Goal: Task Accomplishment & Management: Complete application form

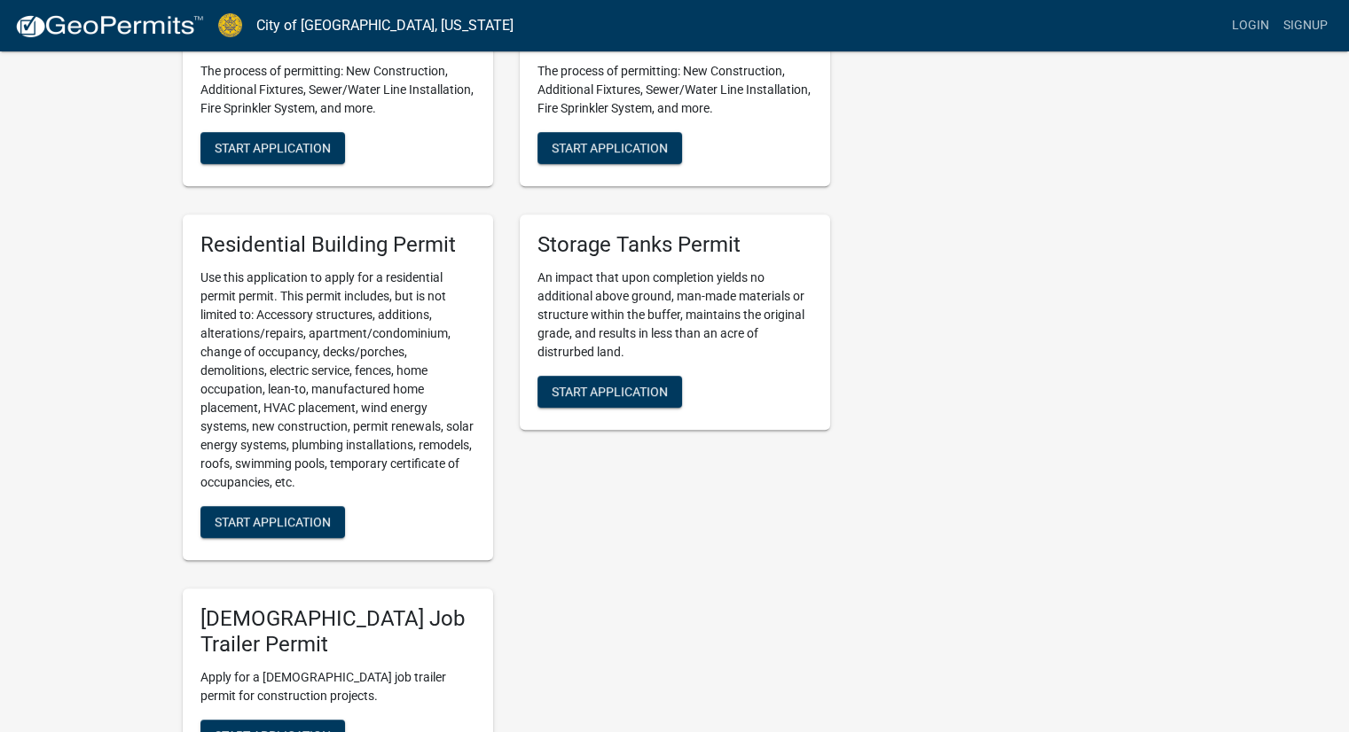
scroll to position [887, 0]
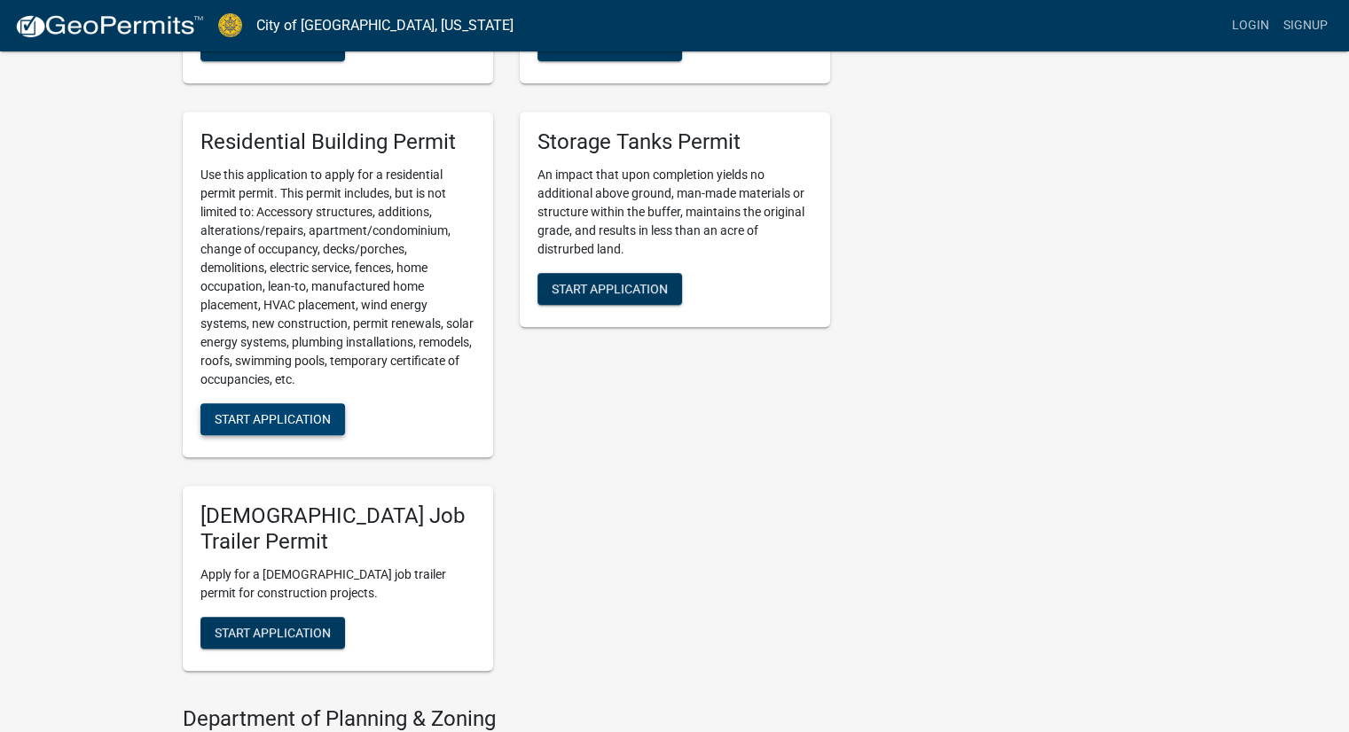
click at [291, 419] on span "Start Application" at bounding box center [273, 418] width 116 height 14
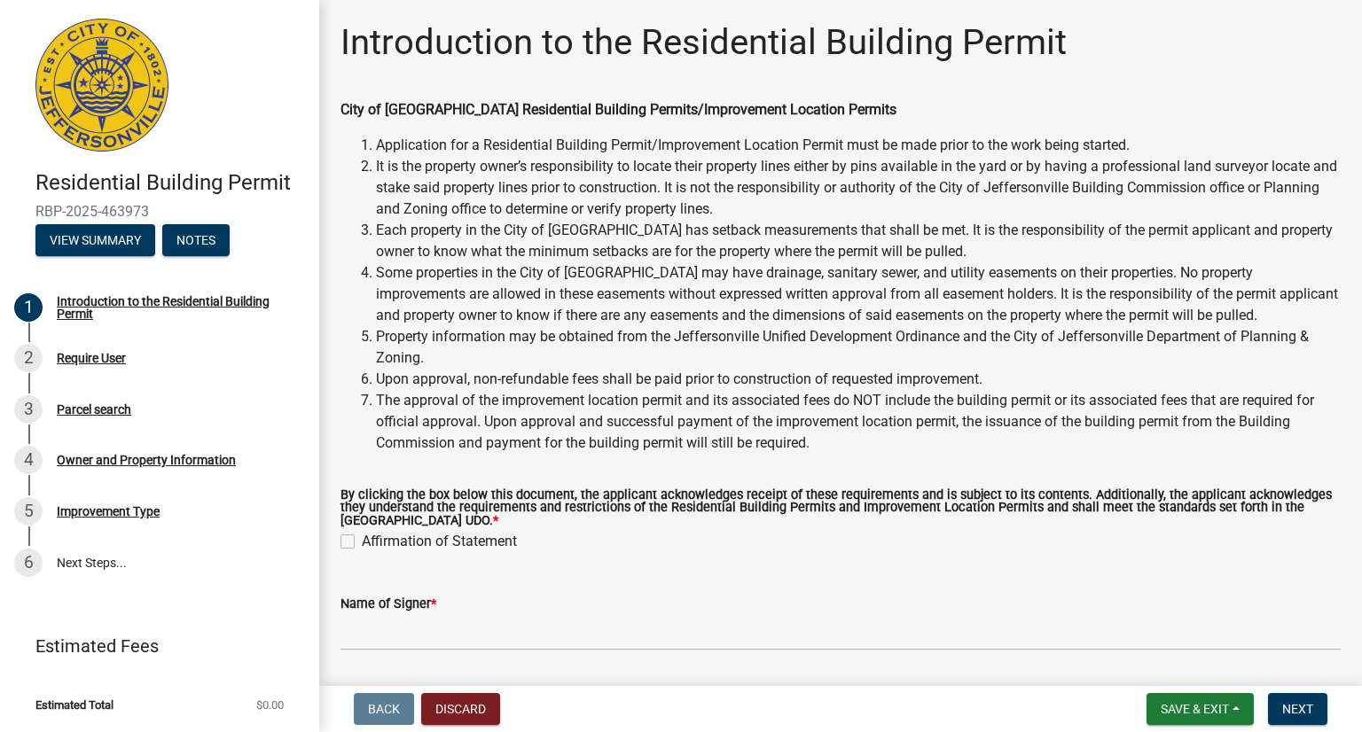
click at [362, 548] on label "Affirmation of Statement" at bounding box center [439, 541] width 155 height 21
click at [362, 543] on input "Affirmation of Statement" at bounding box center [368, 537] width 12 height 12
checkbox input "true"
click at [1309, 715] on span "Next" at bounding box center [1297, 709] width 31 height 14
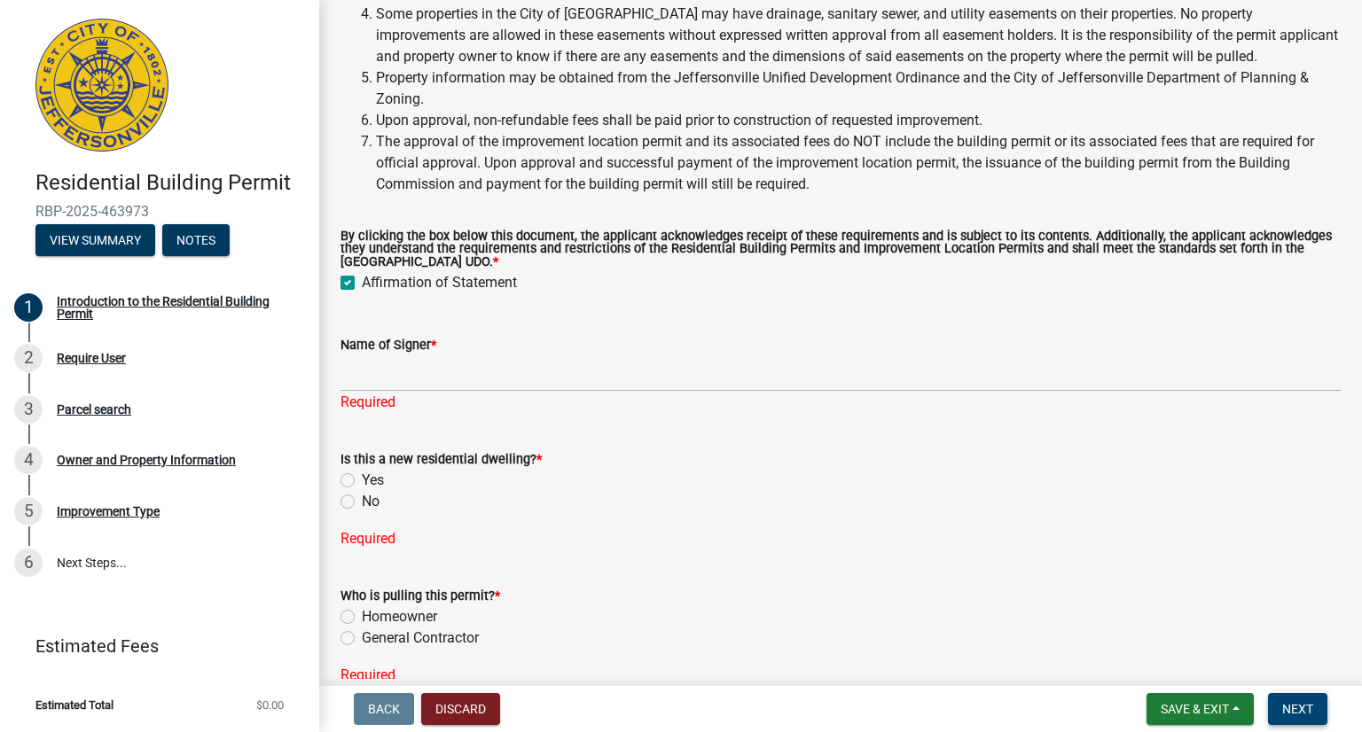
scroll to position [349, 0]
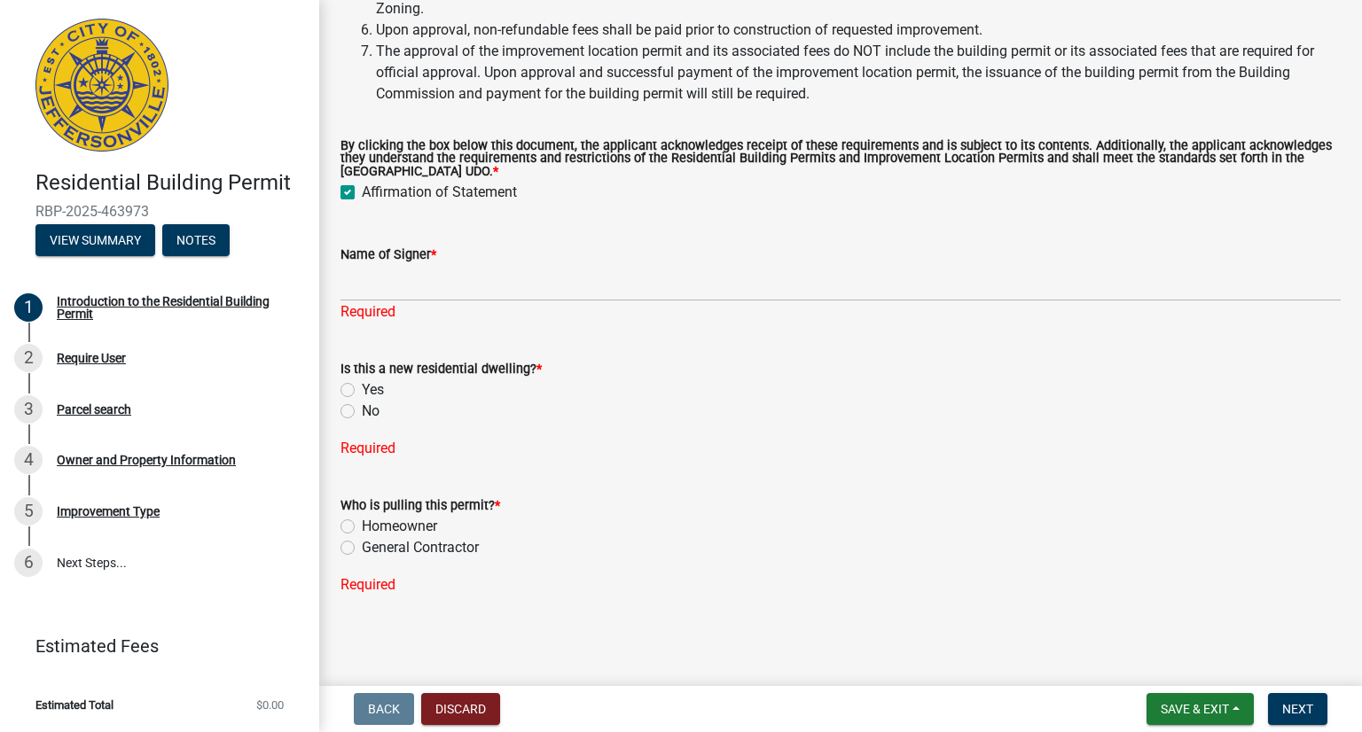
click at [362, 409] on label "No" at bounding box center [371, 411] width 18 height 21
click at [362, 409] on input "No" at bounding box center [368, 407] width 12 height 12
radio input "true"
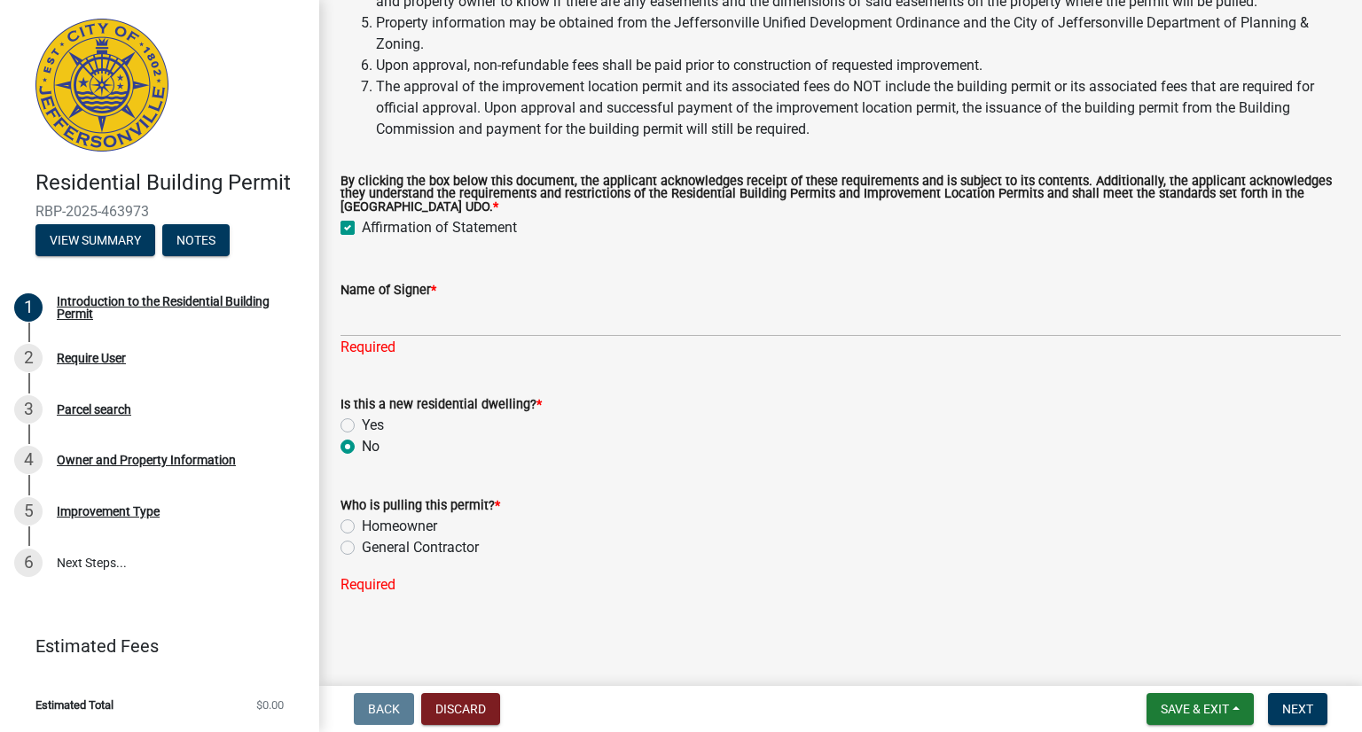
click at [362, 527] on label "Homeowner" at bounding box center [399, 526] width 75 height 21
click at [362, 527] on input "Homeowner" at bounding box center [368, 522] width 12 height 12
radio input "true"
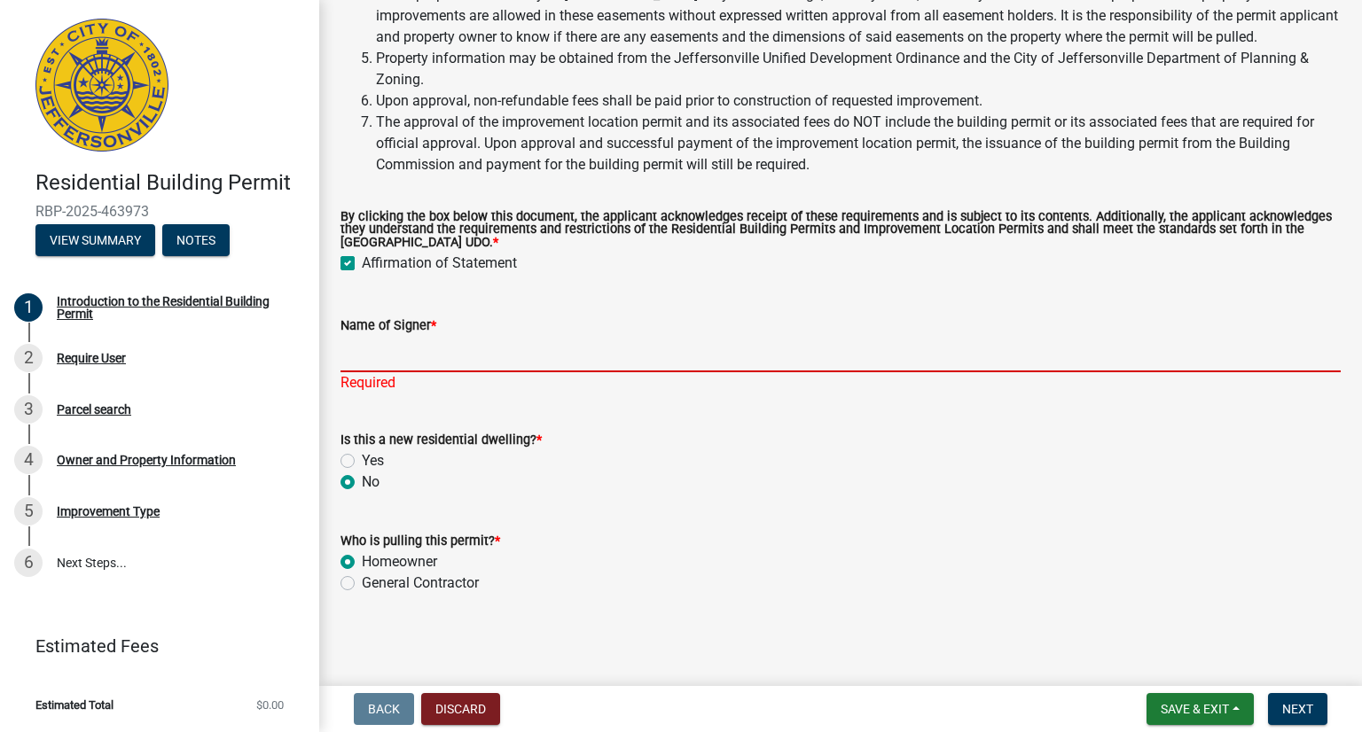
click at [429, 349] on input "Name of Signer *" at bounding box center [840, 354] width 1000 height 36
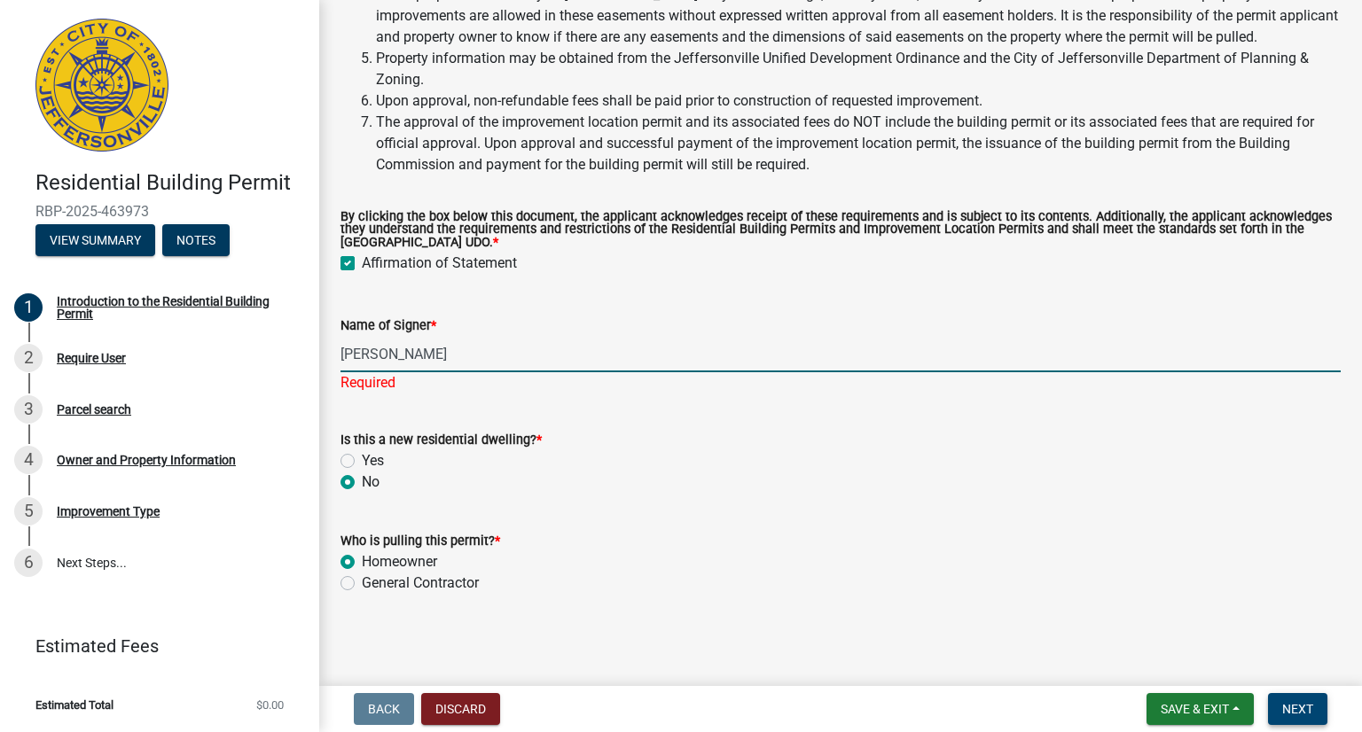
type input "RAUL AVILA"
click at [1302, 707] on span "Next" at bounding box center [1297, 709] width 31 height 14
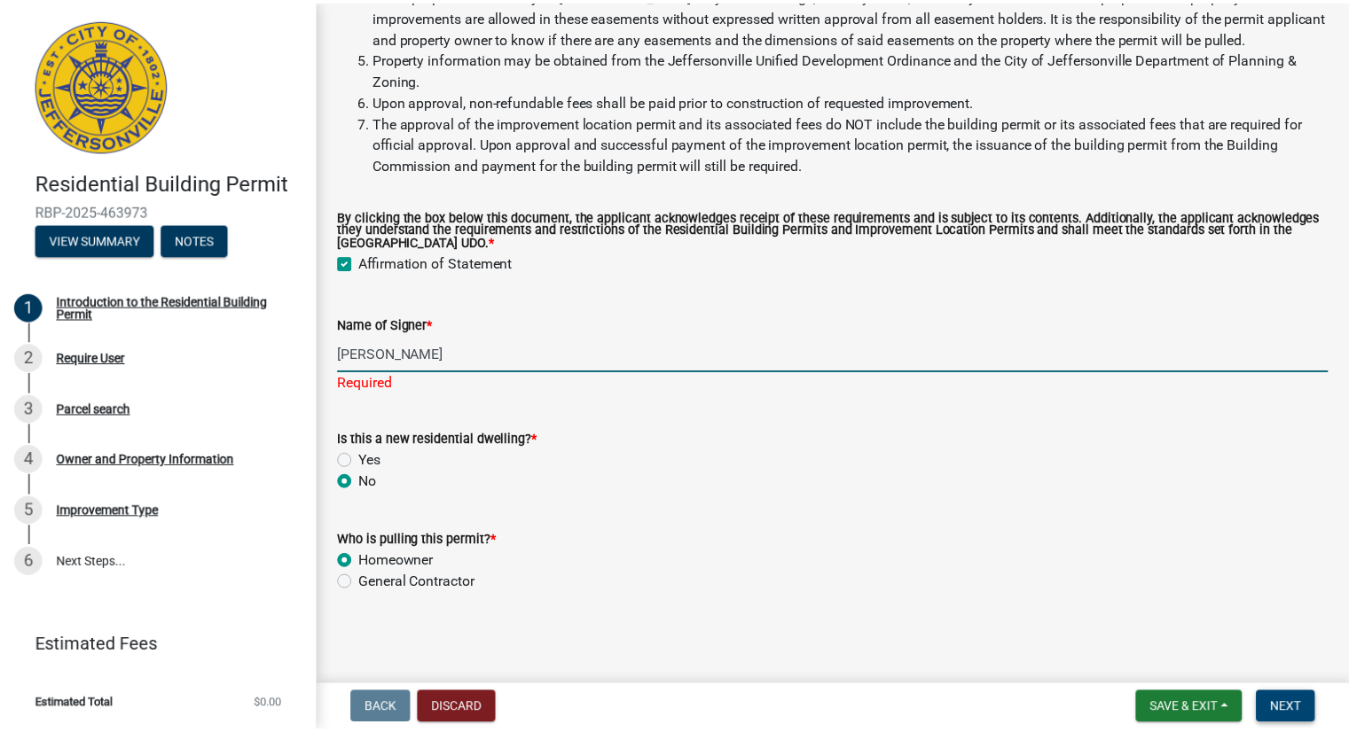
scroll to position [0, 0]
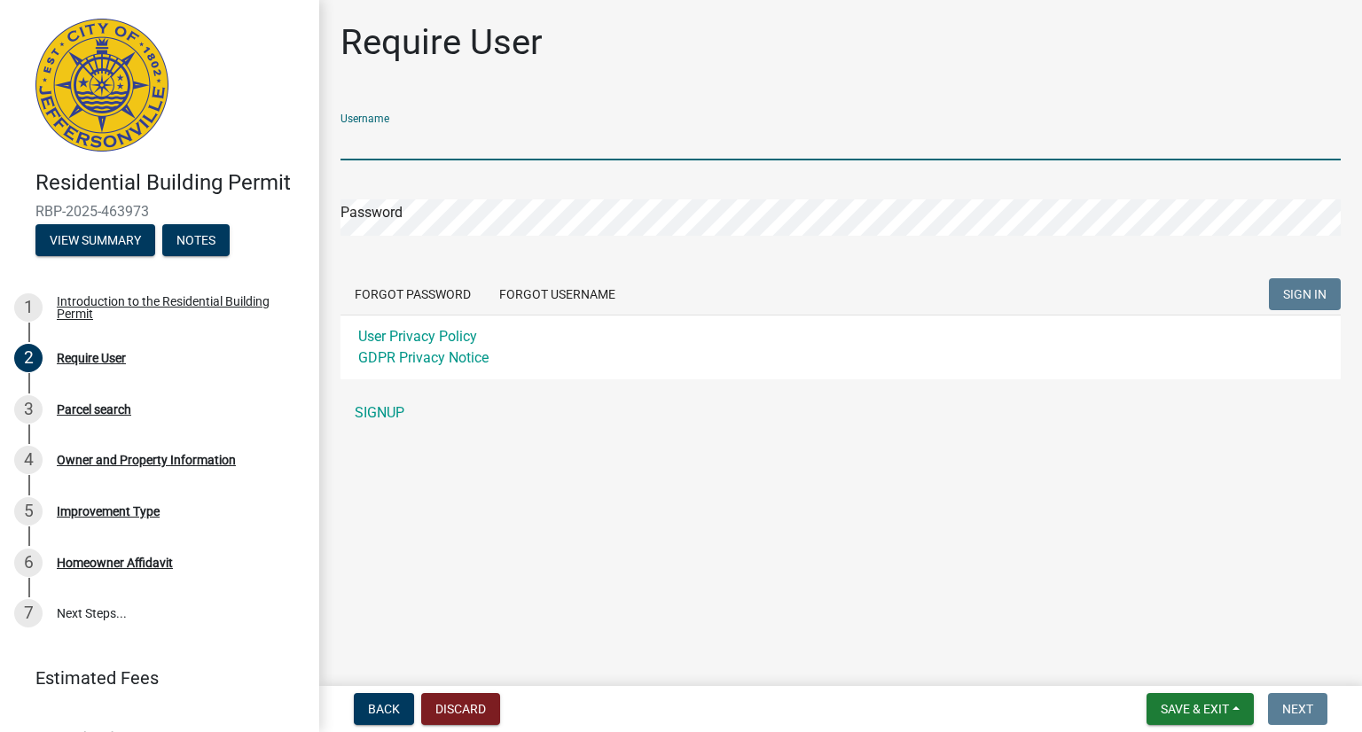
click at [434, 139] on input "Username" at bounding box center [840, 142] width 1000 height 36
type input "raulmavila"
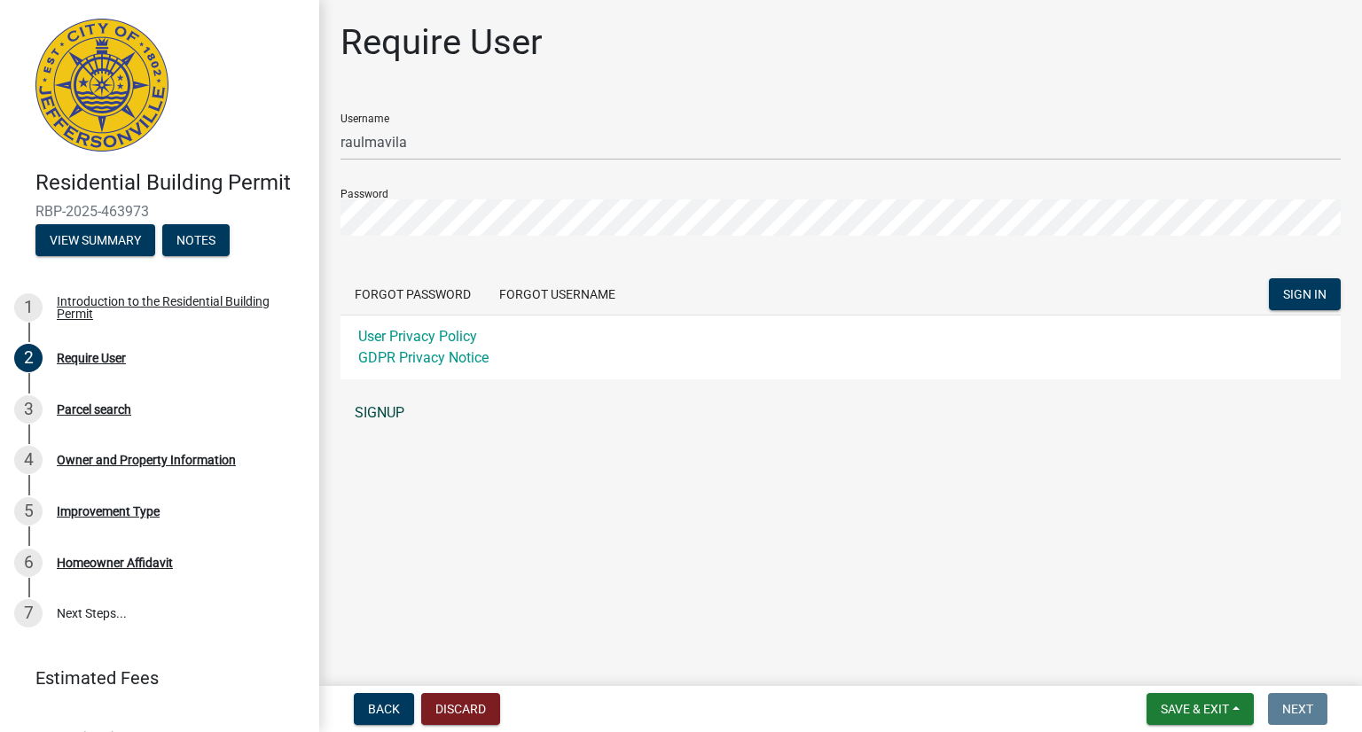
click at [380, 411] on link "SIGNUP" at bounding box center [840, 412] width 1000 height 35
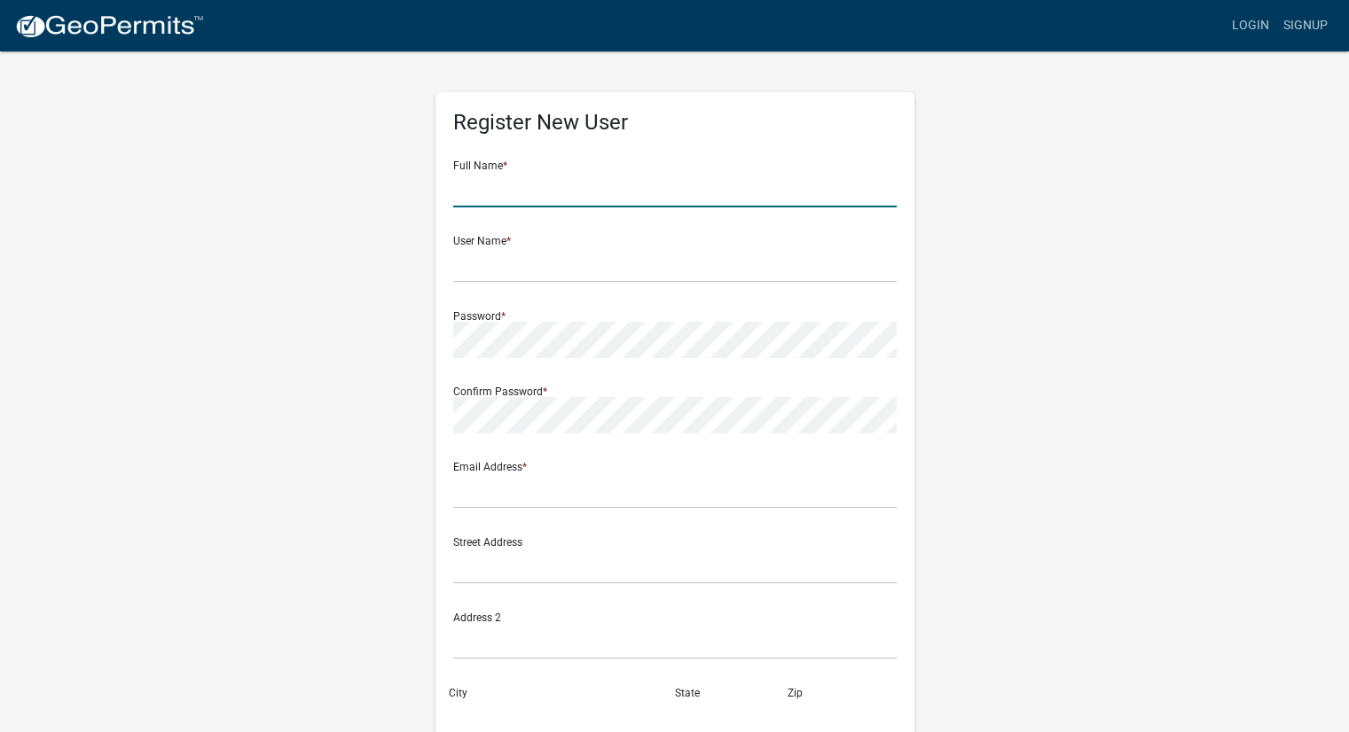
click at [581, 180] on input "text" at bounding box center [674, 189] width 443 height 36
type input "RAUL M AVILA"
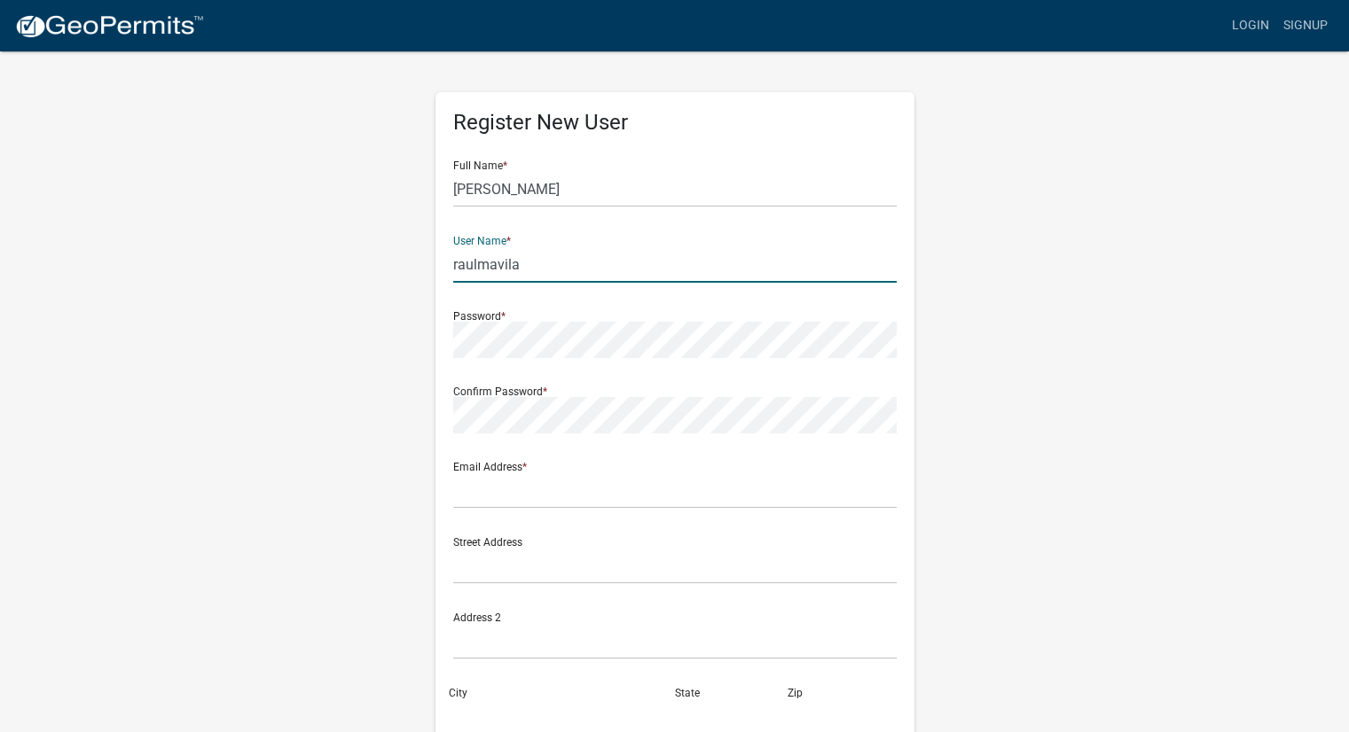
type input "raulmavila"
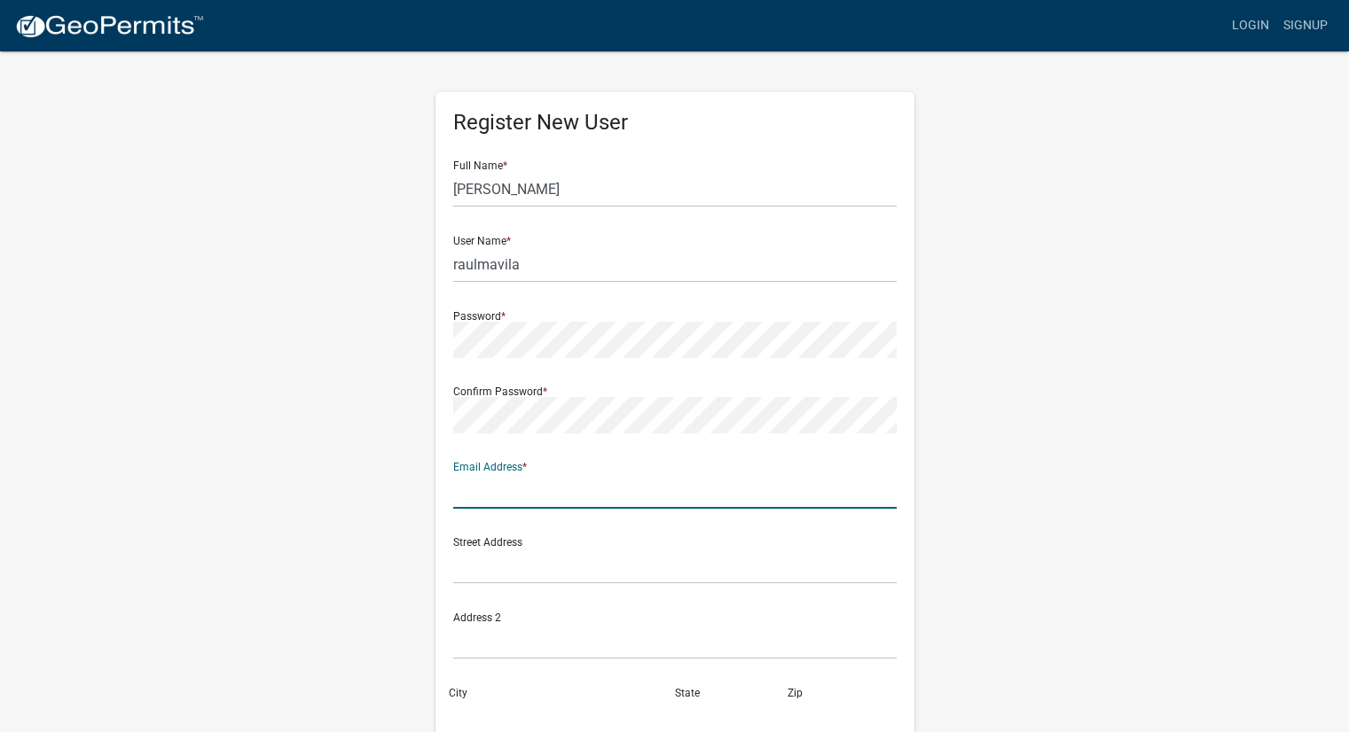
click at [539, 496] on input "text" at bounding box center [674, 491] width 443 height 36
type input "raulmavila@icloud.com"
click at [497, 568] on input "text" at bounding box center [674, 566] width 443 height 36
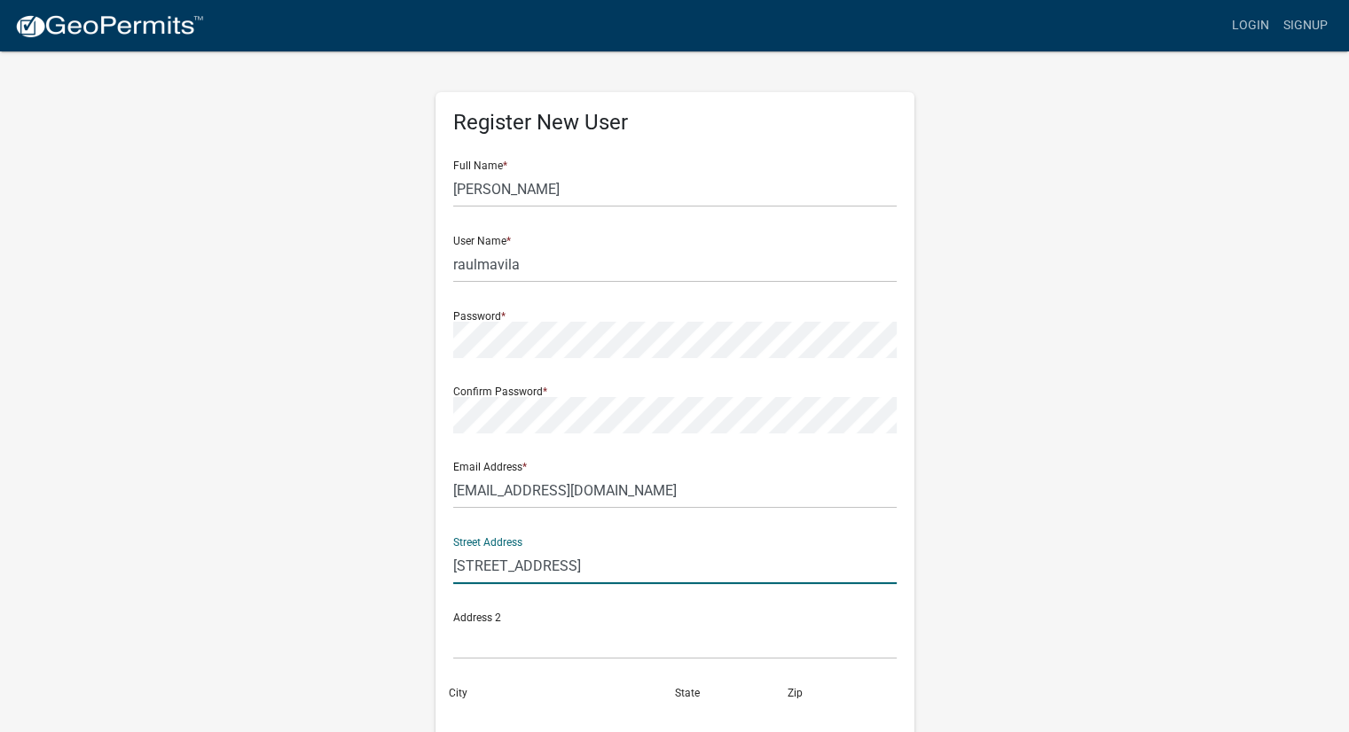
type input "2311 Elk Pointe Blvd"
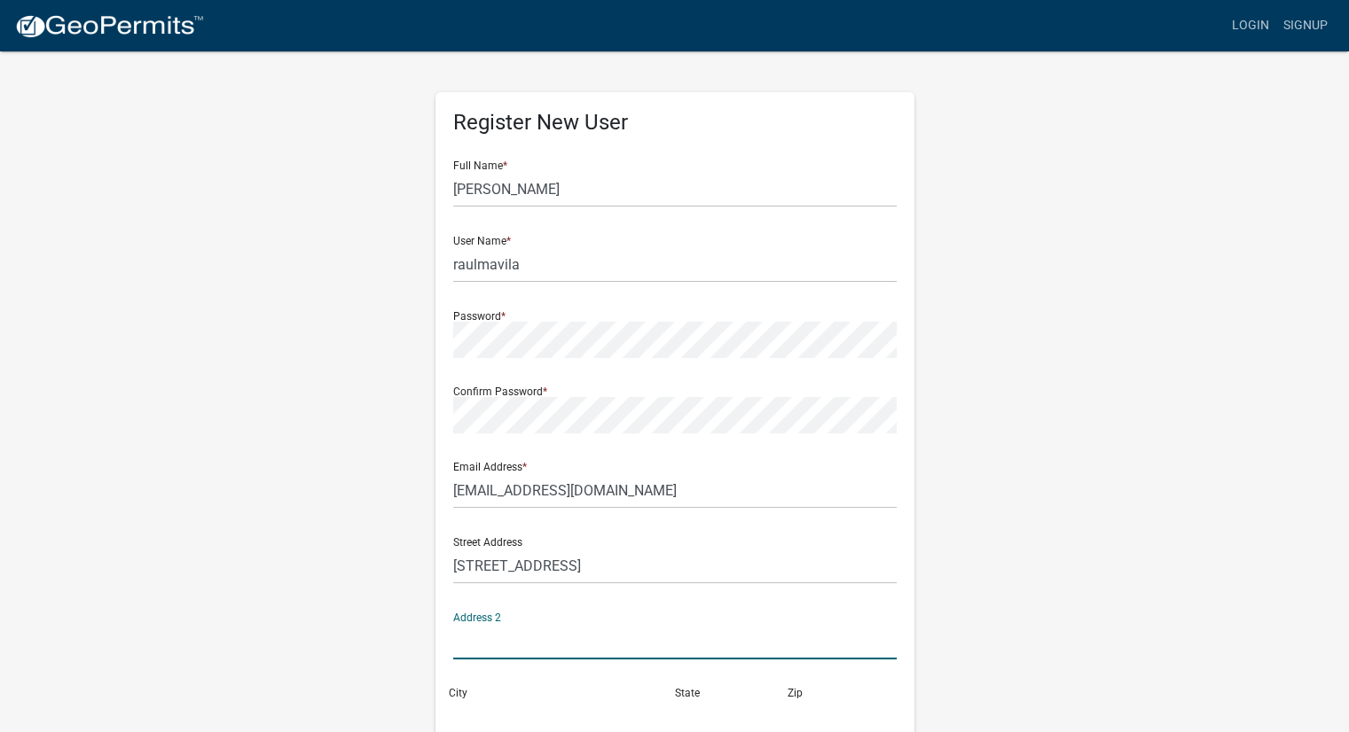
scroll to position [3, 0]
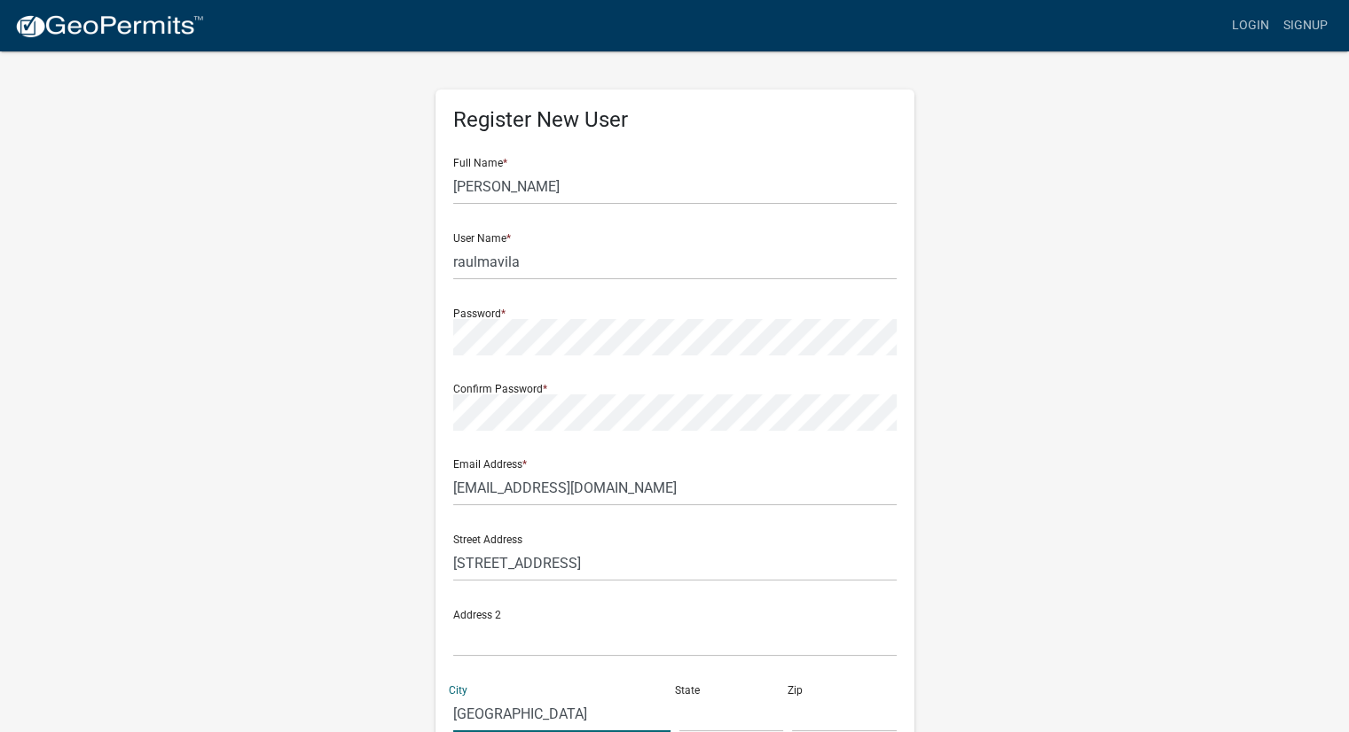
type input "Jeffersonville"
type input "i"
type input "IN"
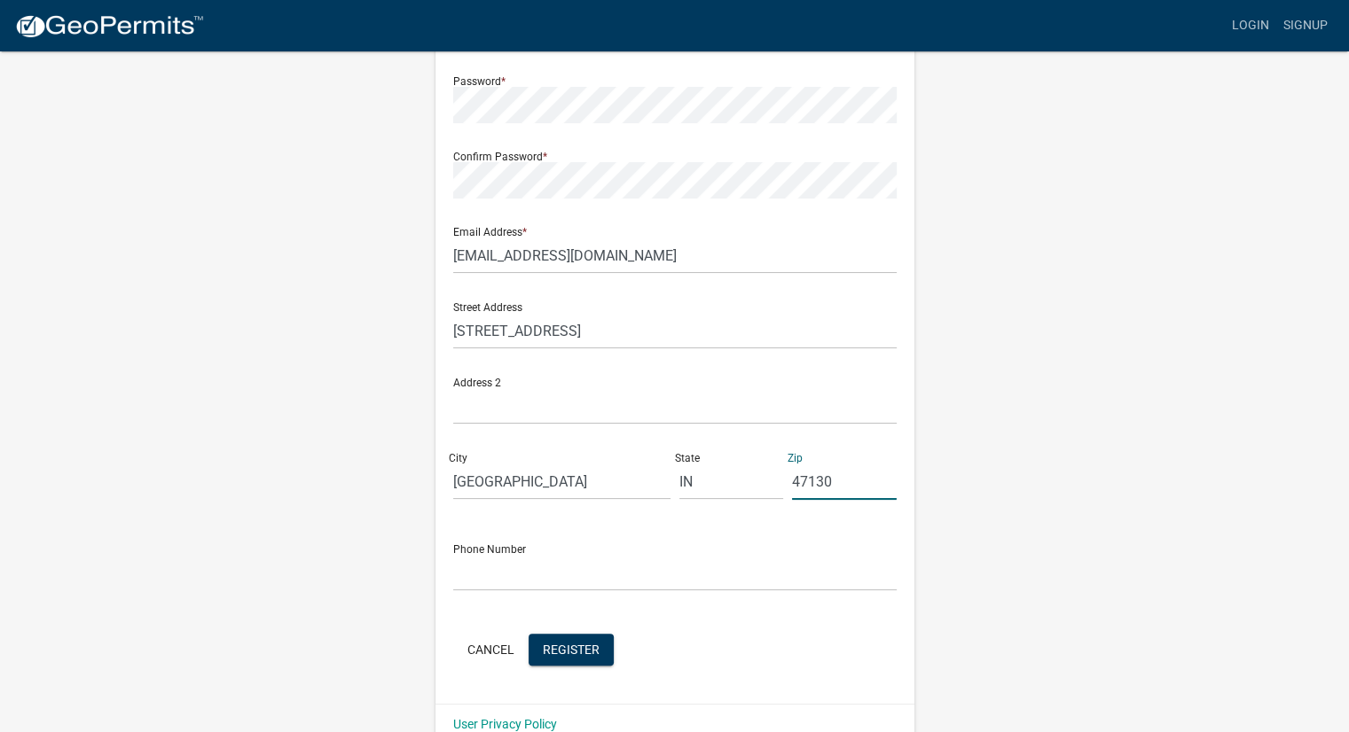
scroll to position [266, 0]
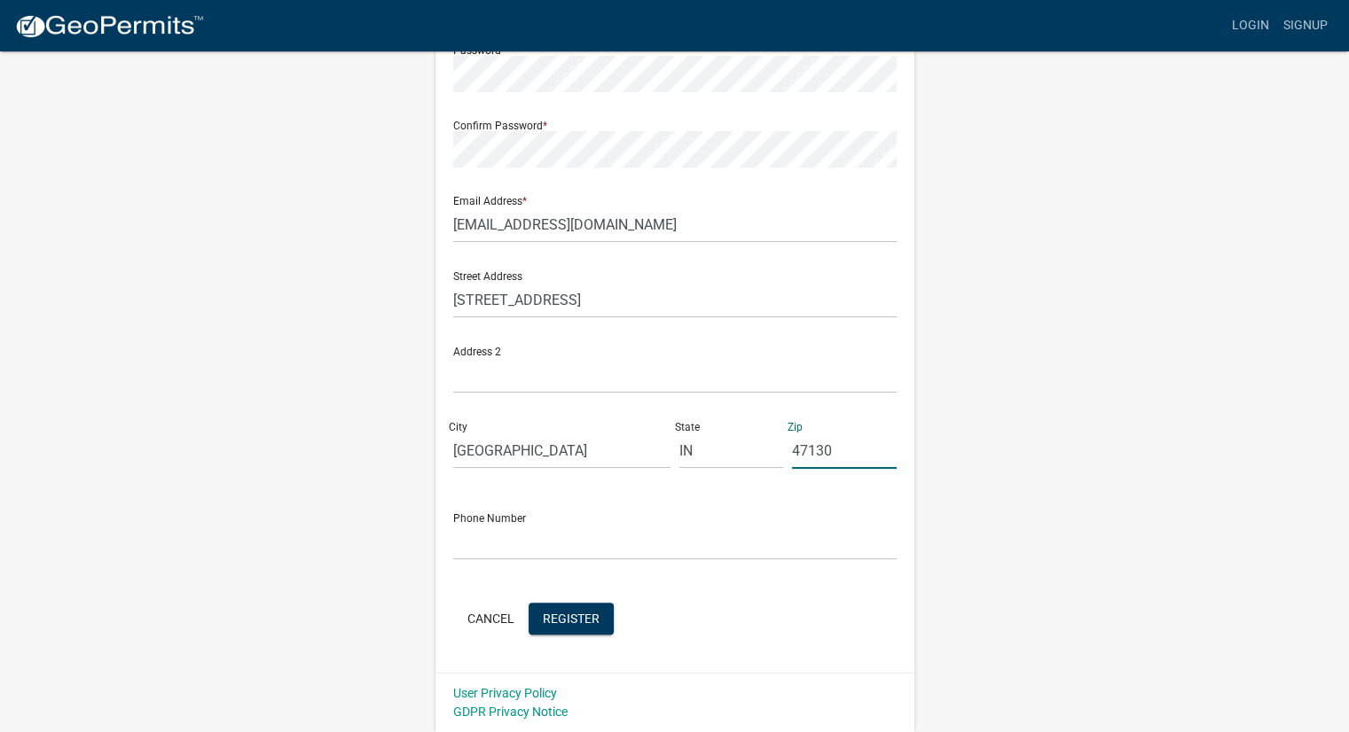
type input "47130"
click at [542, 540] on input "text" at bounding box center [674, 542] width 443 height 36
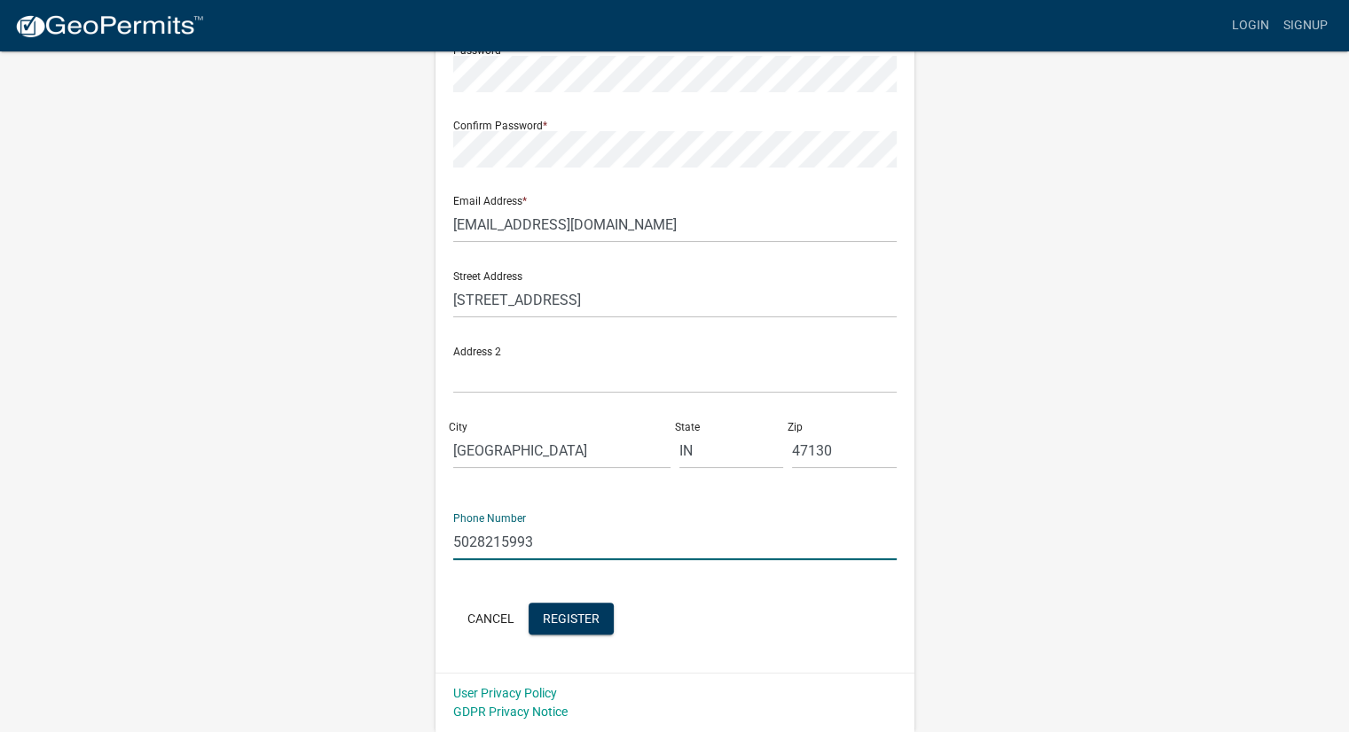
type input "5028215993"
click at [408, 588] on div "Register New User Full Name * RAUL M AVILA User Name * raulmavila Password * Co…" at bounding box center [674, 258] width 1011 height 949
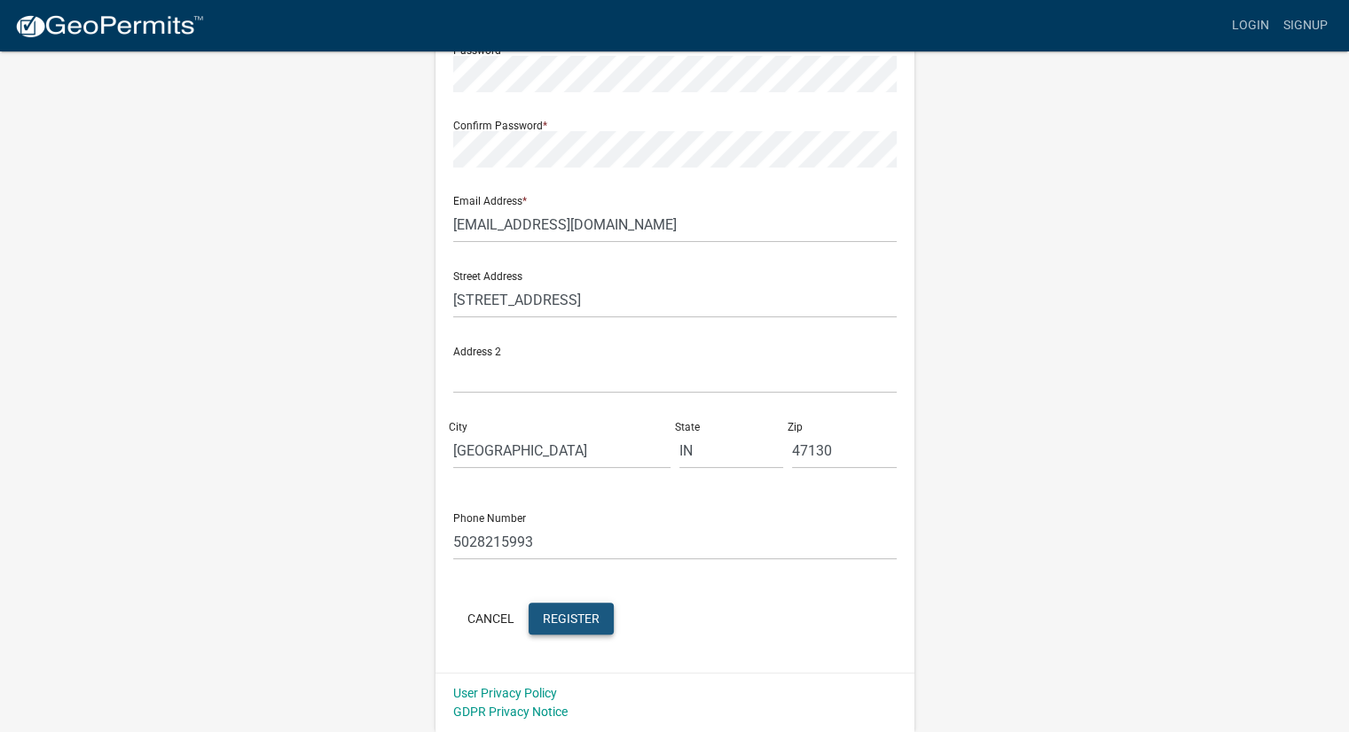
click at [586, 611] on span "Register" at bounding box center [571, 618] width 57 height 14
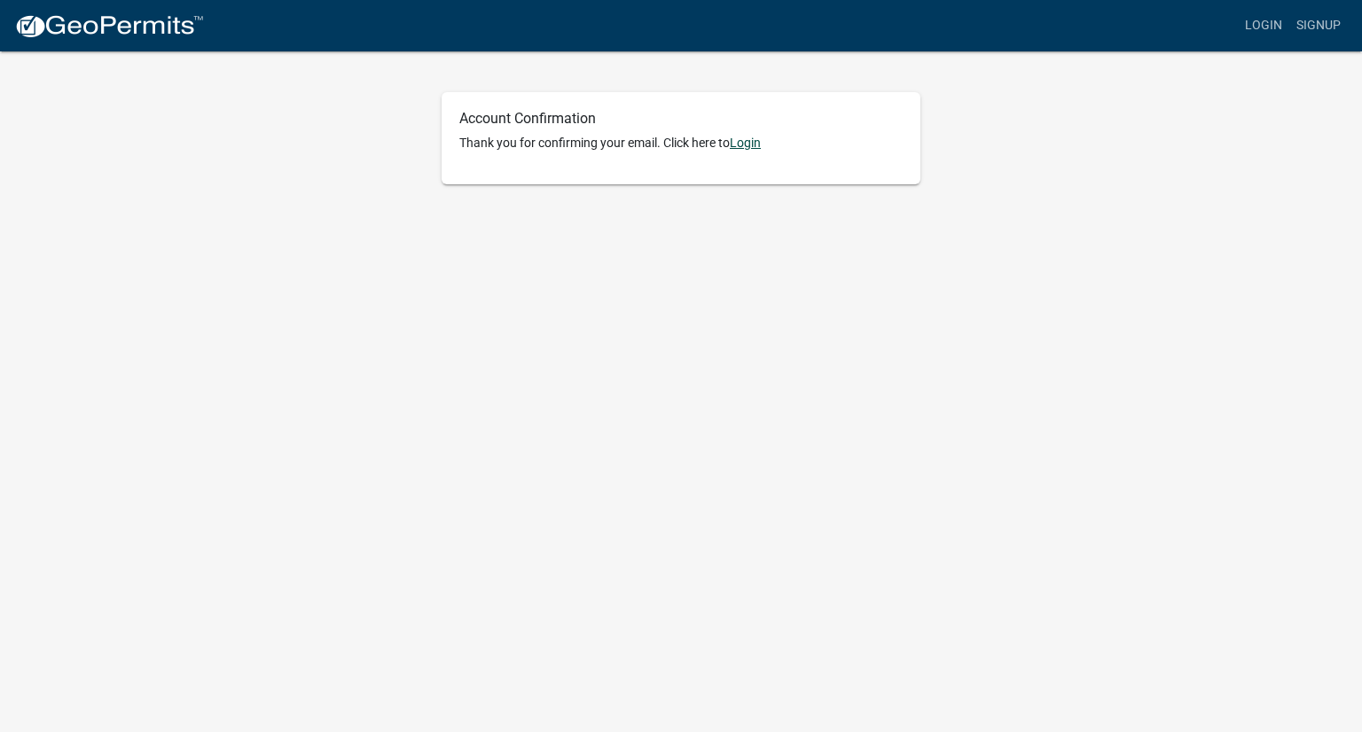
click at [749, 145] on link "Login" at bounding box center [745, 143] width 31 height 14
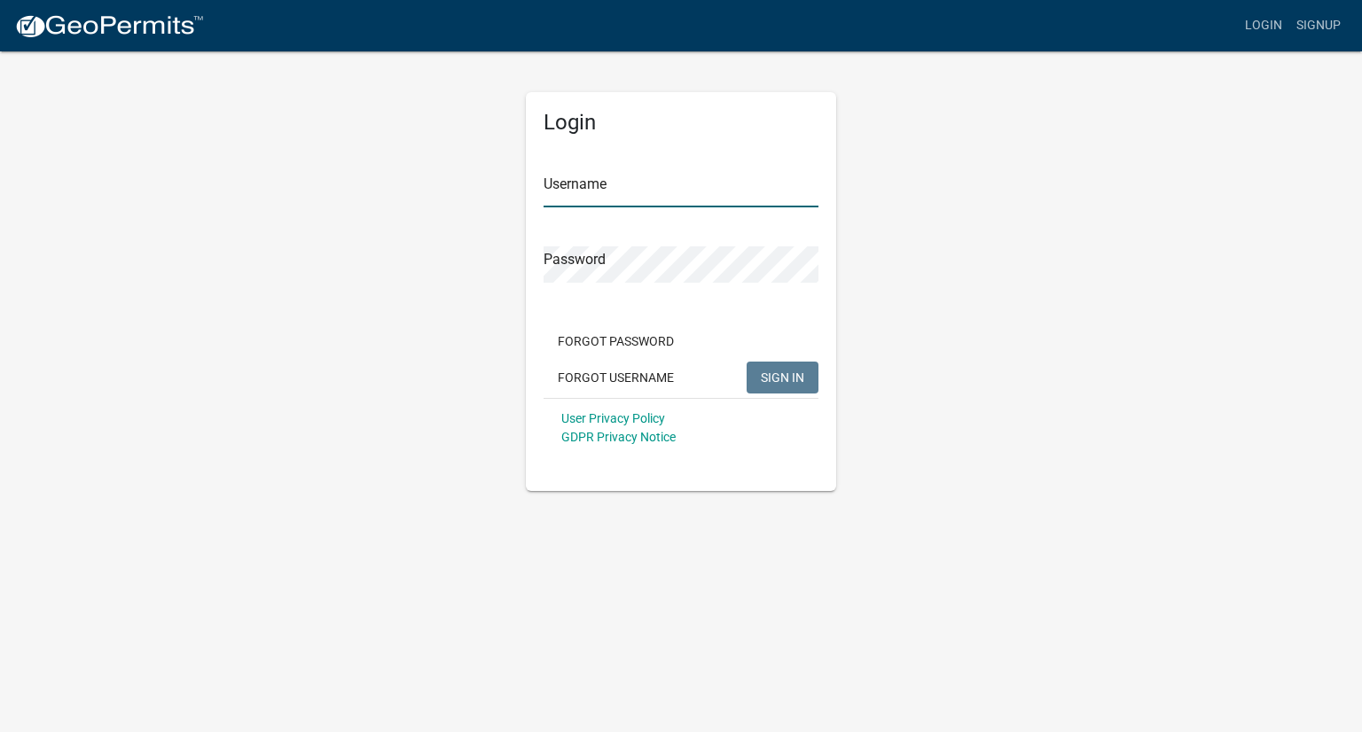
type input "raulmavila"
click at [787, 379] on span "SIGN IN" at bounding box center [782, 377] width 43 height 14
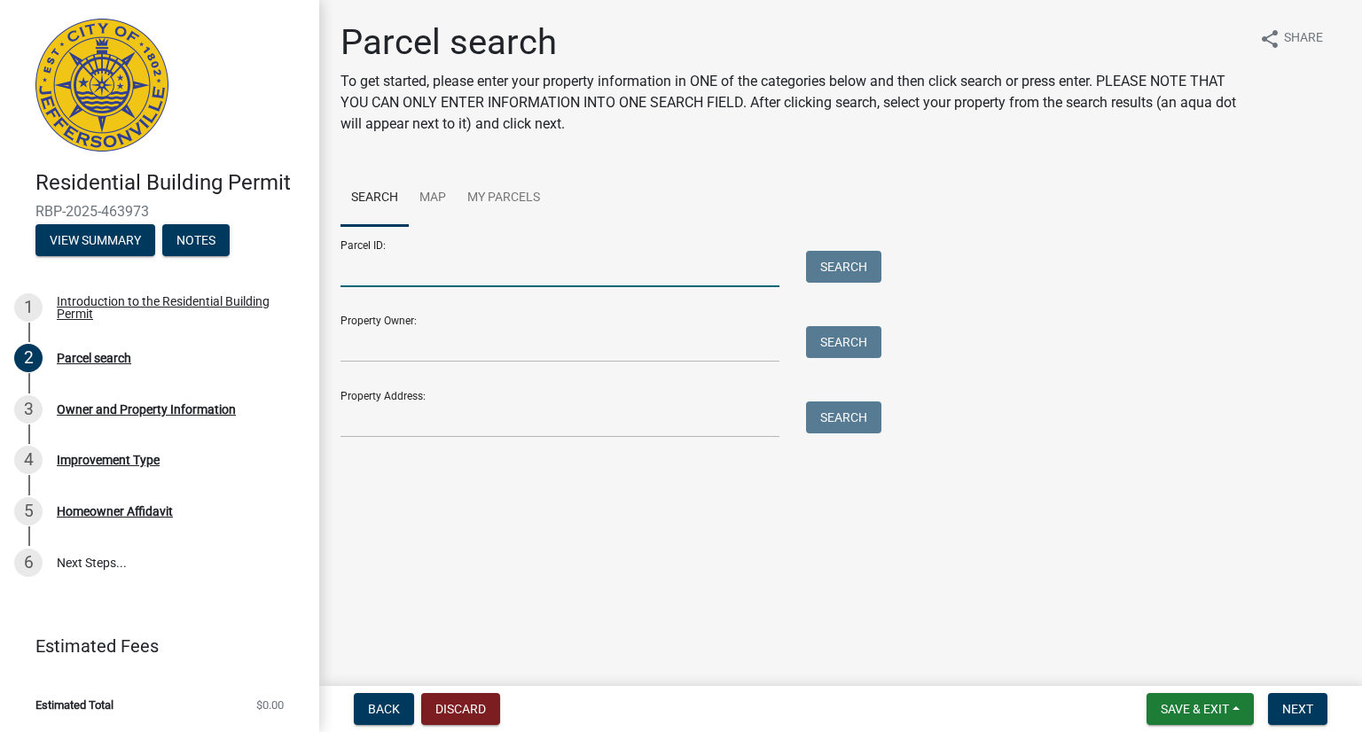
click at [399, 265] on input "Parcel ID:" at bounding box center [559, 269] width 439 height 36
click at [392, 423] on input "Property Address:" at bounding box center [559, 420] width 439 height 36
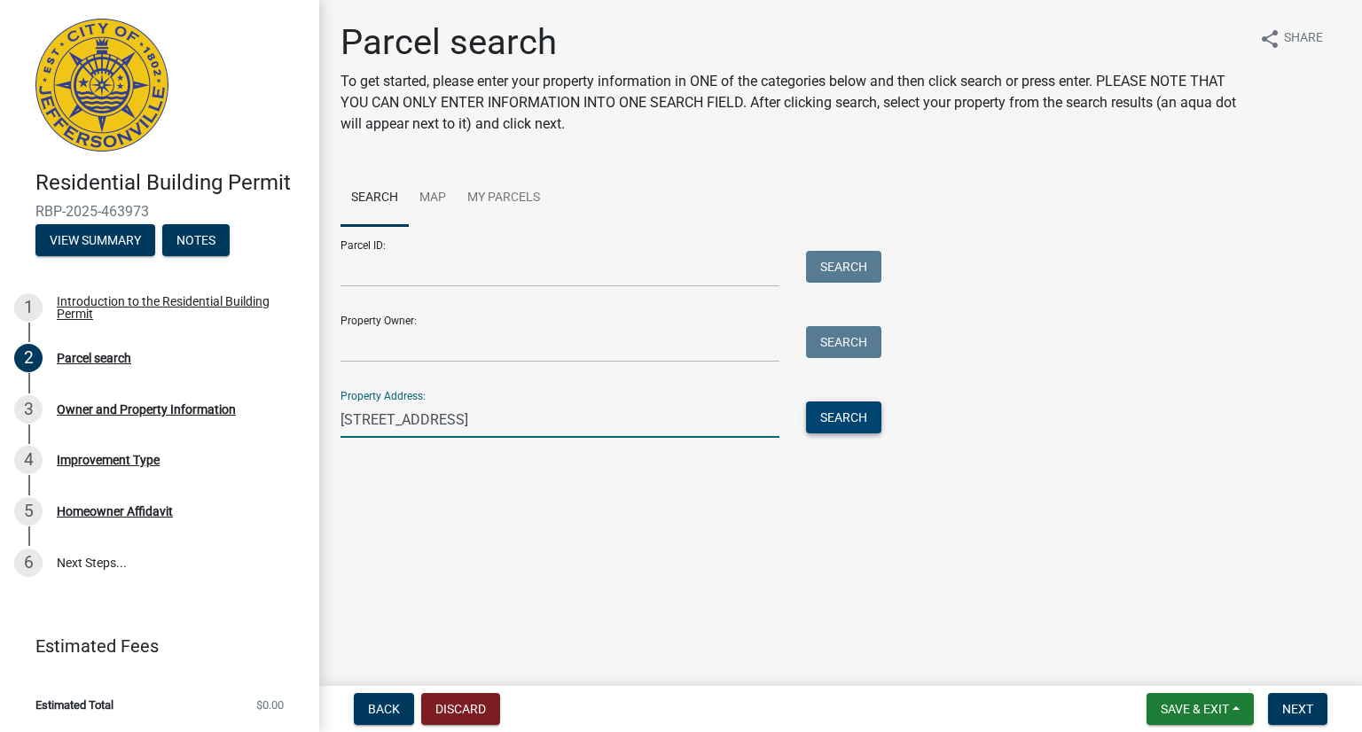
type input "2311 ELK POINTE BLVD"
click at [847, 416] on button "Search" at bounding box center [843, 418] width 75 height 32
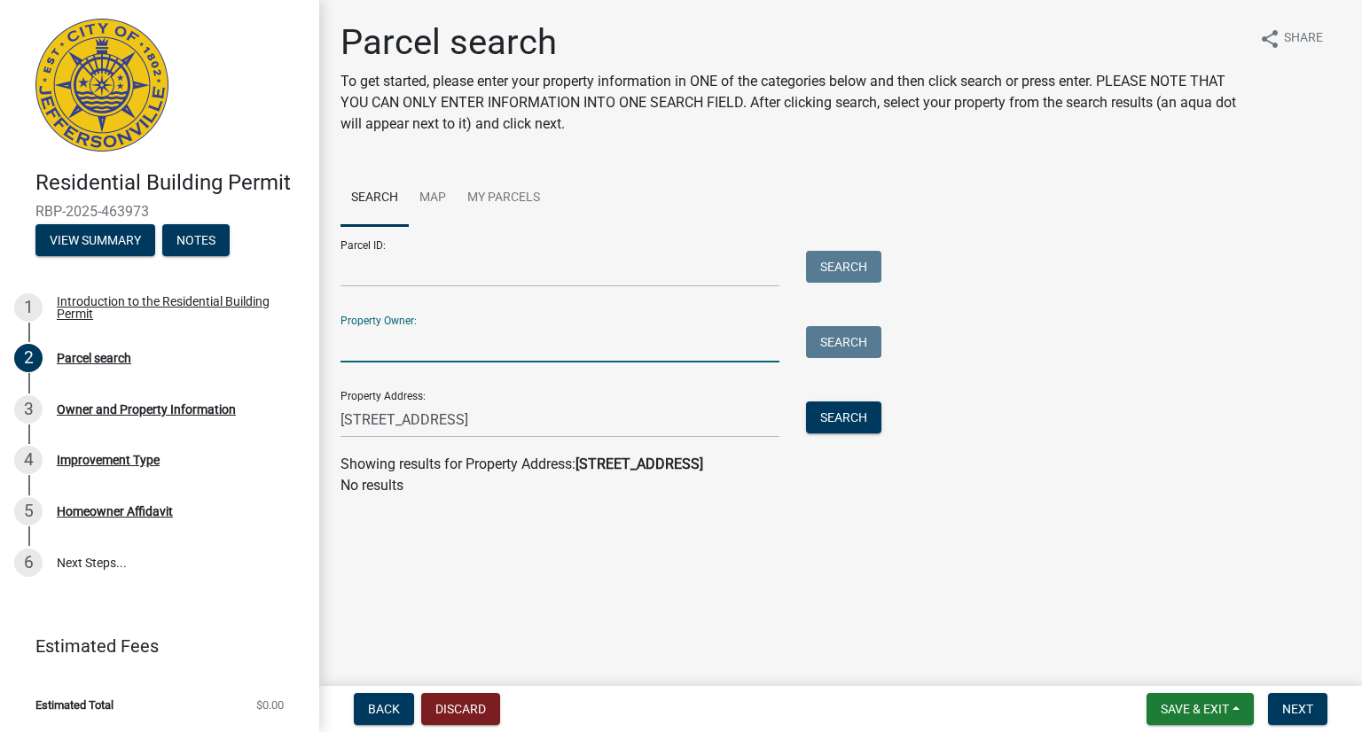
click at [422, 341] on input "Property Owner:" at bounding box center [559, 344] width 439 height 36
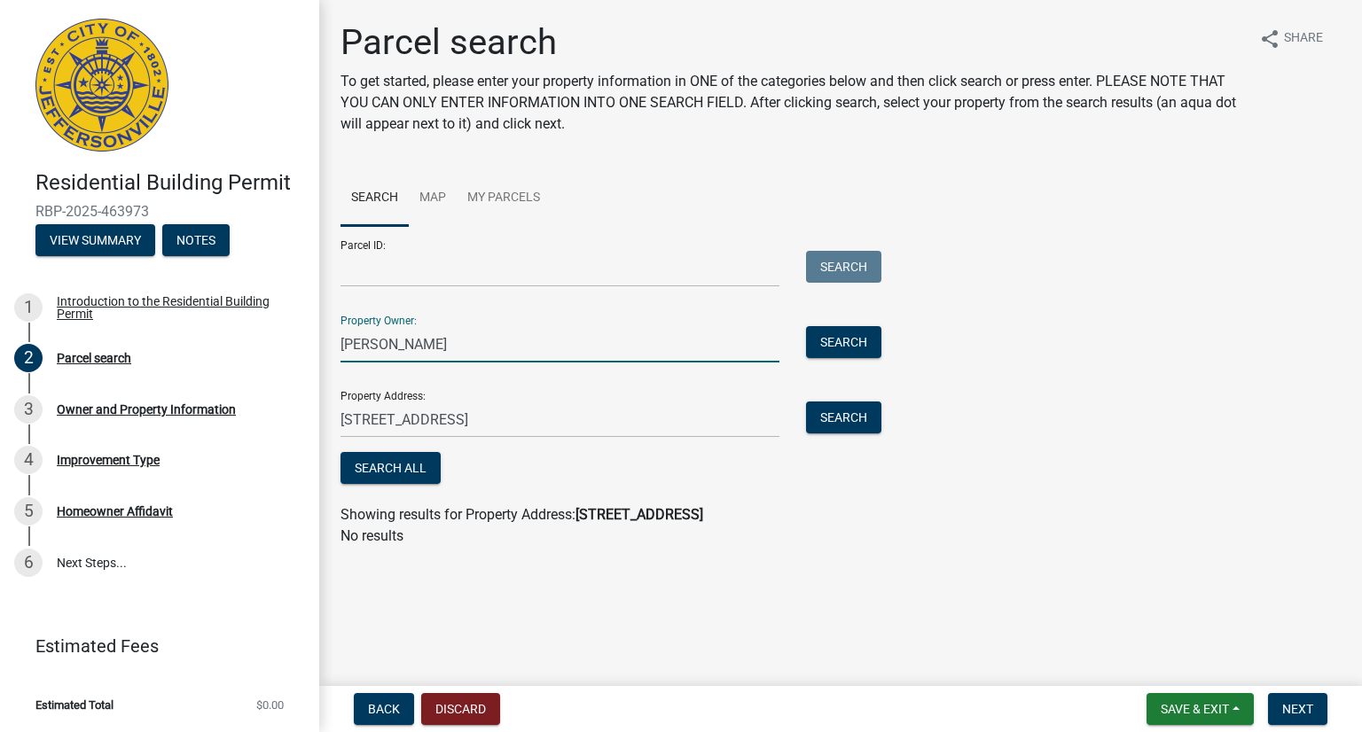
type input "RAUL AVILA"
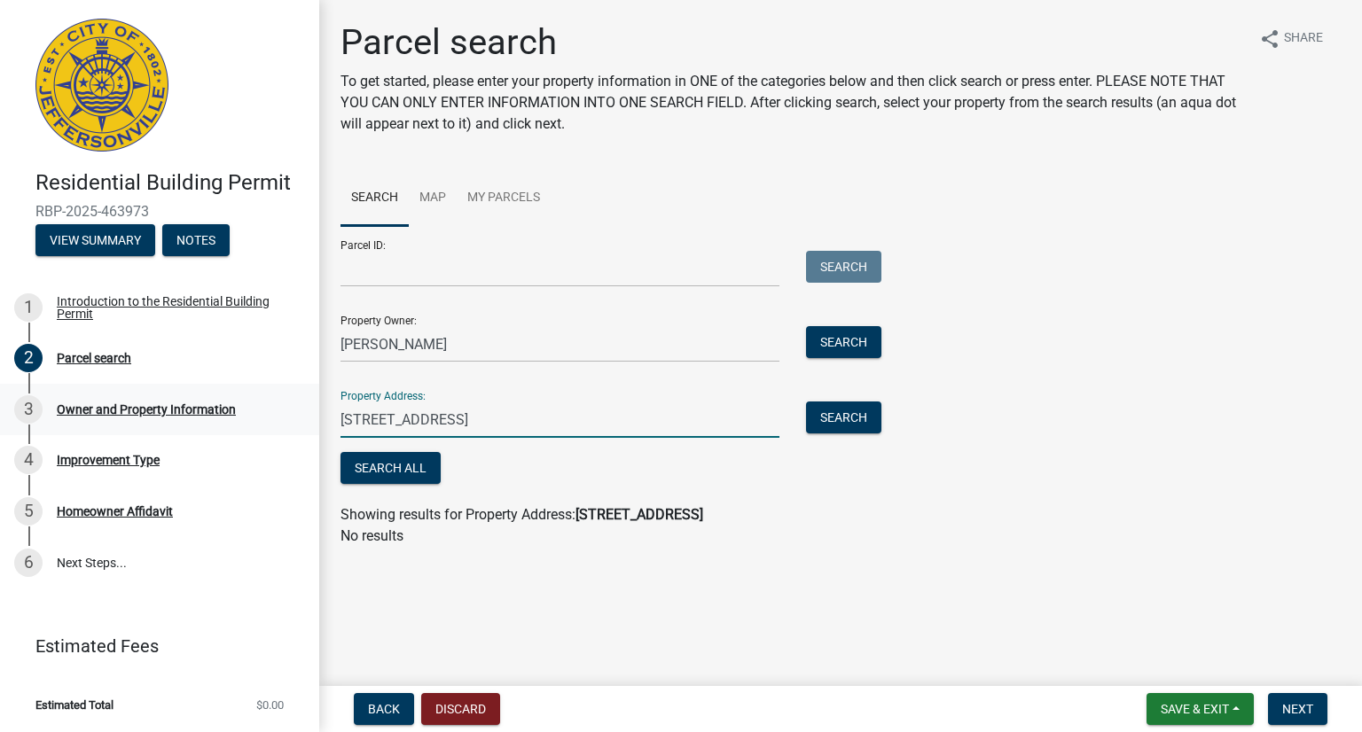
drag, startPoint x: 502, startPoint y: 417, endPoint x: 0, endPoint y: 416, distance: 501.9
click at [0, 416] on div "Residential Building Permit RBP-2025-463973 View Summary Notes 1 Introduction t…" at bounding box center [681, 366] width 1362 height 732
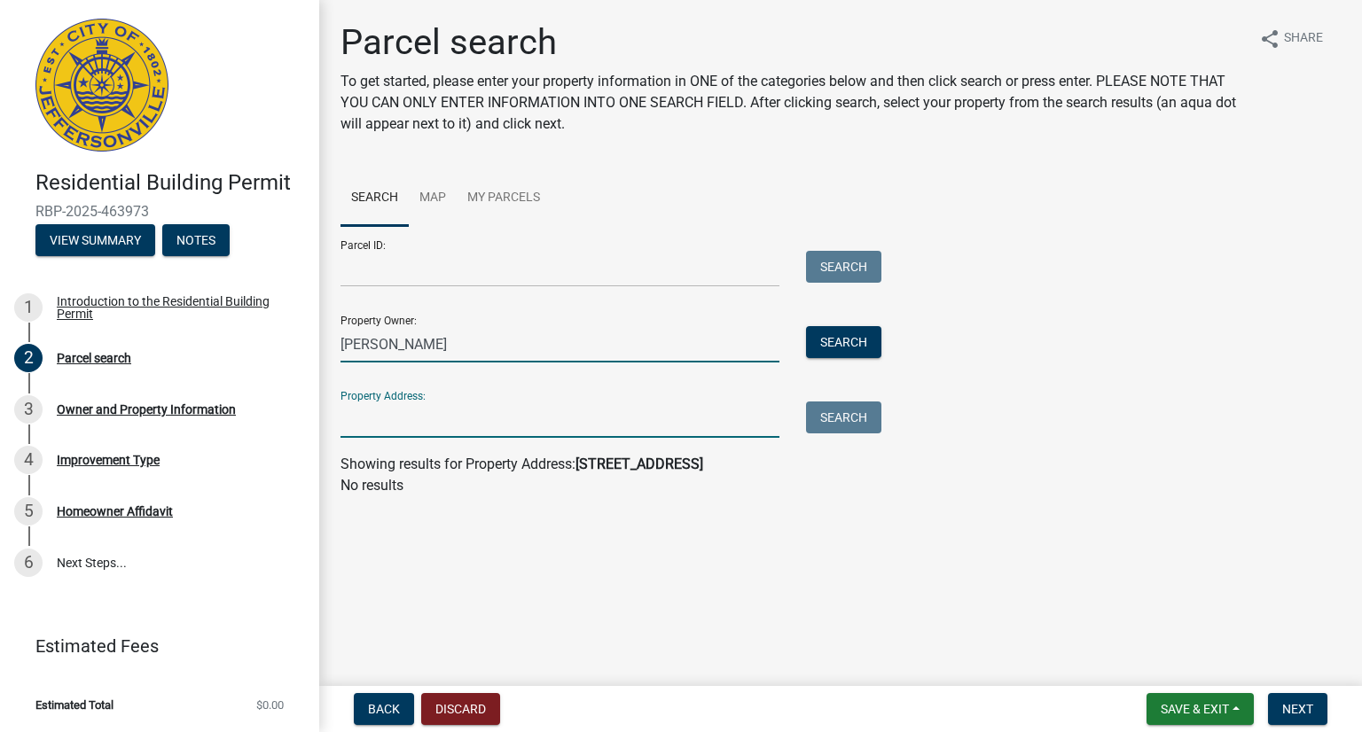
click at [380, 346] on input "RAUL AVILA" at bounding box center [559, 344] width 439 height 36
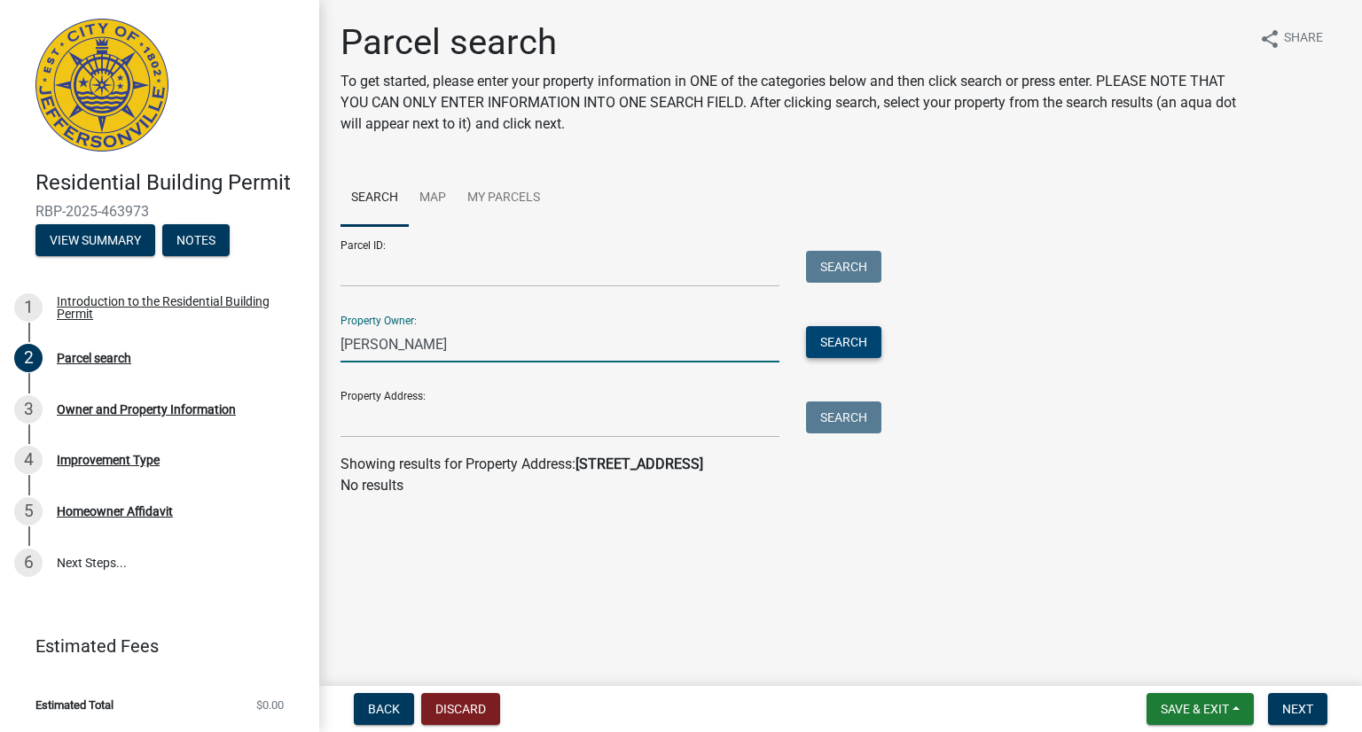
type input "RAUL M AVILA"
click at [855, 333] on button "Search" at bounding box center [843, 342] width 75 height 32
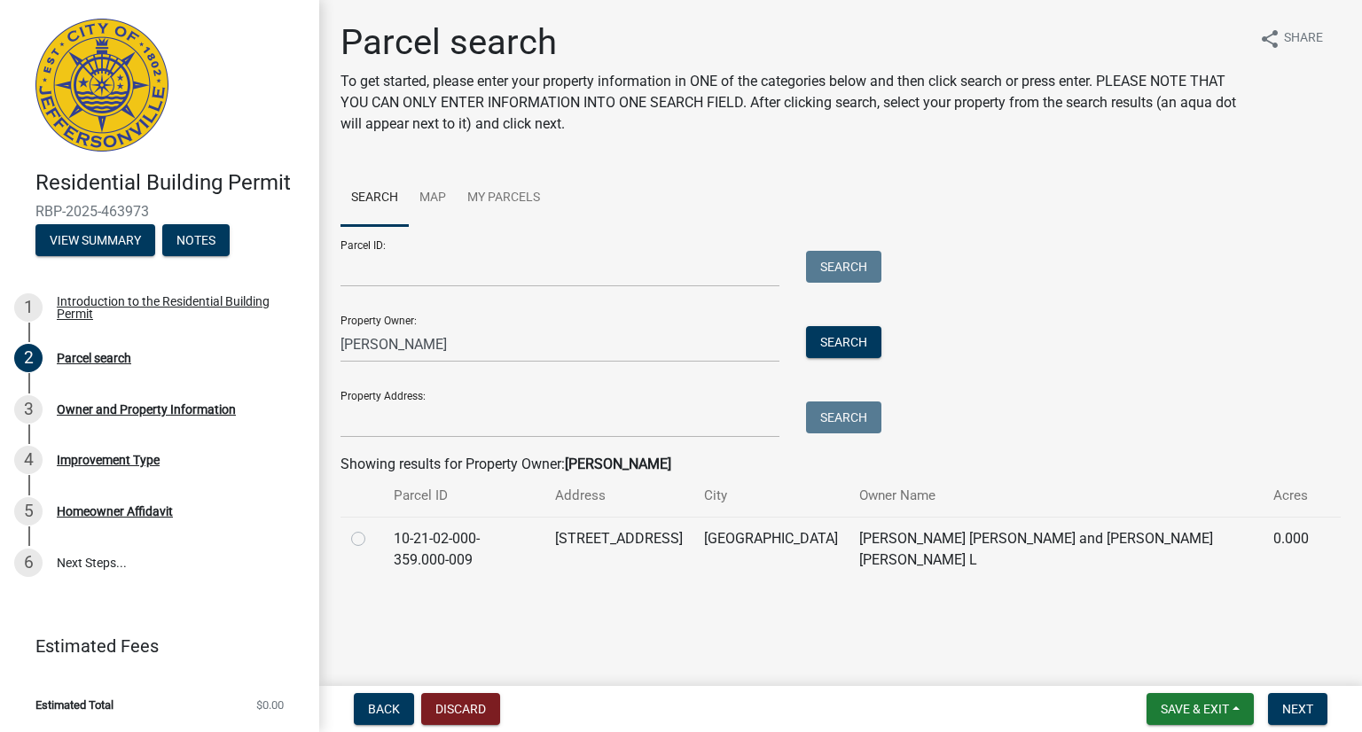
click at [372, 528] on label at bounding box center [372, 528] width 0 height 0
click at [372, 537] on input "radio" at bounding box center [378, 534] width 12 height 12
radio input "true"
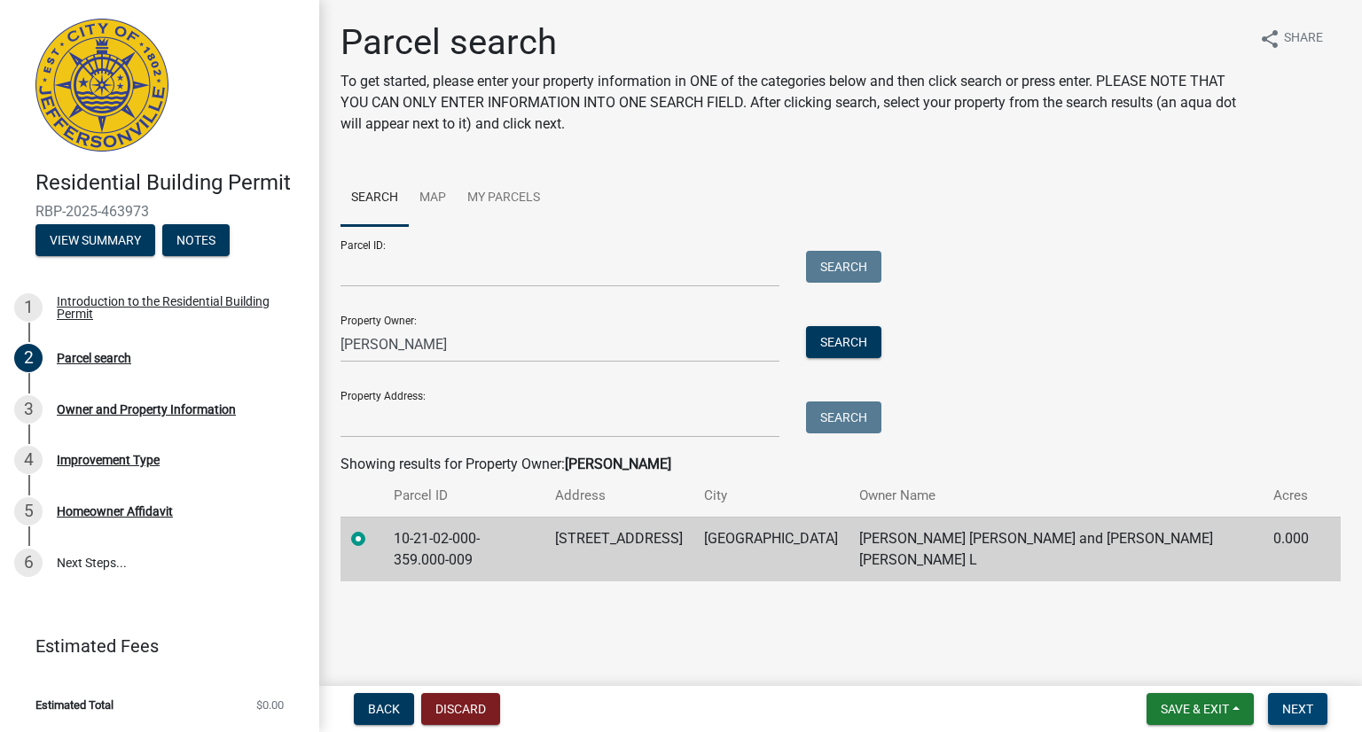
click at [1298, 703] on span "Next" at bounding box center [1297, 709] width 31 height 14
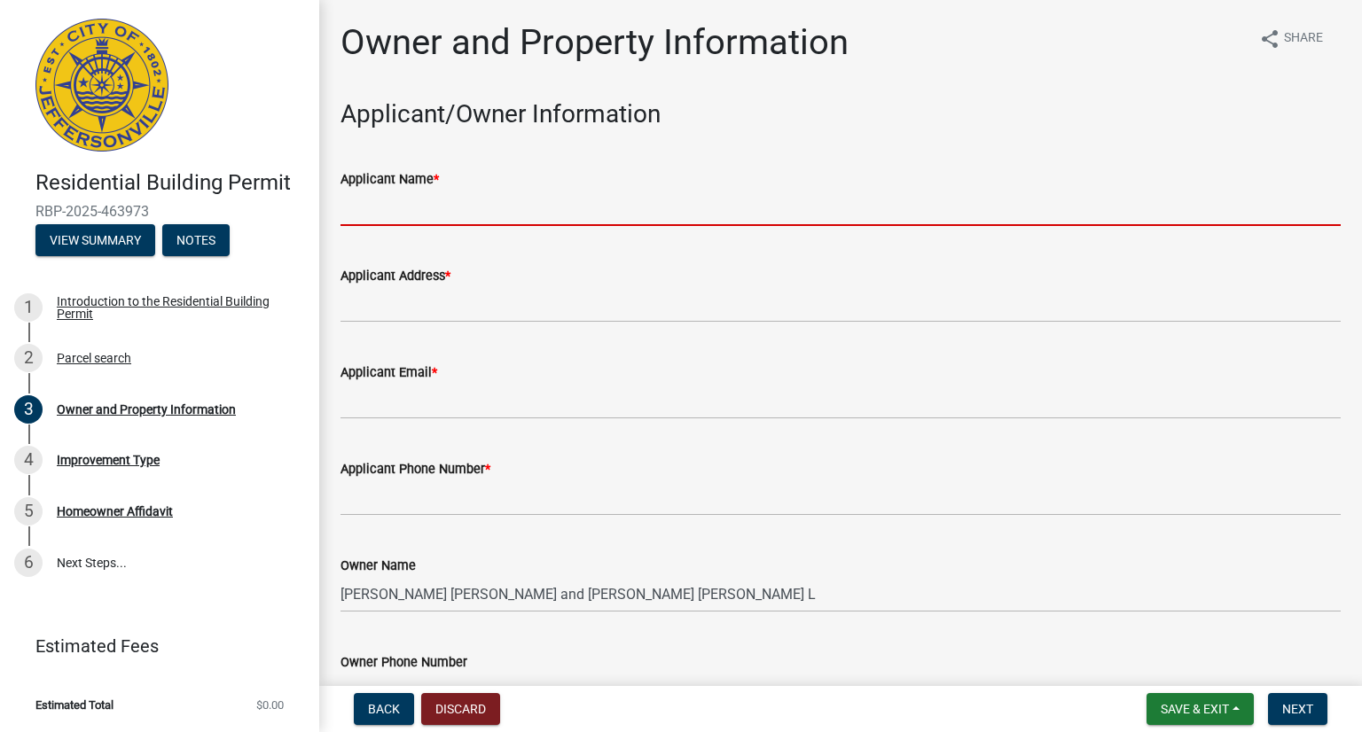
click at [436, 205] on input "Applicant Name *" at bounding box center [840, 208] width 1000 height 36
type input "RAUL M AVILA"
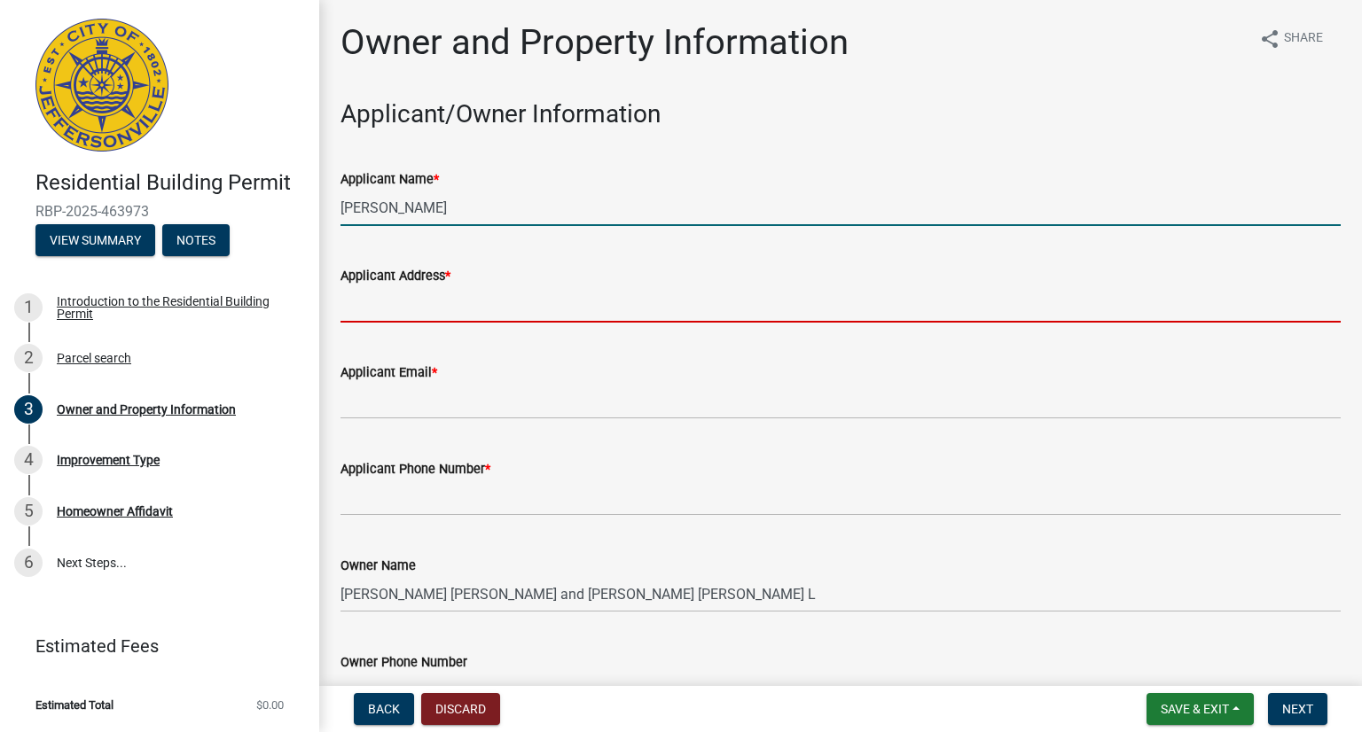
type input "2311 Elk Pointe Blvd"
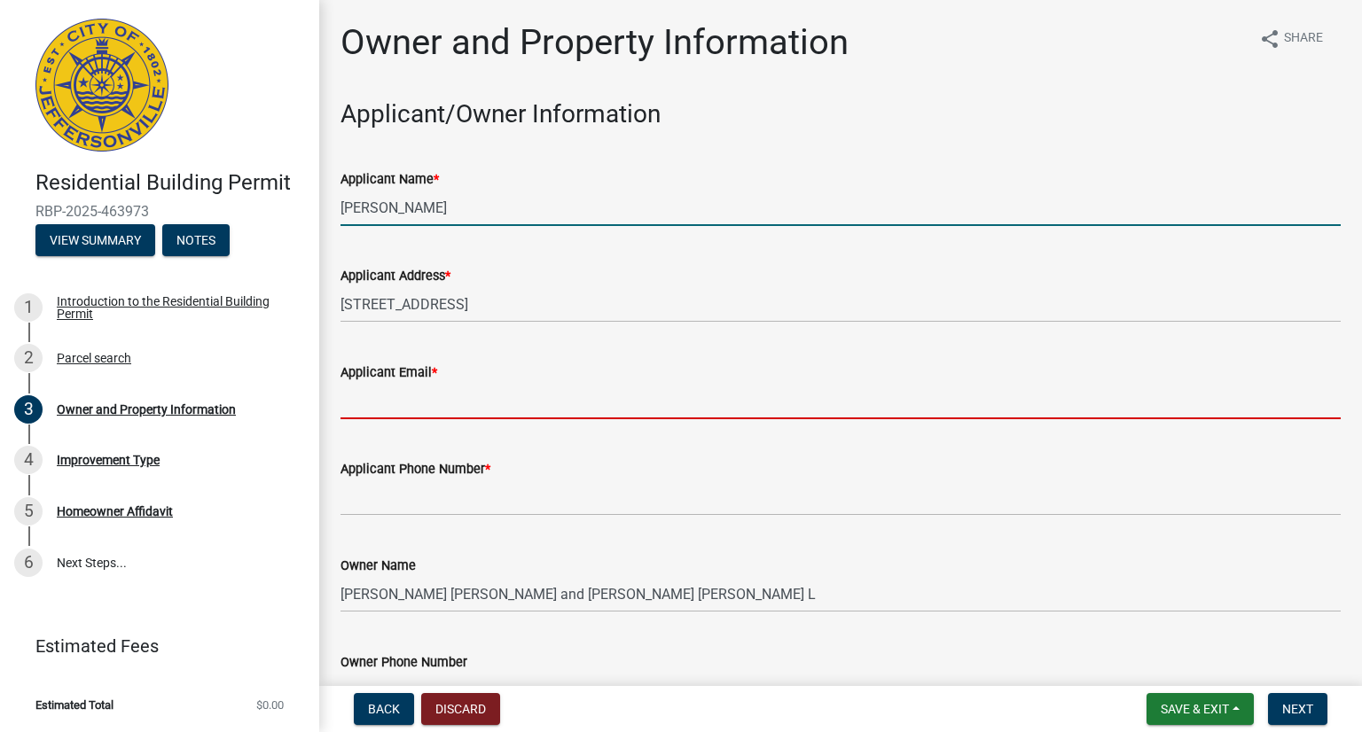
type input "raulmavila@icloud.com"
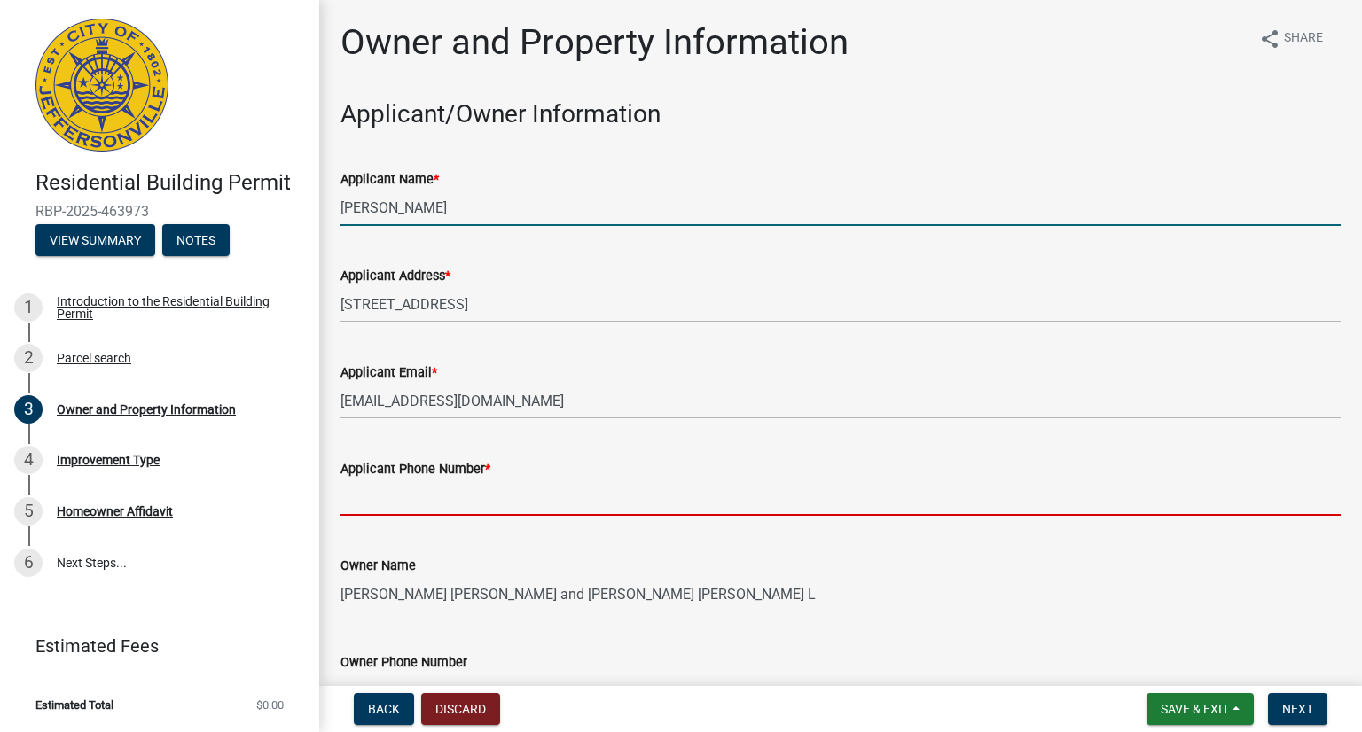
type input "5028215993"
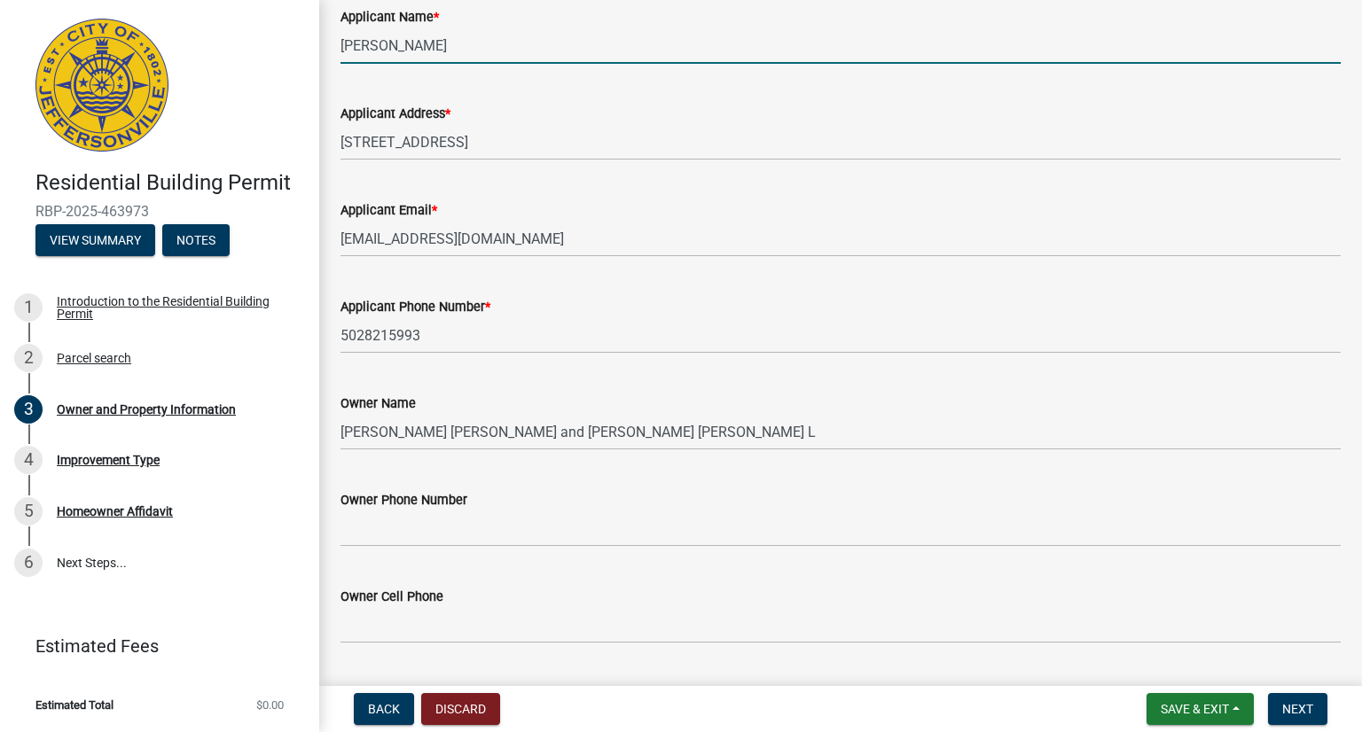
scroll to position [266, 0]
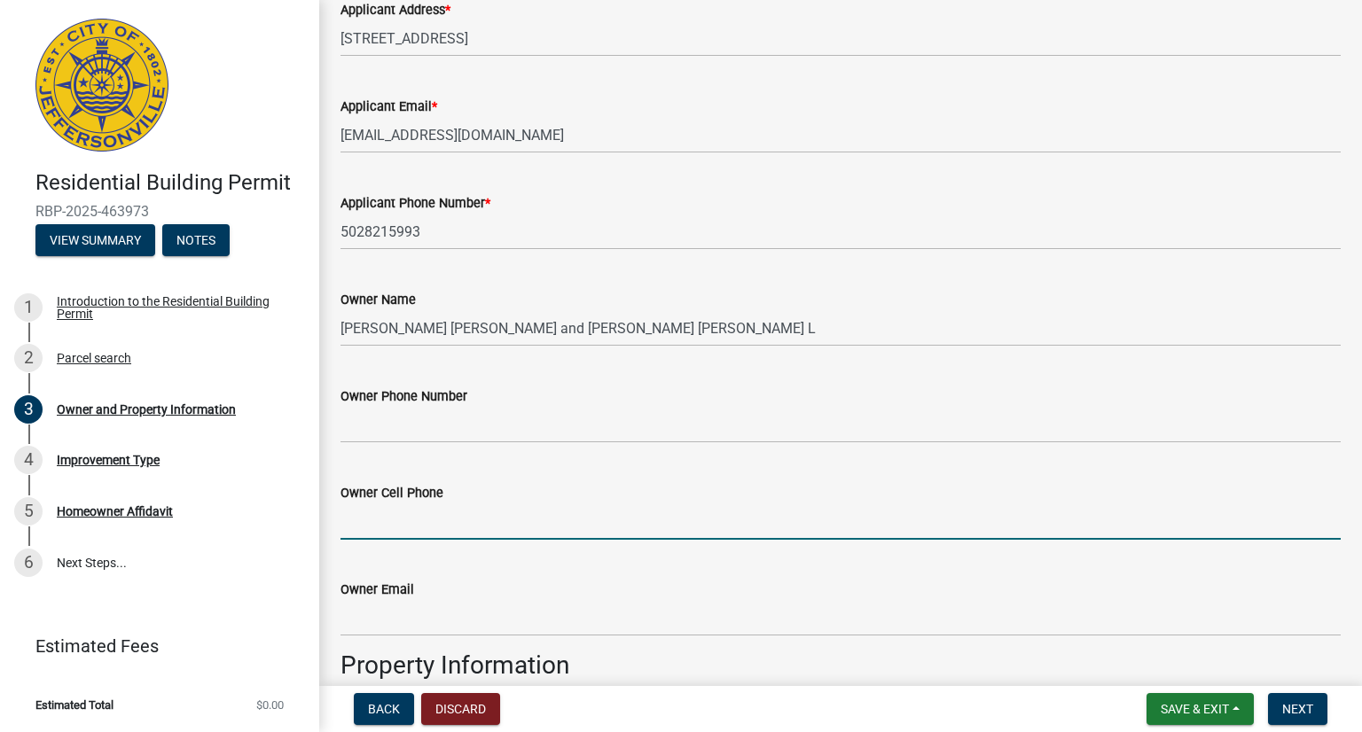
click at [389, 519] on input "Owner Cell Phone" at bounding box center [840, 522] width 1000 height 36
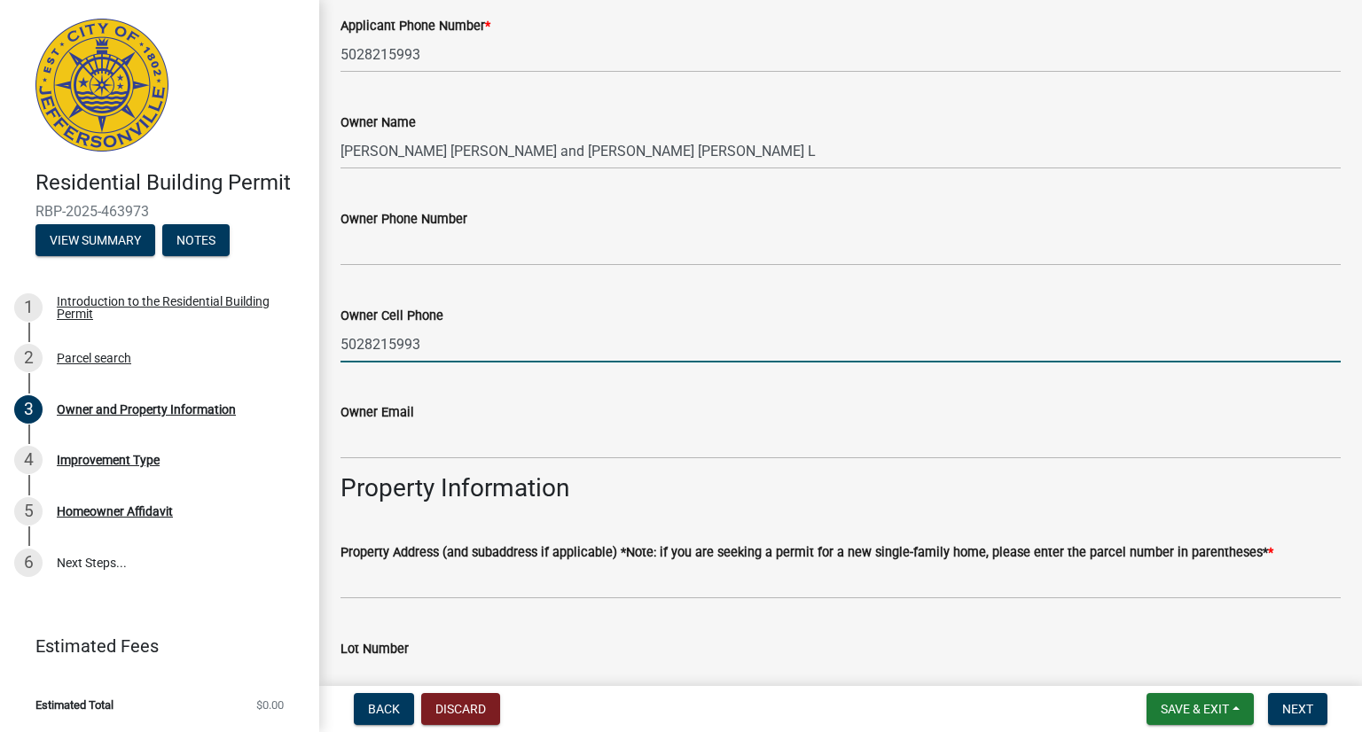
type input "5028215993"
click at [393, 444] on input "Owner Email" at bounding box center [840, 441] width 1000 height 36
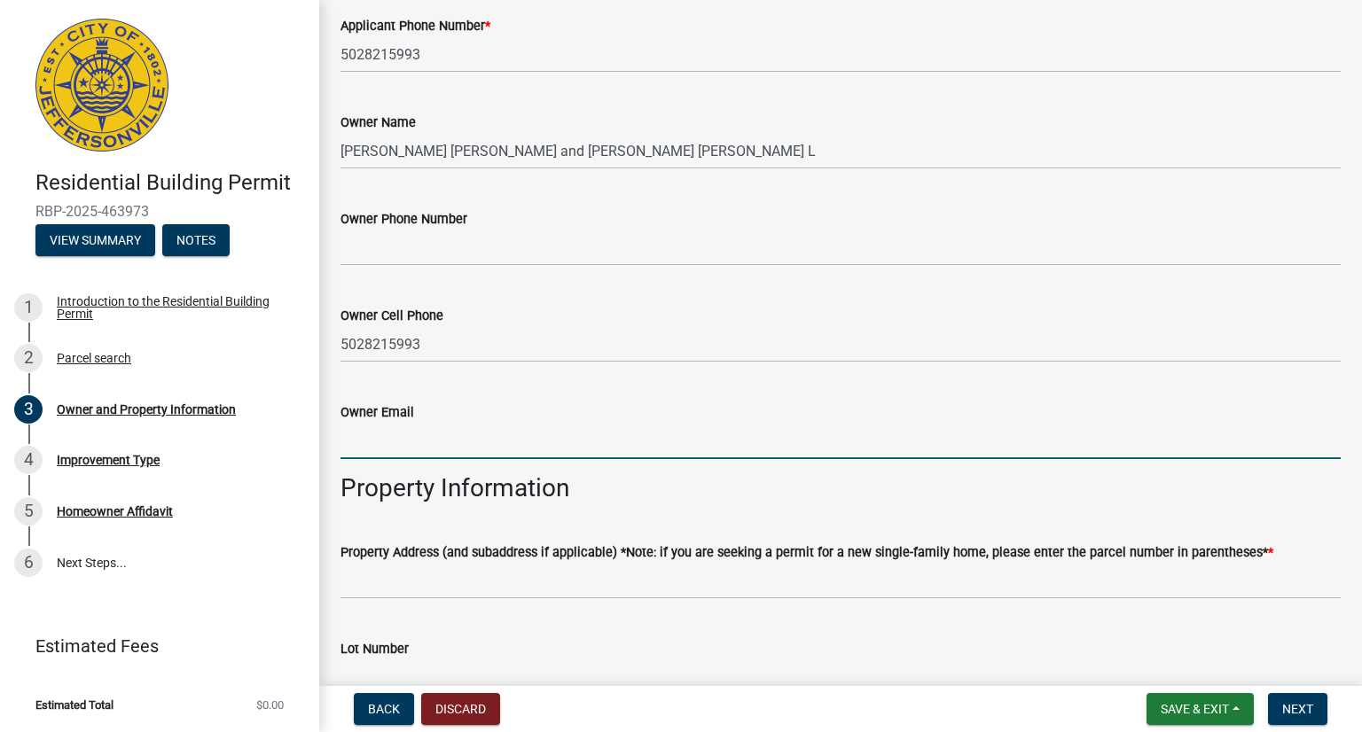
type input "raulmavila@icloud.com"
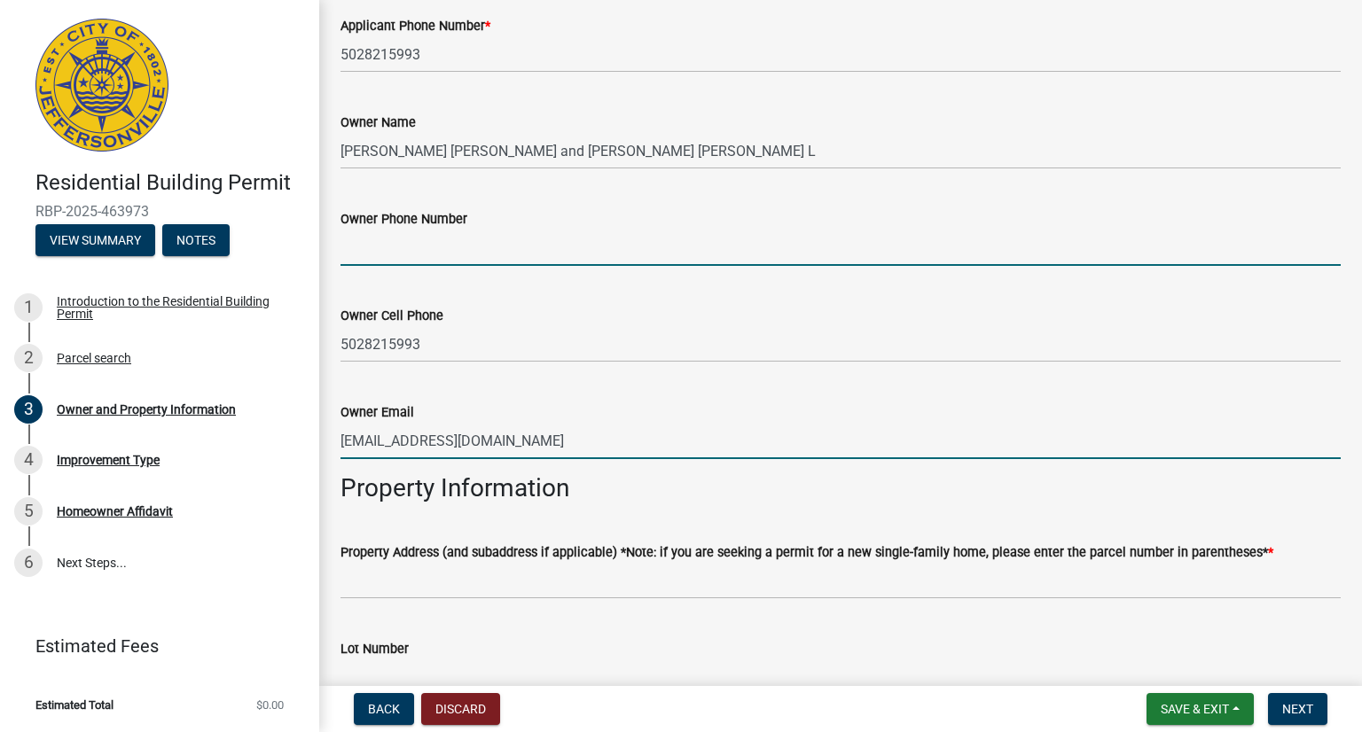
type input "5028215993"
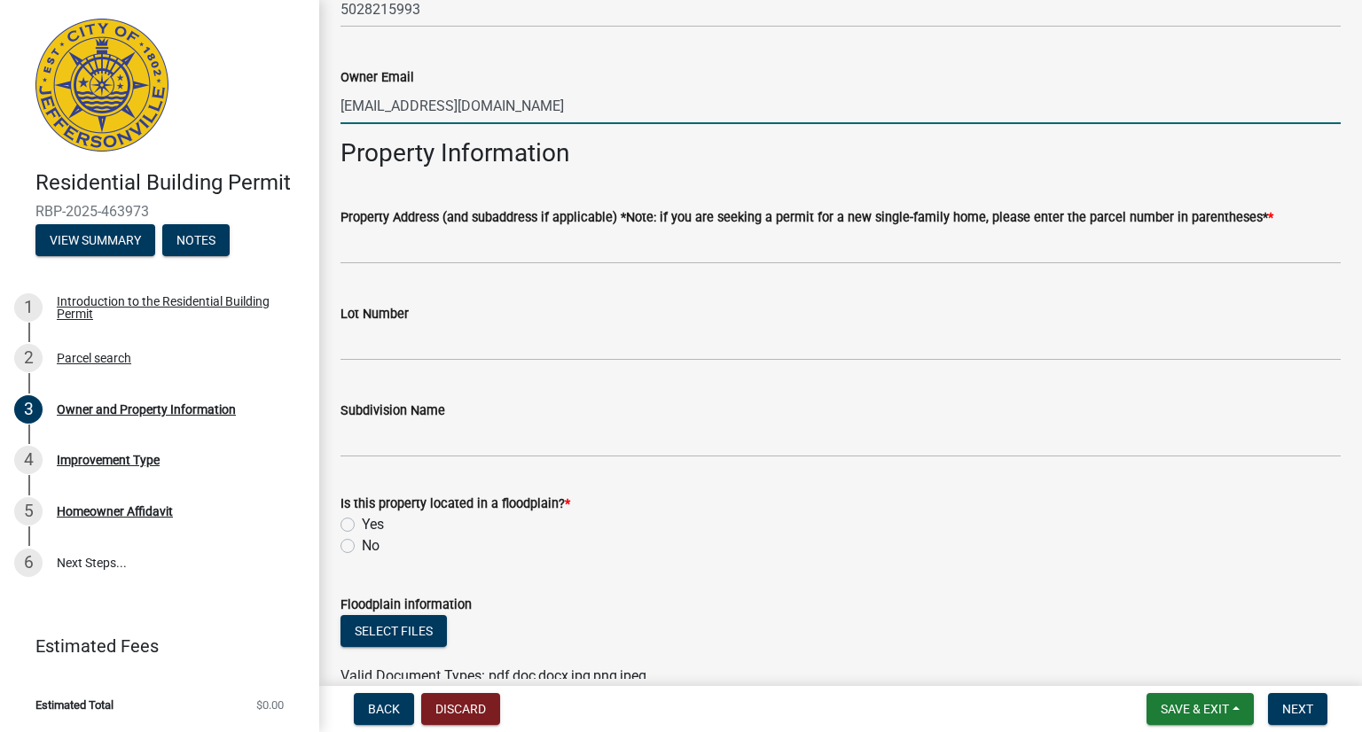
scroll to position [798, 0]
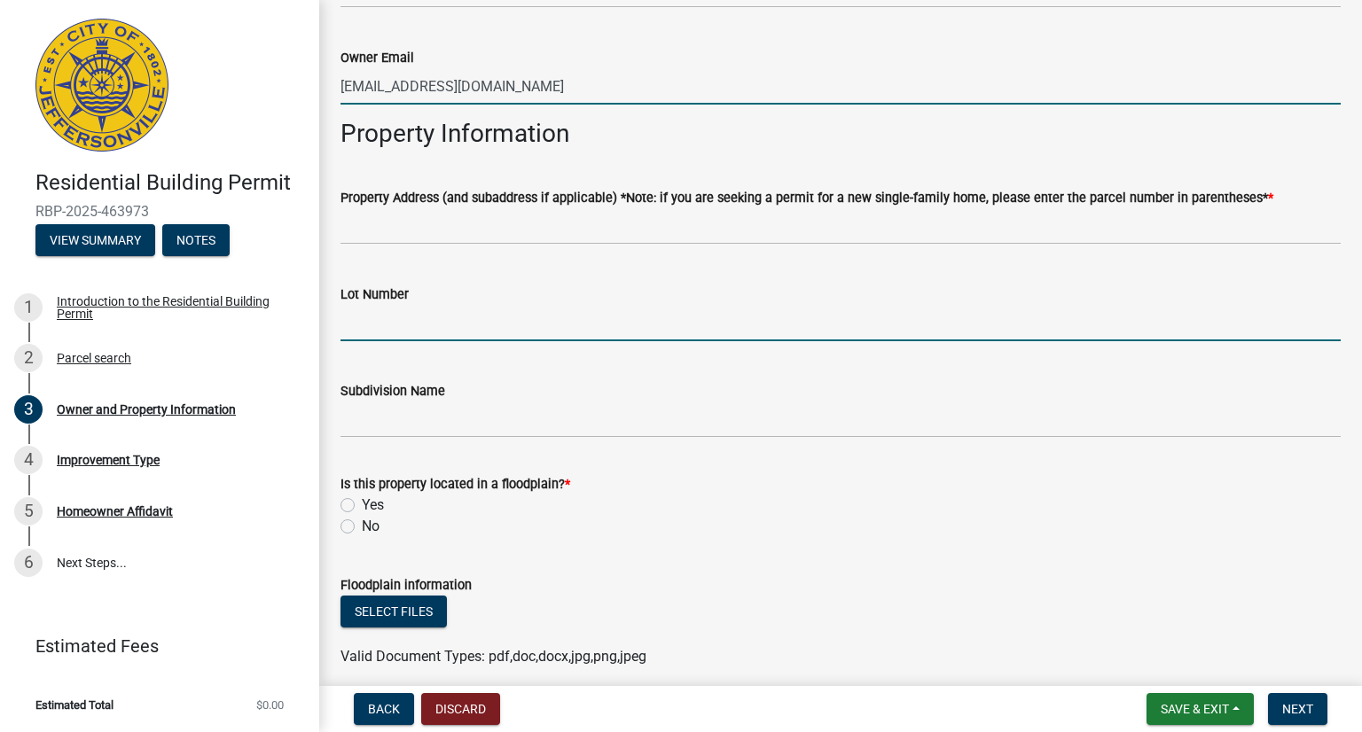
click at [387, 333] on input "Lot Number" at bounding box center [840, 323] width 1000 height 36
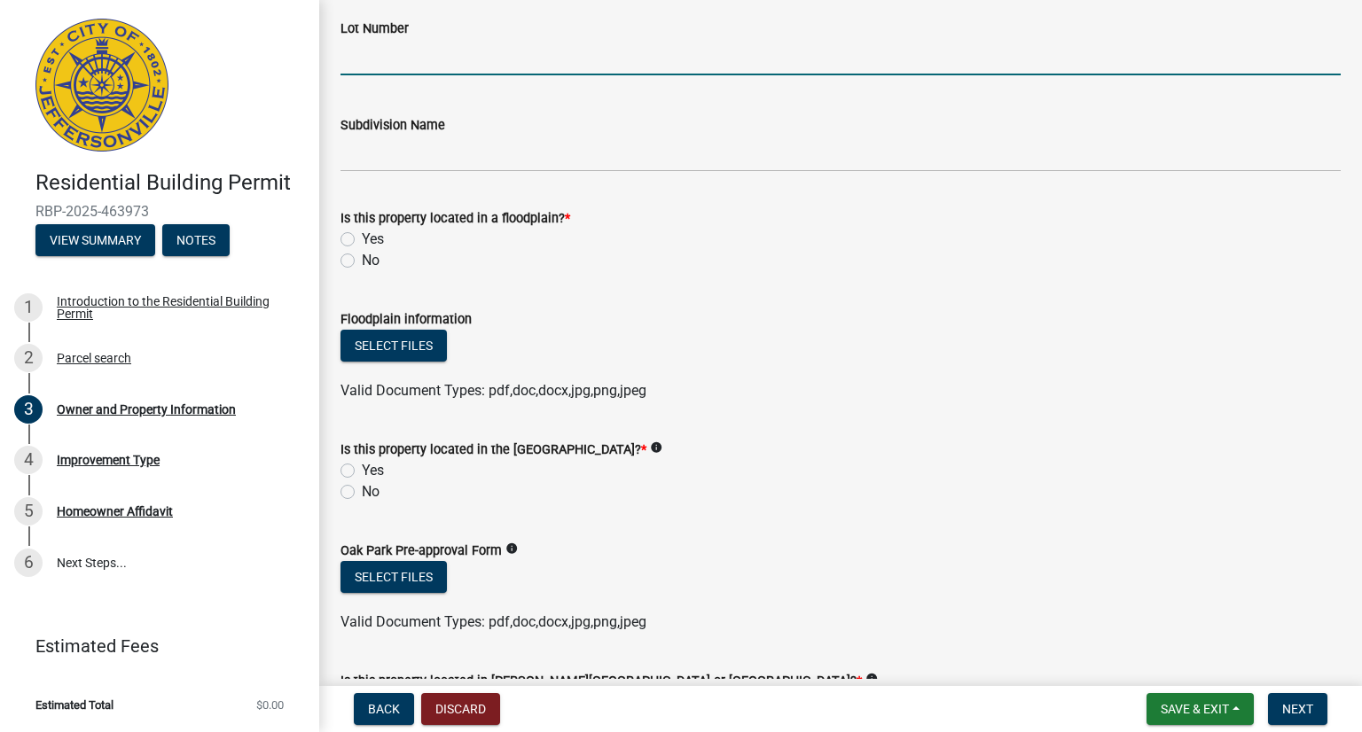
click at [362, 497] on label "No" at bounding box center [371, 491] width 18 height 21
click at [362, 493] on input "No" at bounding box center [368, 487] width 12 height 12
radio input "true"
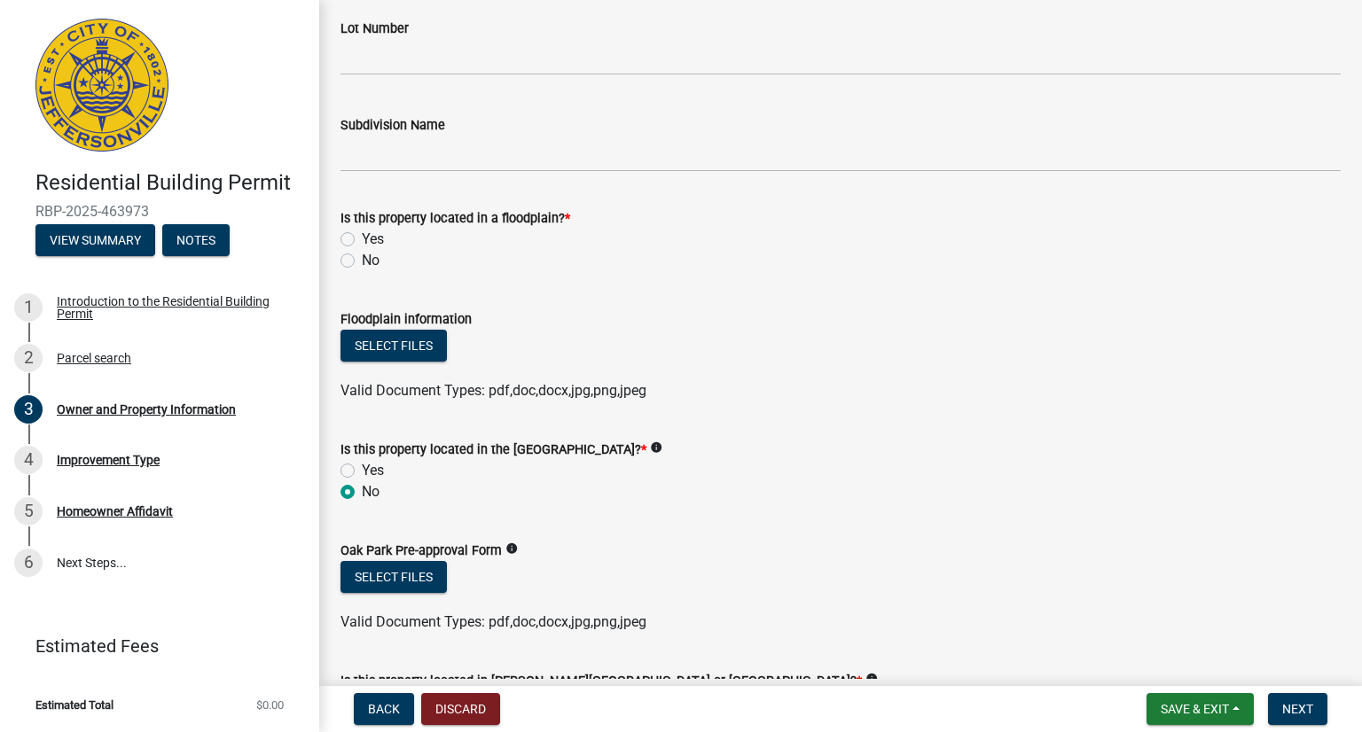
click at [362, 256] on label "No" at bounding box center [371, 260] width 18 height 21
click at [362, 256] on input "No" at bounding box center [368, 256] width 12 height 12
radio input "true"
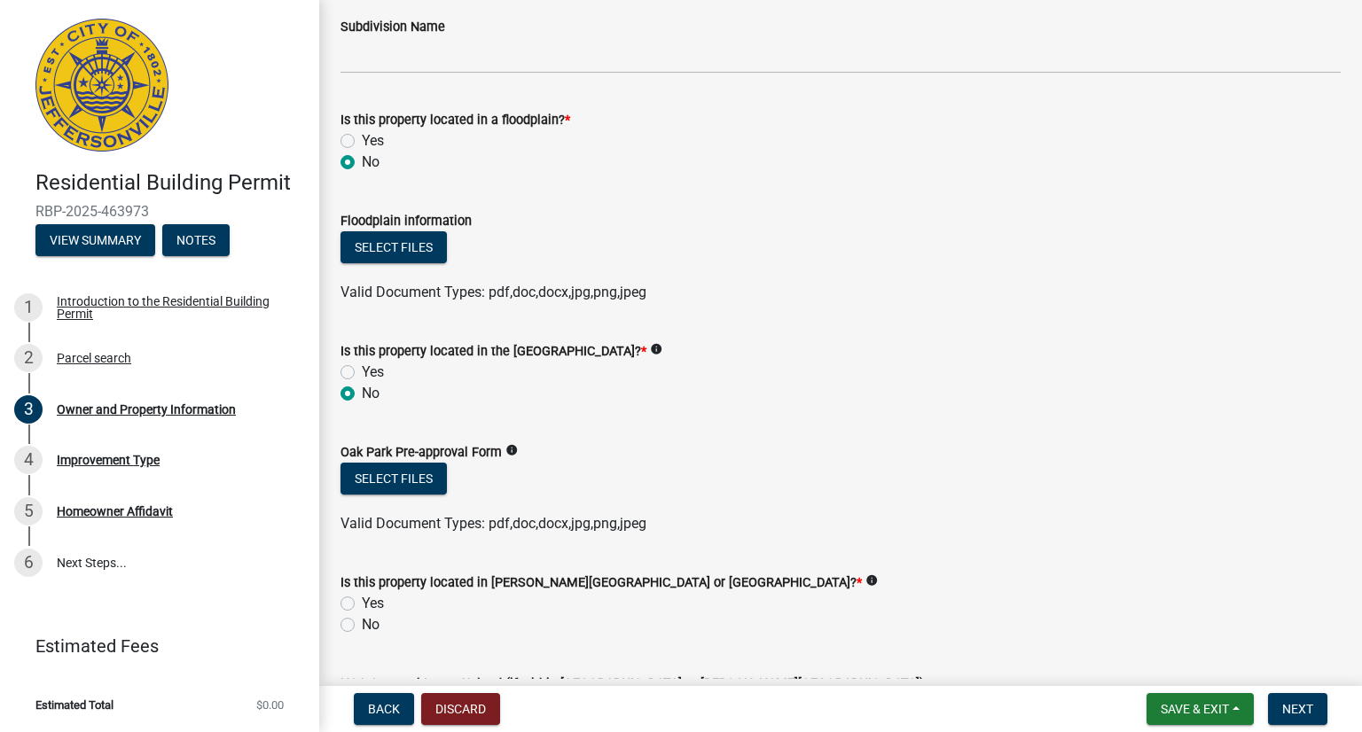
scroll to position [1330, 0]
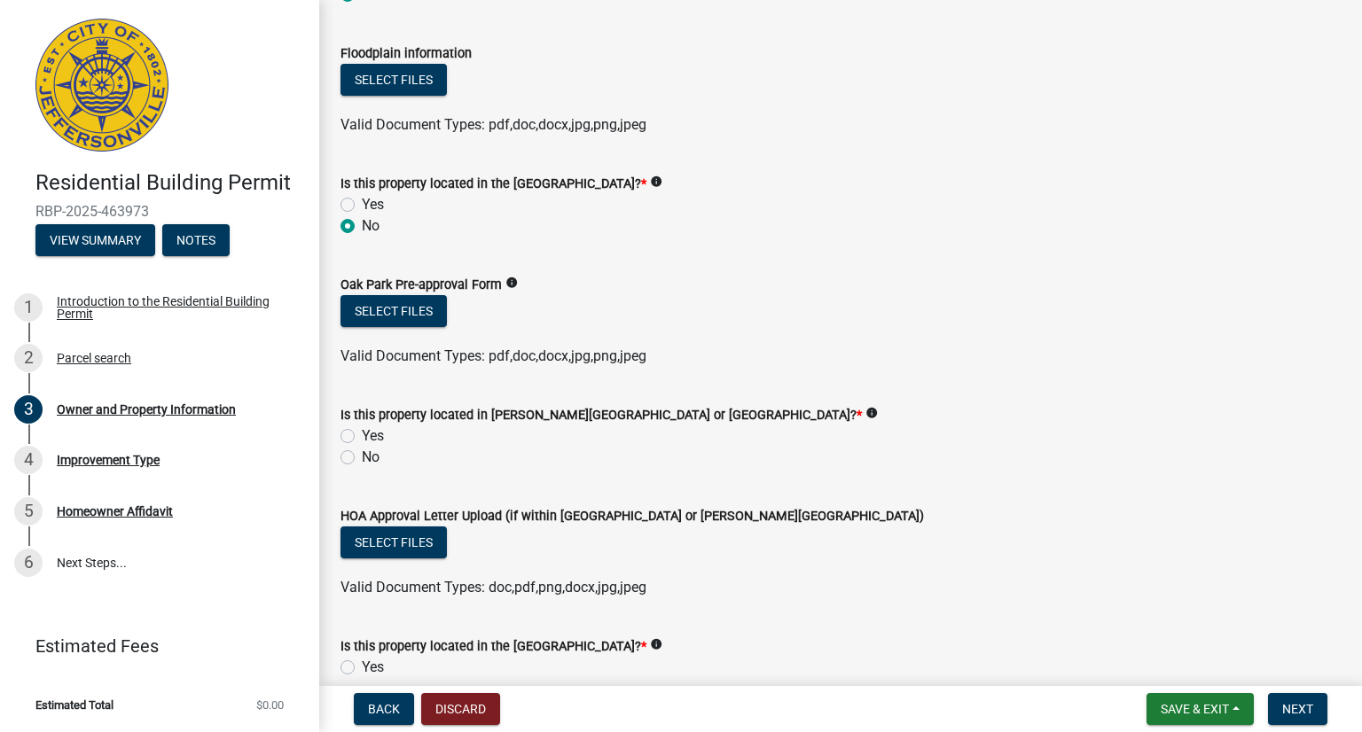
click at [362, 457] on label "No" at bounding box center [371, 457] width 18 height 21
click at [362, 457] on input "No" at bounding box center [368, 453] width 12 height 12
radio input "true"
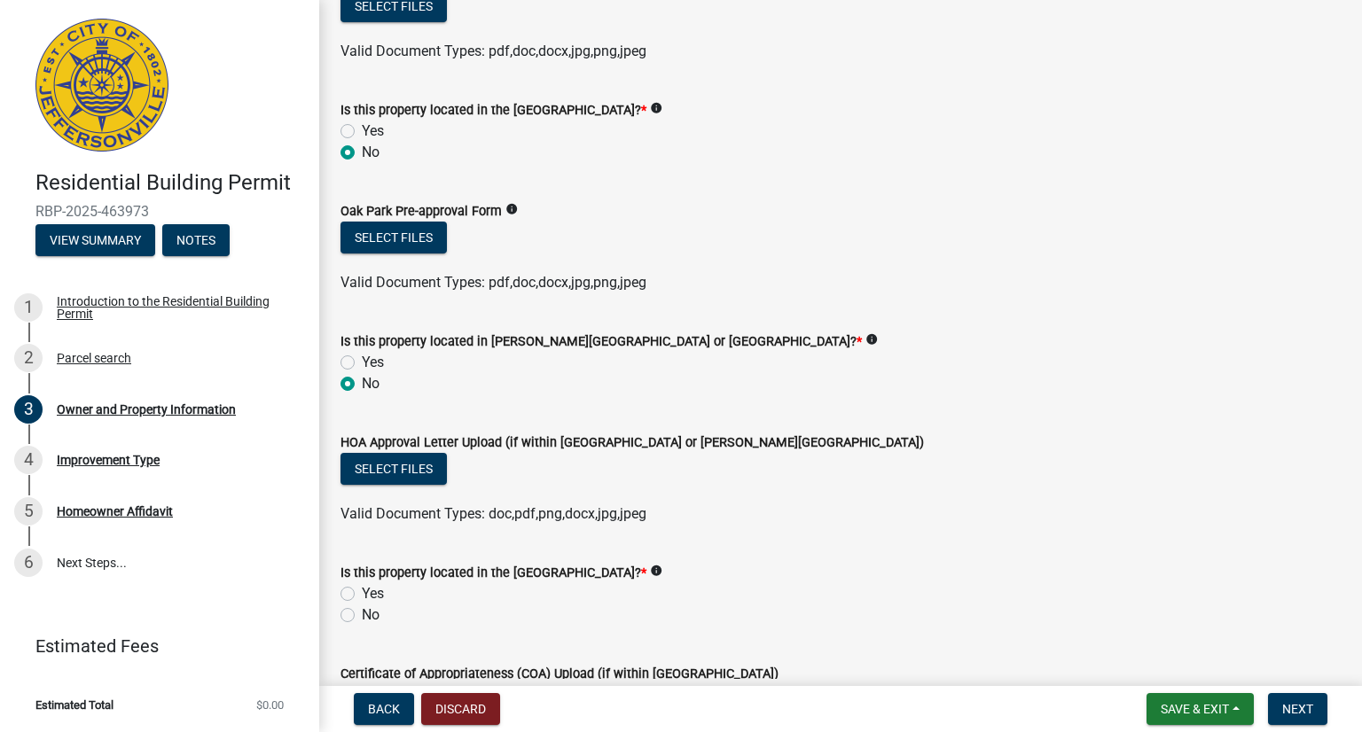
scroll to position [1507, 0]
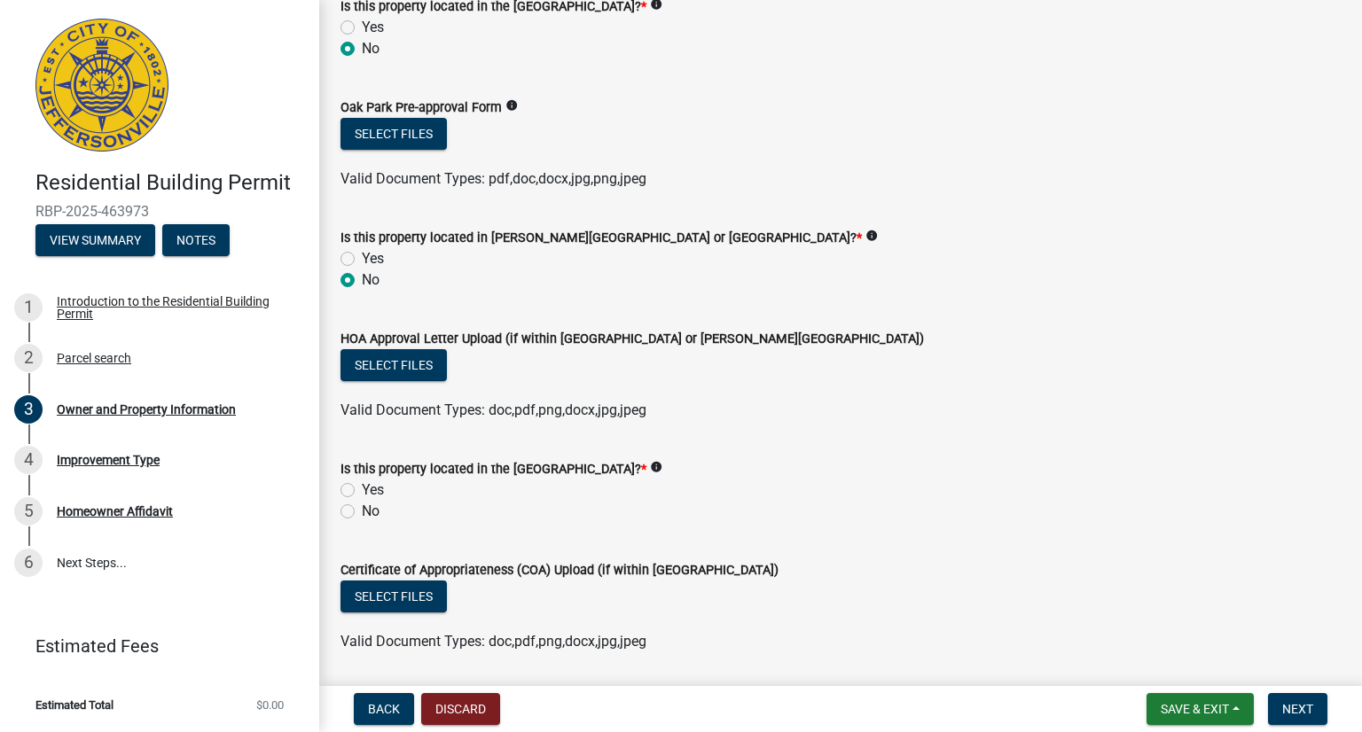
click at [362, 514] on label "No" at bounding box center [371, 511] width 18 height 21
click at [362, 513] on input "No" at bounding box center [368, 507] width 12 height 12
radio input "true"
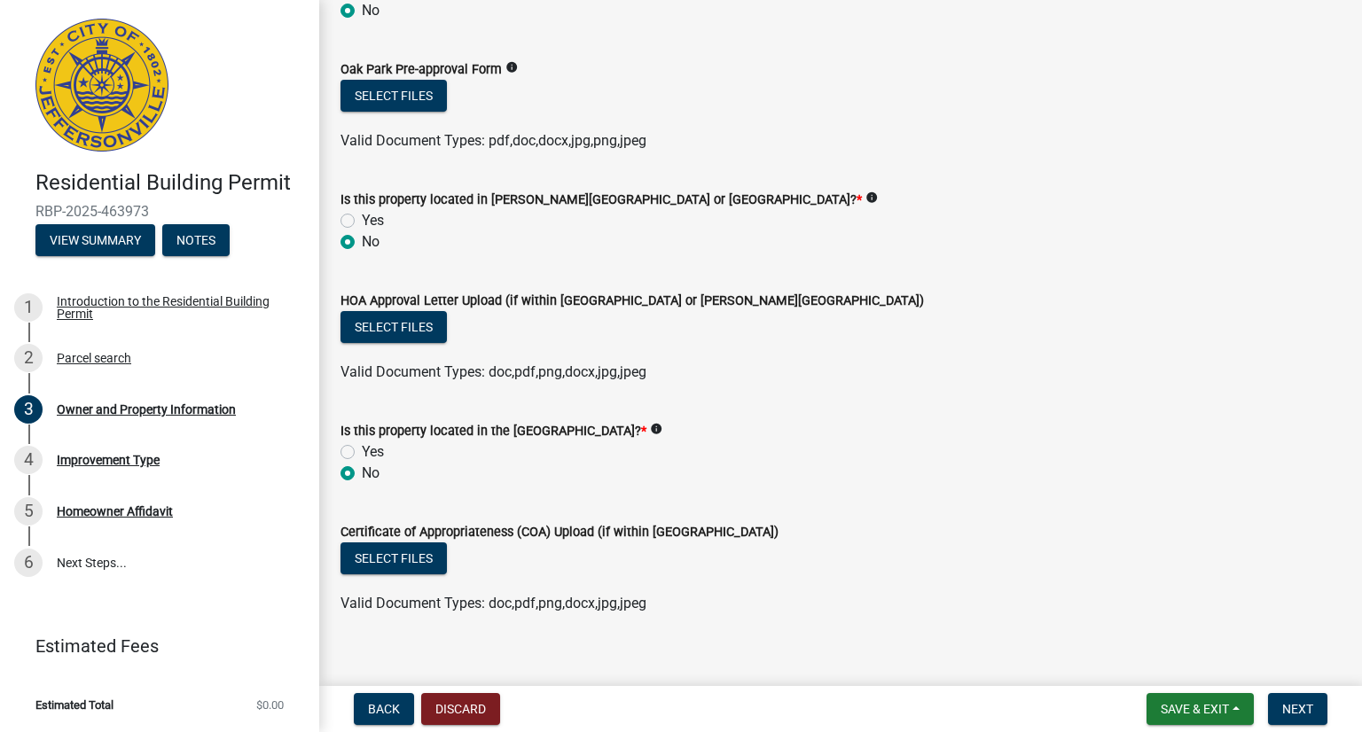
scroll to position [1566, 0]
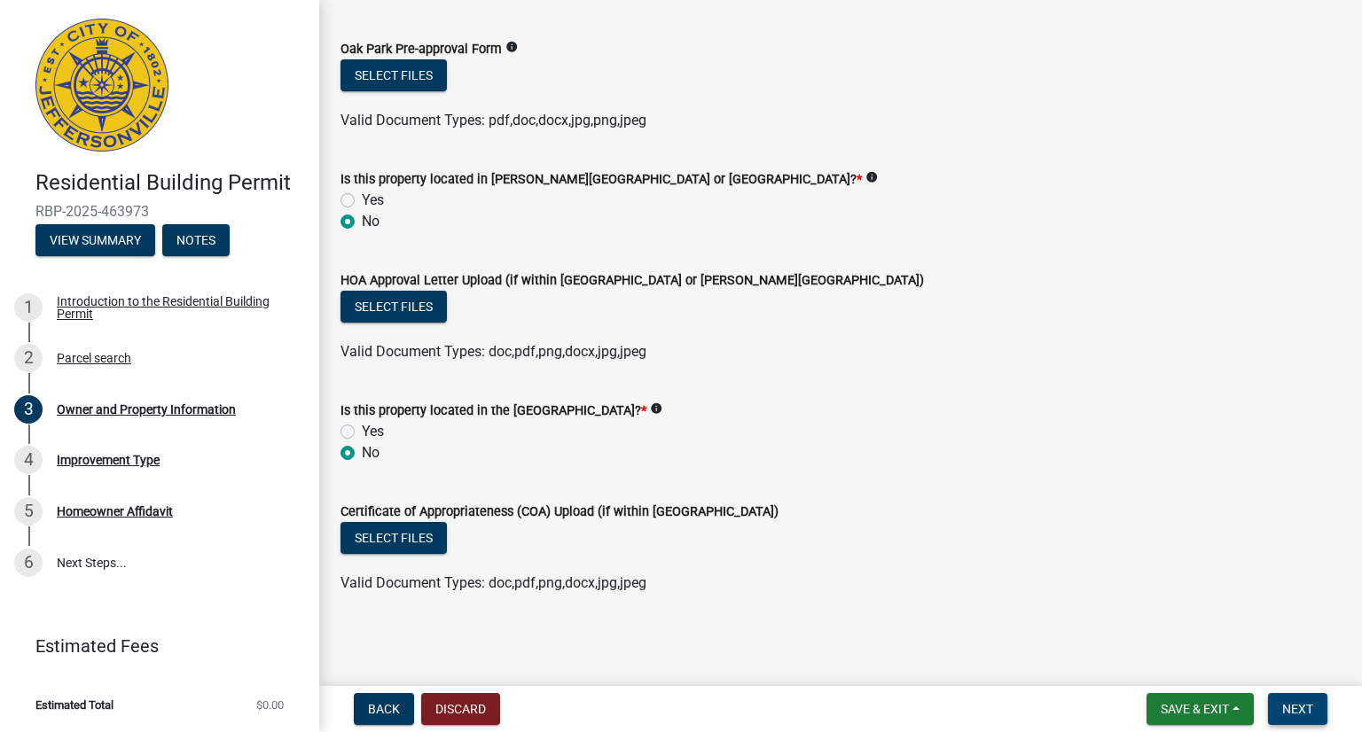
click at [1288, 706] on span "Next" at bounding box center [1297, 709] width 31 height 14
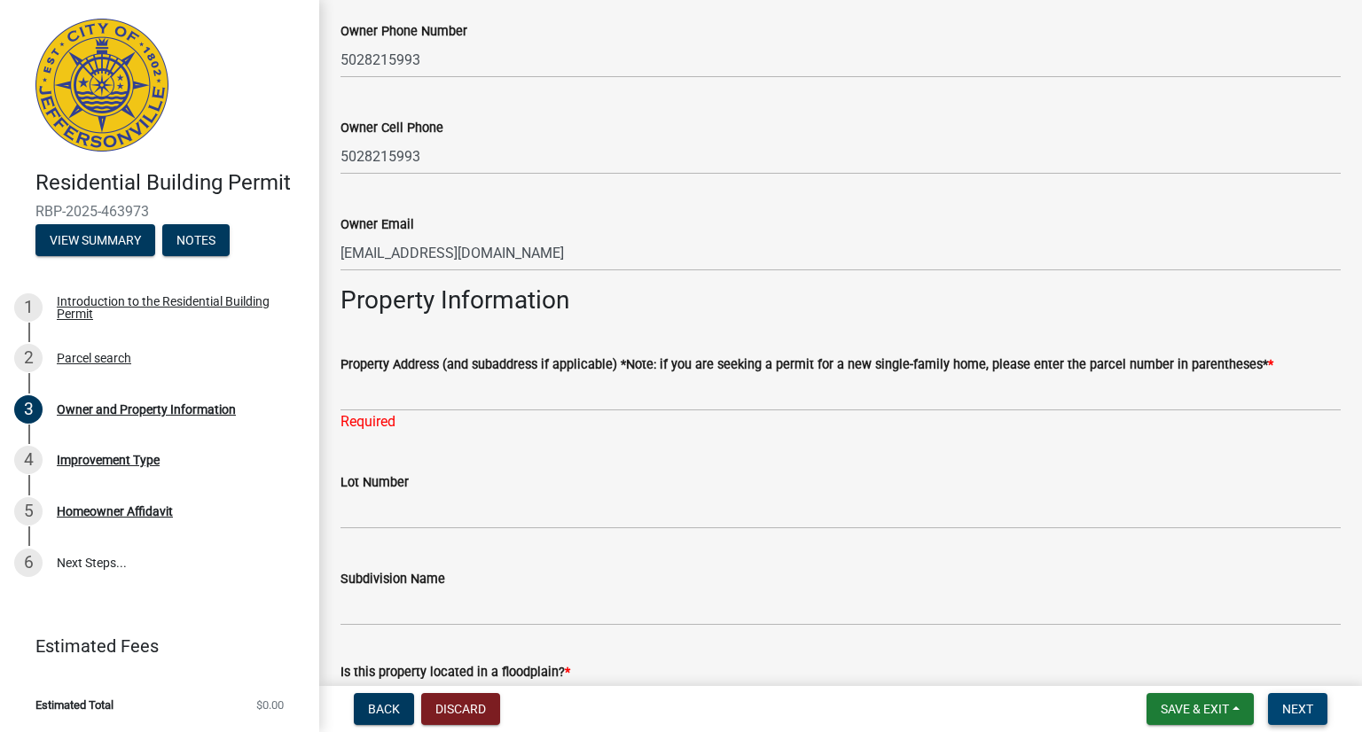
scroll to position [701, 0]
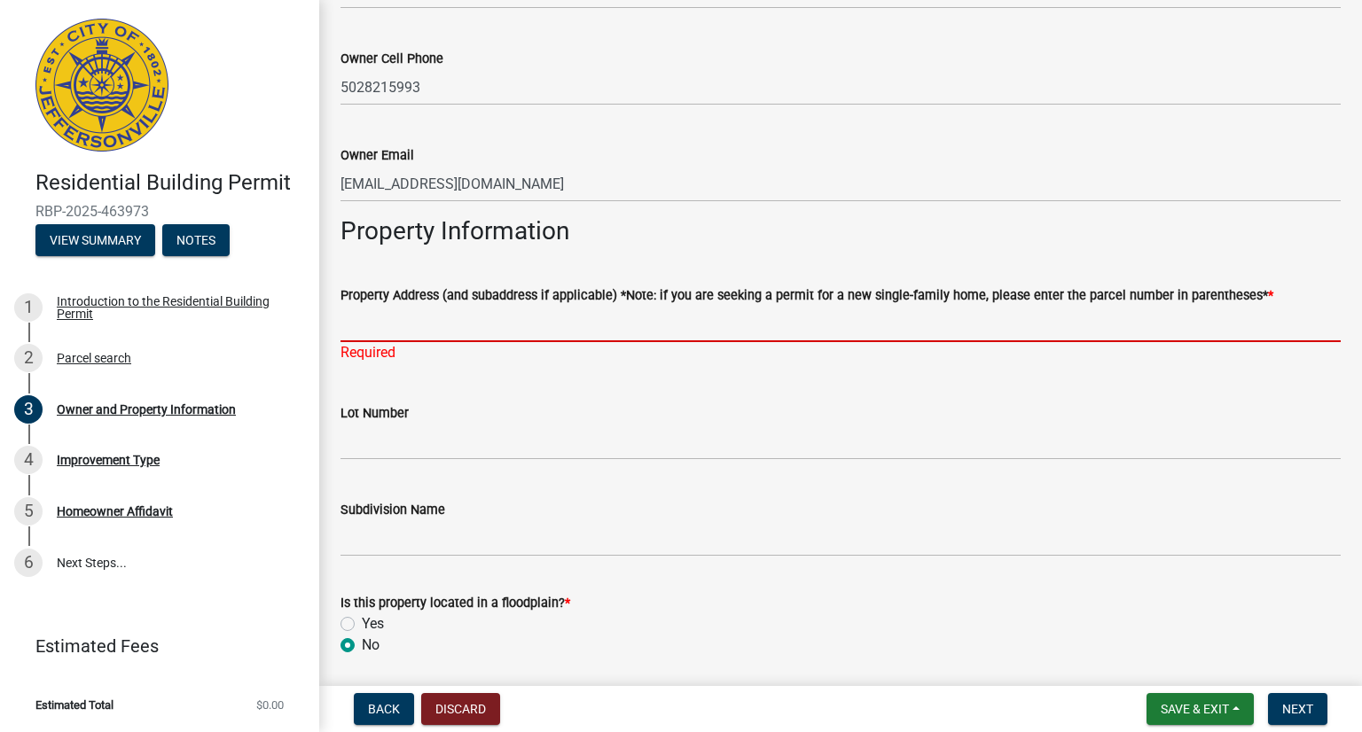
click at [392, 331] on input "Property Address (and subaddress if applicable) *Note: if you are seeking a per…" at bounding box center [840, 324] width 1000 height 36
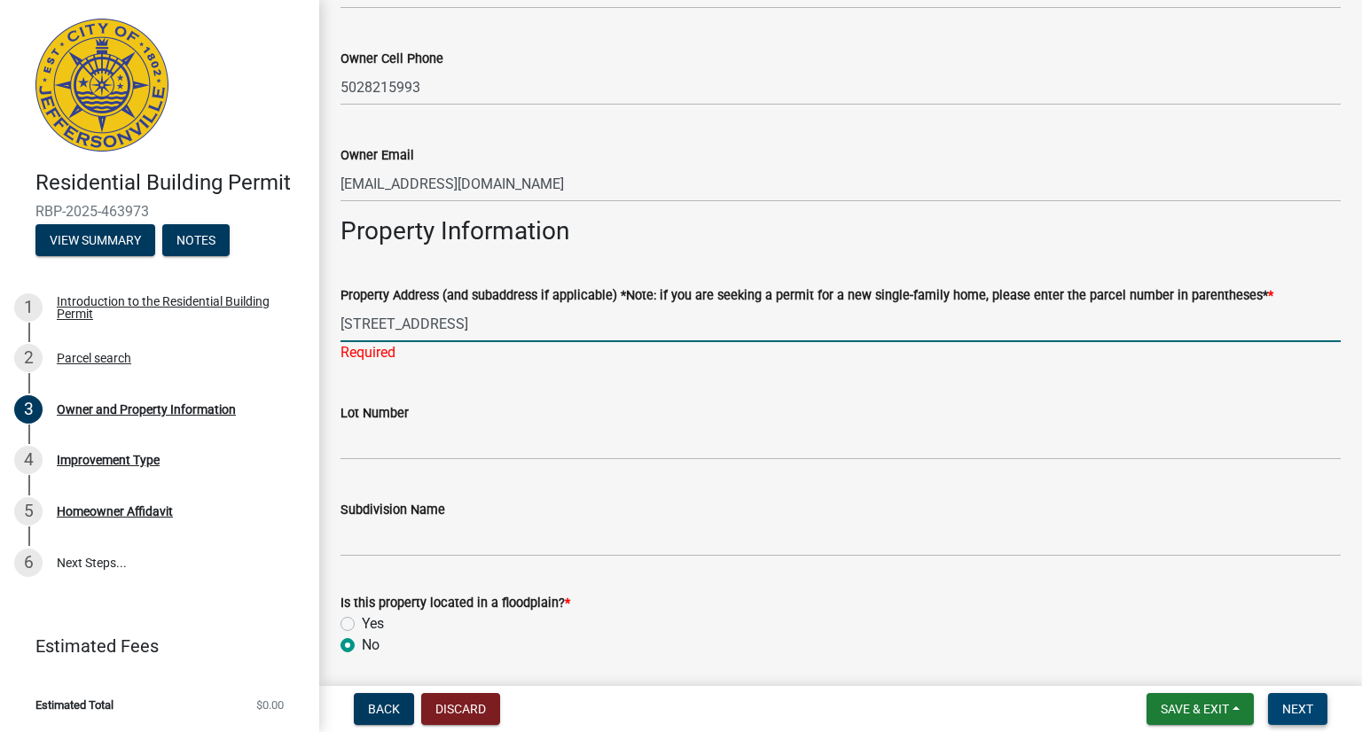
type input "2311 Elk Pointe Blvd"
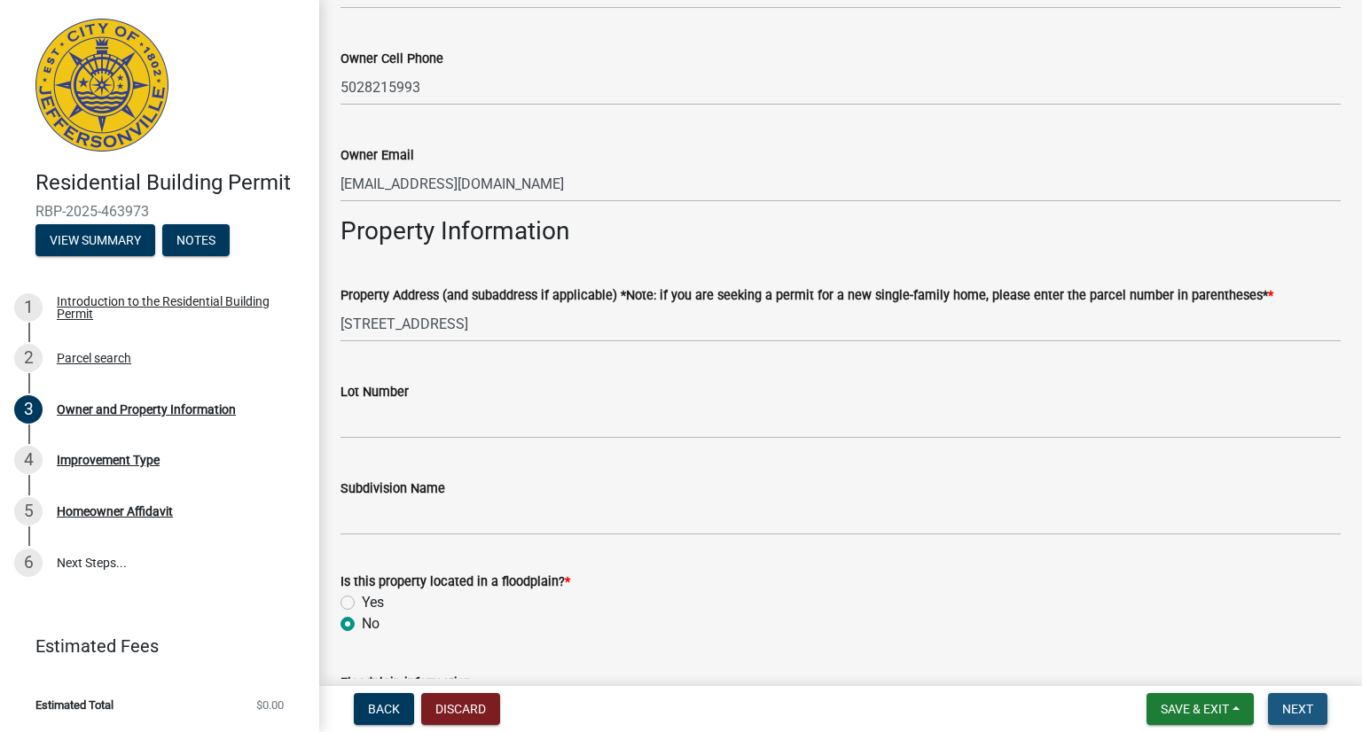
click at [1302, 703] on span "Next" at bounding box center [1297, 709] width 31 height 14
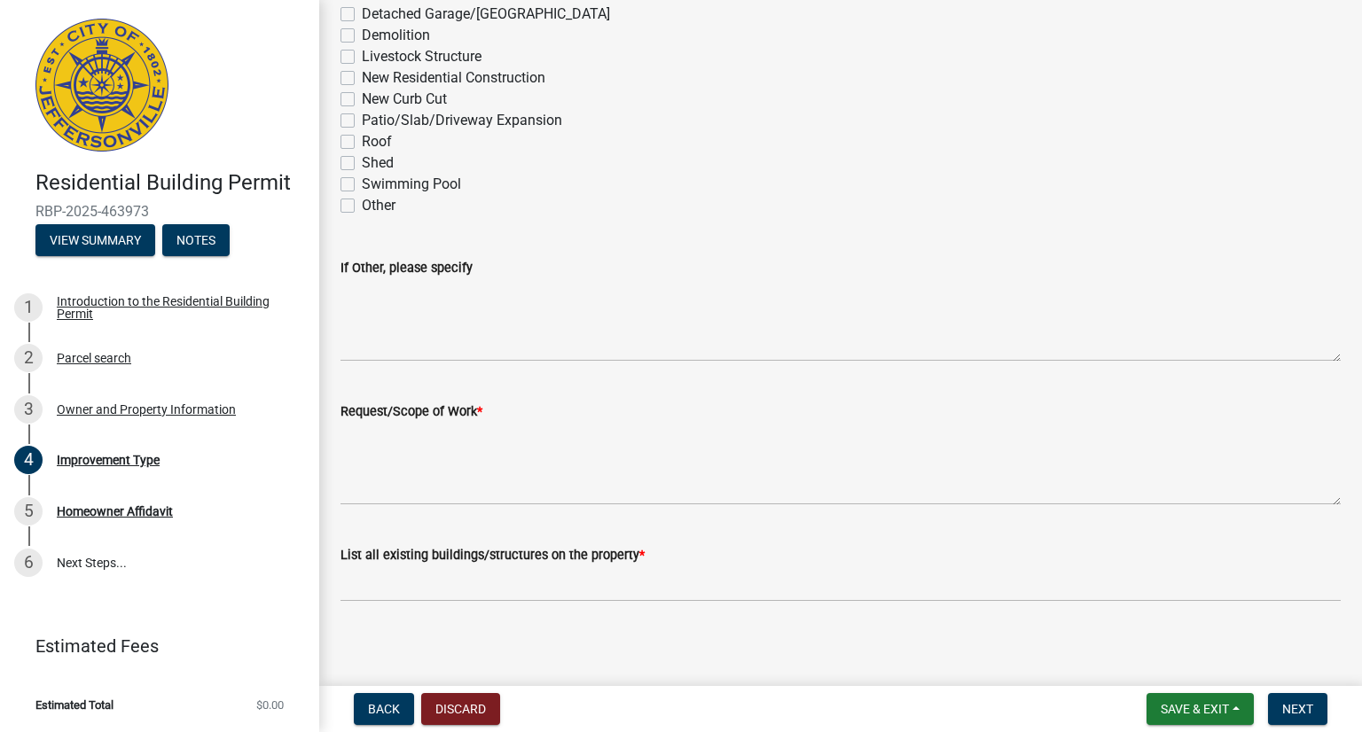
scroll to position [230, 0]
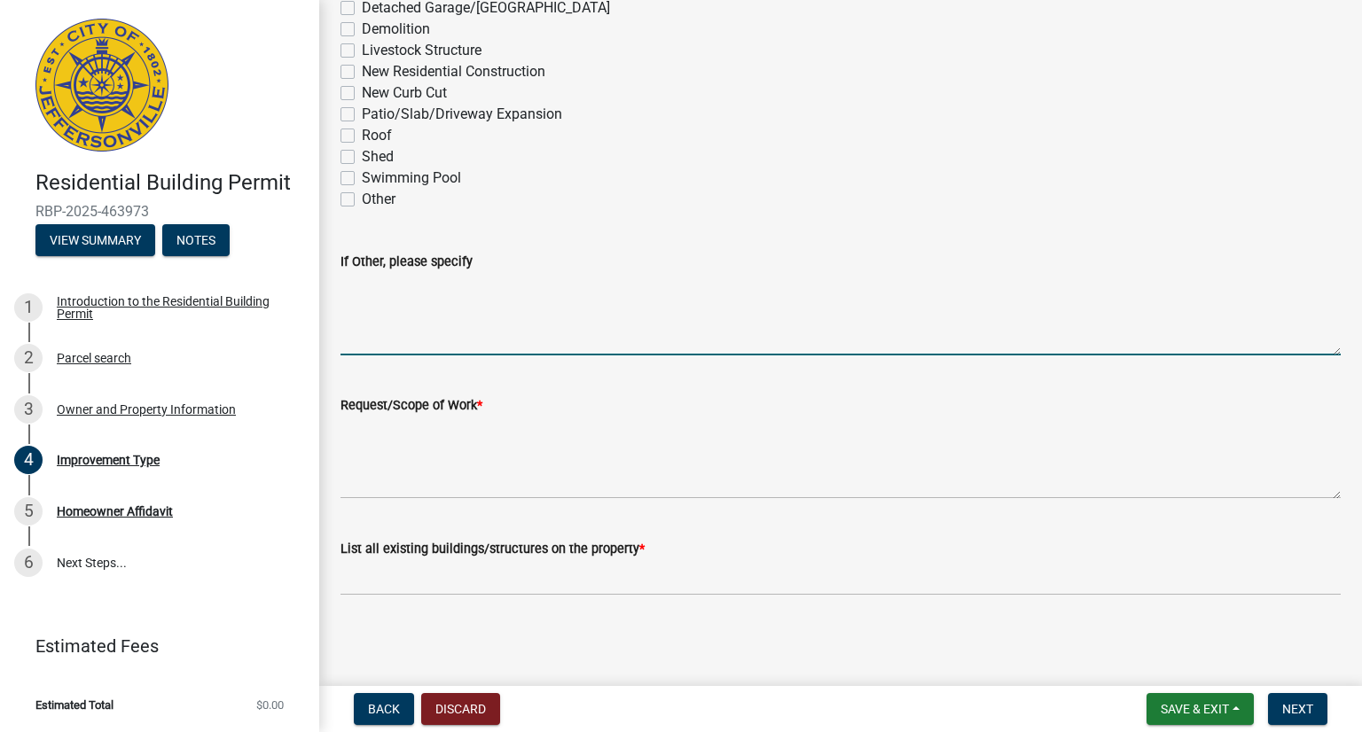
click at [386, 333] on textarea "If Other, please specify" at bounding box center [840, 313] width 1000 height 83
type textarea "i"
type textarea "Irrigation system with new meter and back flow prevention system"
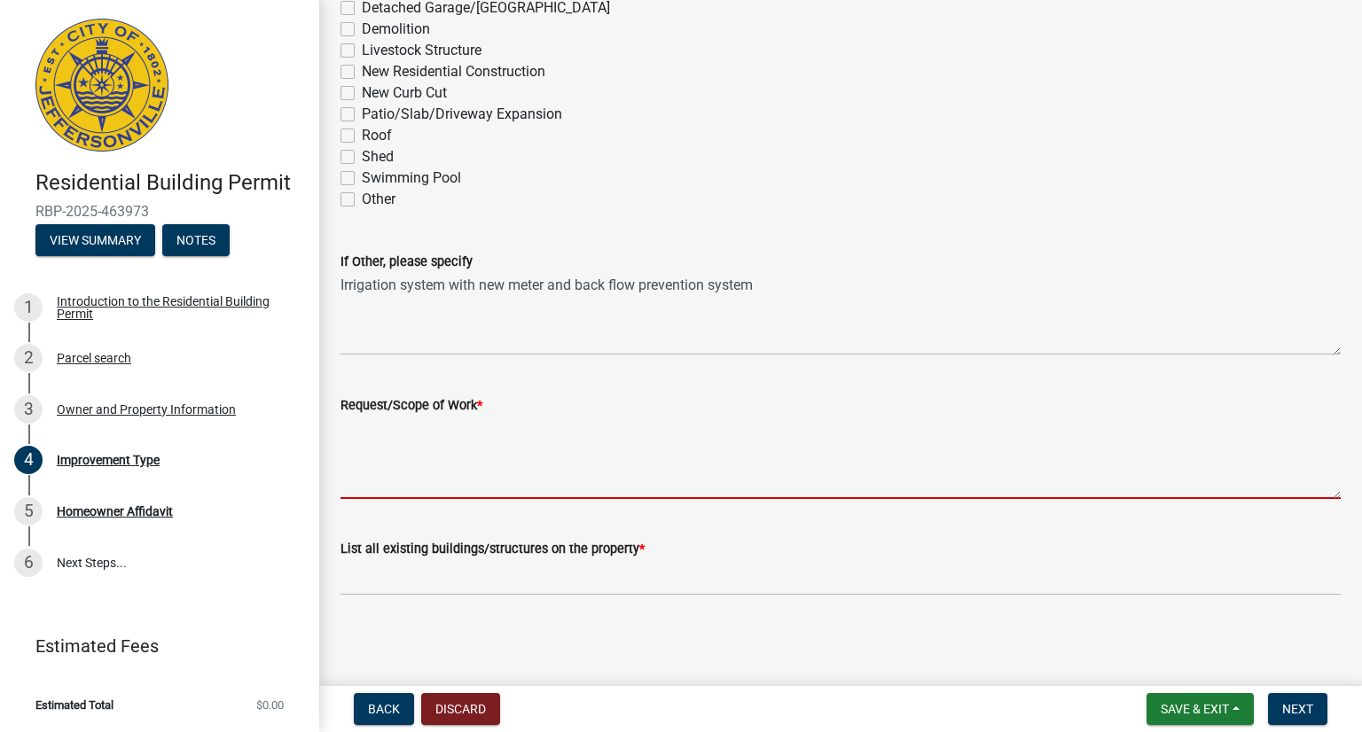
click at [398, 454] on textarea "Request/Scope of Work *" at bounding box center [840, 457] width 1000 height 83
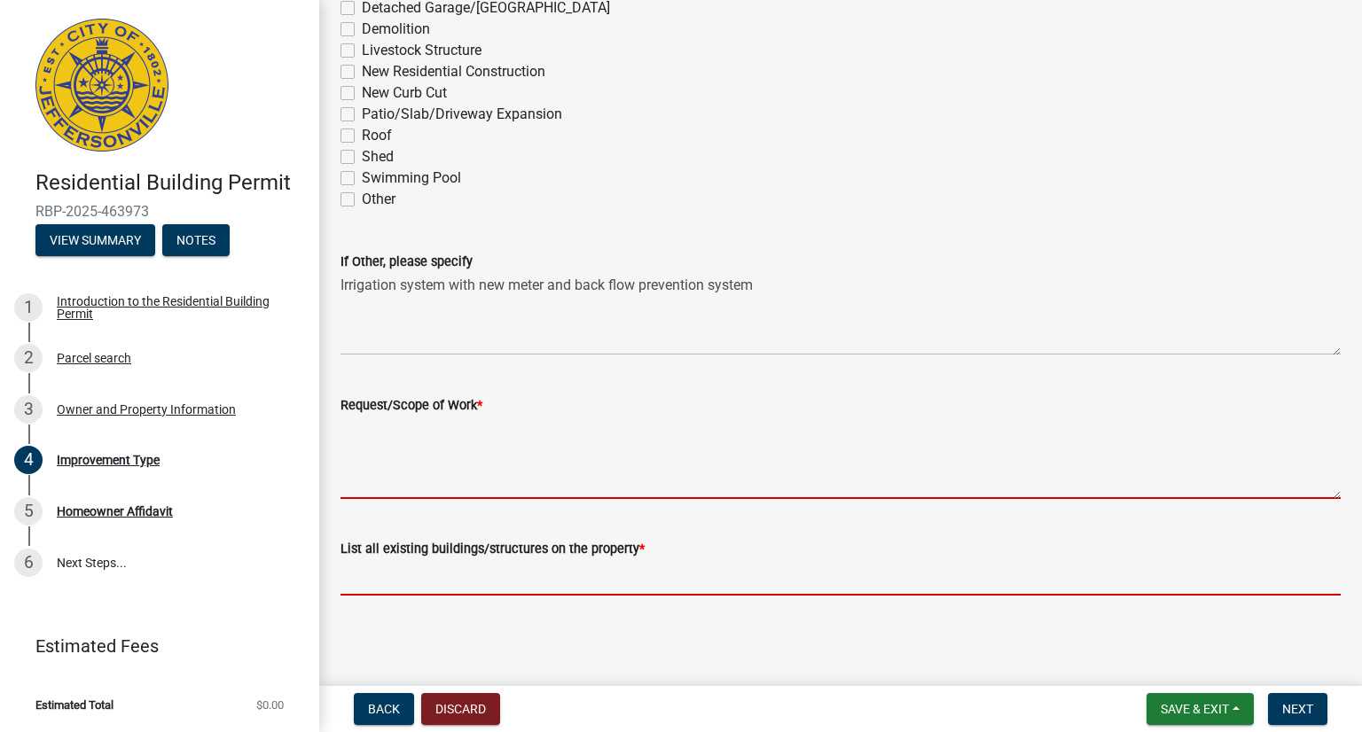
click at [376, 581] on input "List all existing buildings/structures on the property *" at bounding box center [840, 578] width 1000 height 36
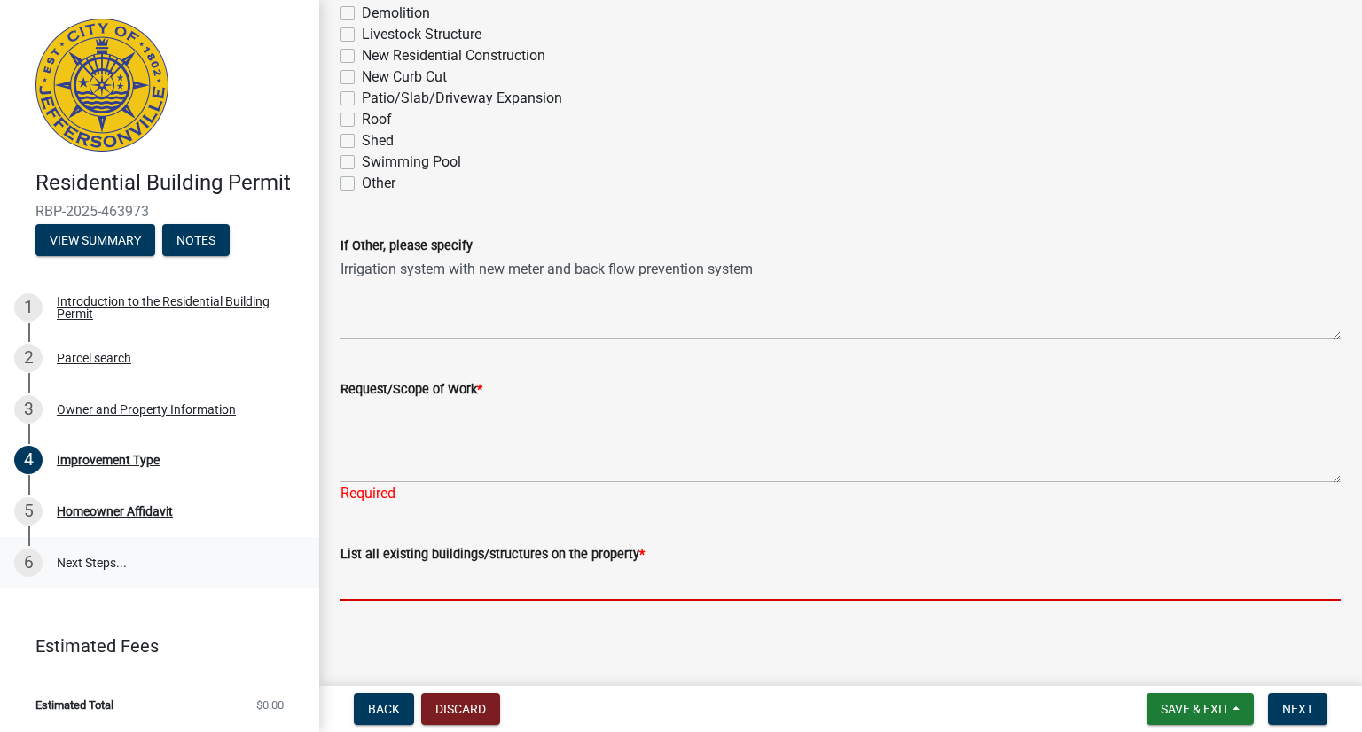
scroll to position [251, 0]
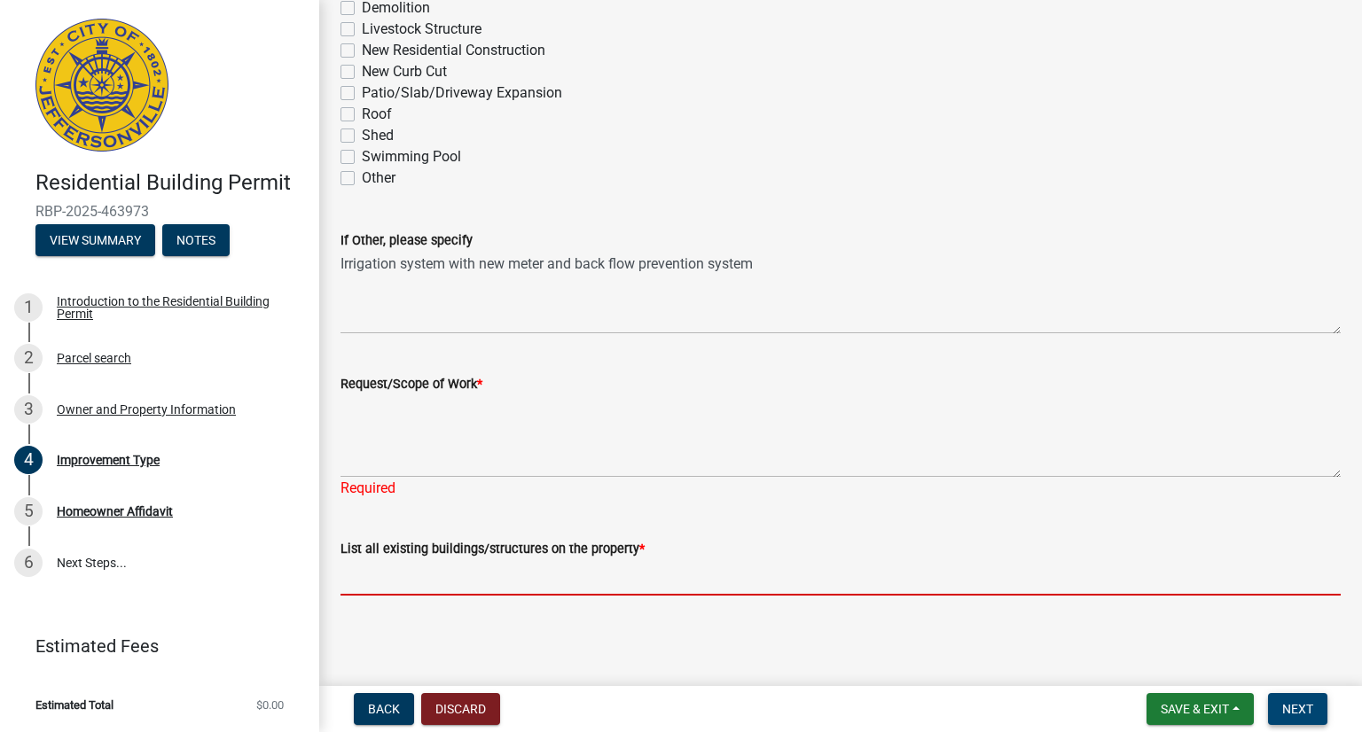
click at [1302, 707] on span "Next" at bounding box center [1297, 709] width 31 height 14
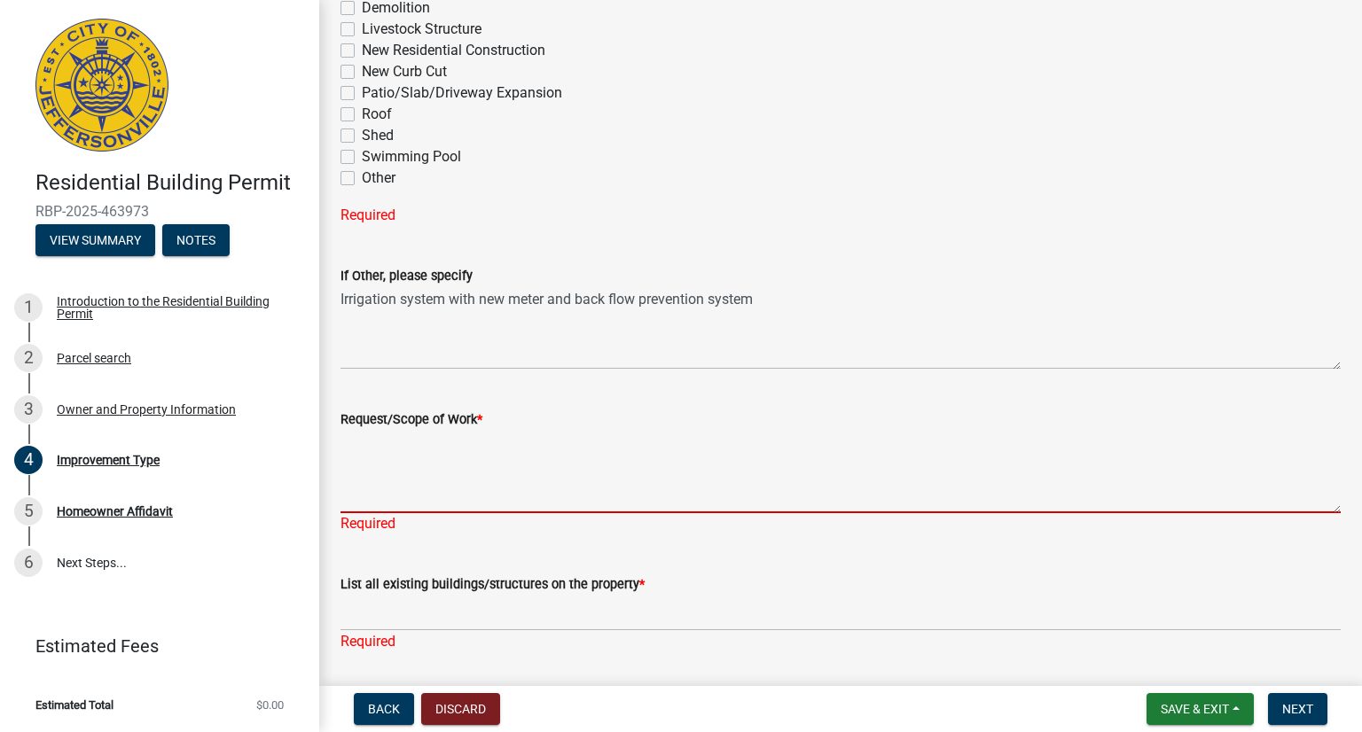
click at [383, 485] on textarea "Request/Scope of Work *" at bounding box center [840, 471] width 1000 height 83
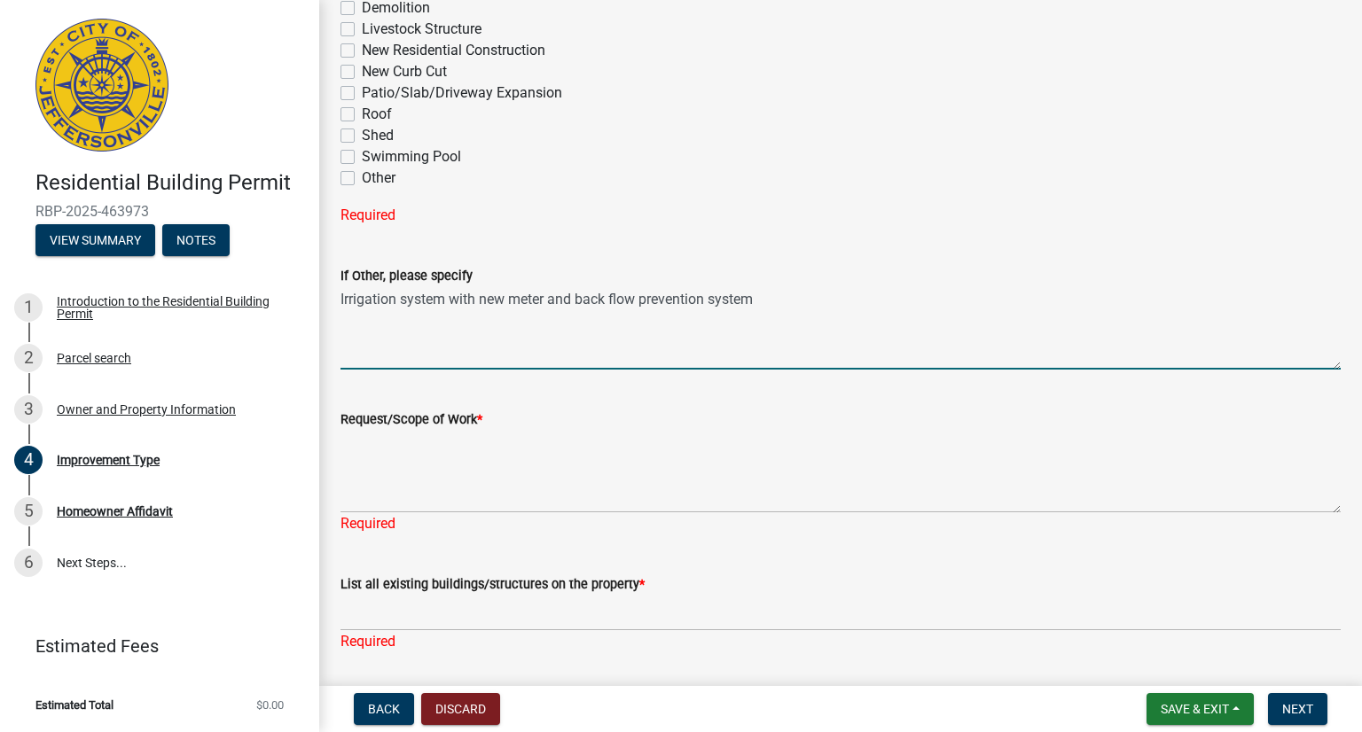
drag, startPoint x: 341, startPoint y: 302, endPoint x: 667, endPoint y: 312, distance: 325.6
click at [667, 312] on textarea "Irrigation system with new meter and back flow prevention system" at bounding box center [840, 327] width 1000 height 83
drag, startPoint x: 738, startPoint y: 312, endPoint x: 712, endPoint y: 313, distance: 25.7
click at [749, 317] on textarea "Irrigation system with new meter and back flow prevention system" at bounding box center [840, 327] width 1000 height 83
drag, startPoint x: 759, startPoint y: 299, endPoint x: 319, endPoint y: 309, distance: 439.9
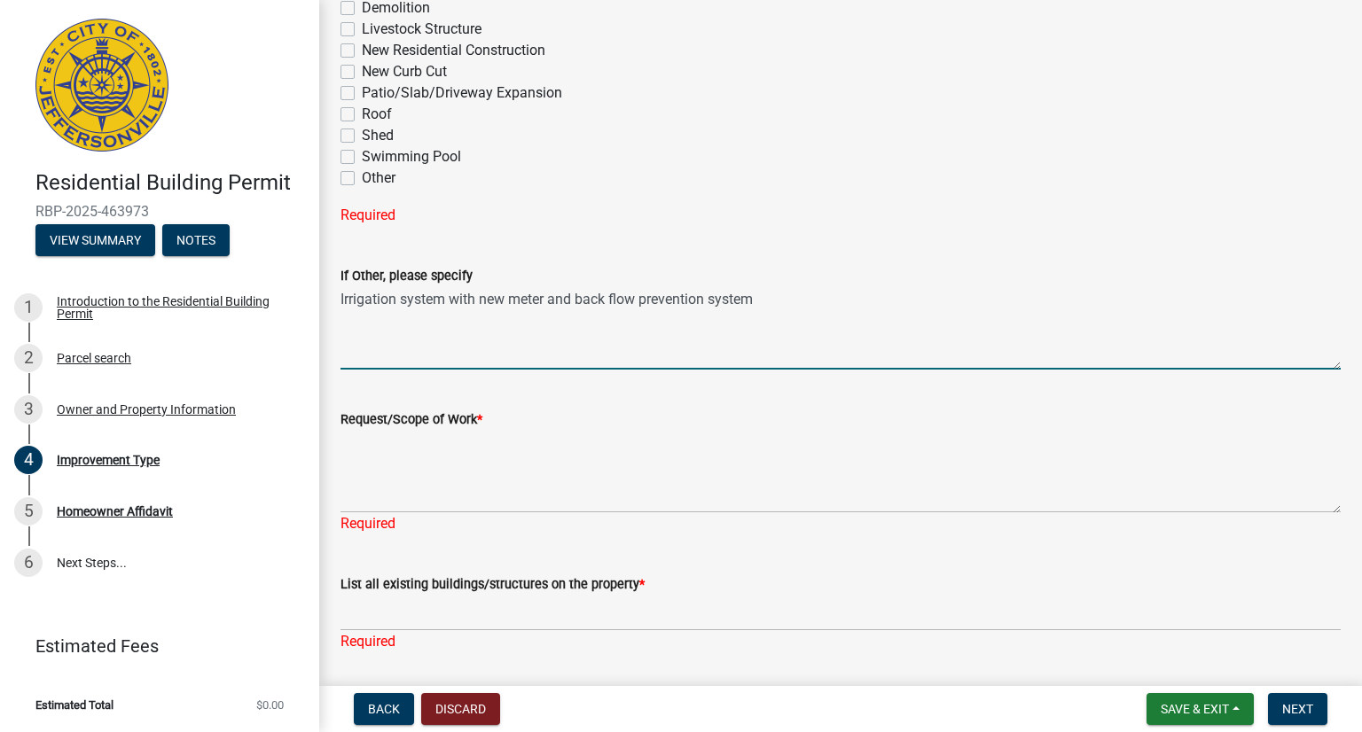
click at [319, 309] on div "Improvement Type share Share Type of Building Permit Requested (select up to 3)…" at bounding box center [840, 226] width 1043 height 912
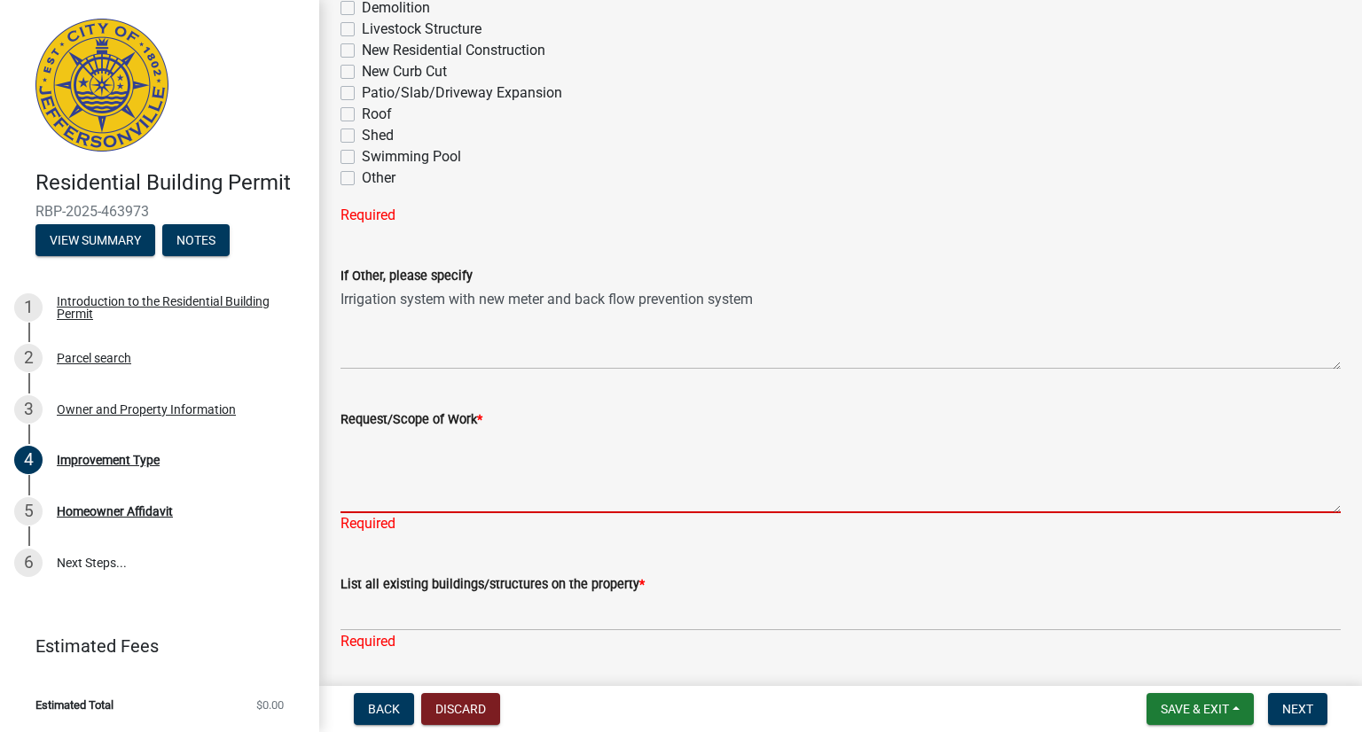
click at [394, 463] on textarea "Request/Scope of Work *" at bounding box center [840, 471] width 1000 height 83
paste textarea "Irrigation system with new meter and back flow prevention system"
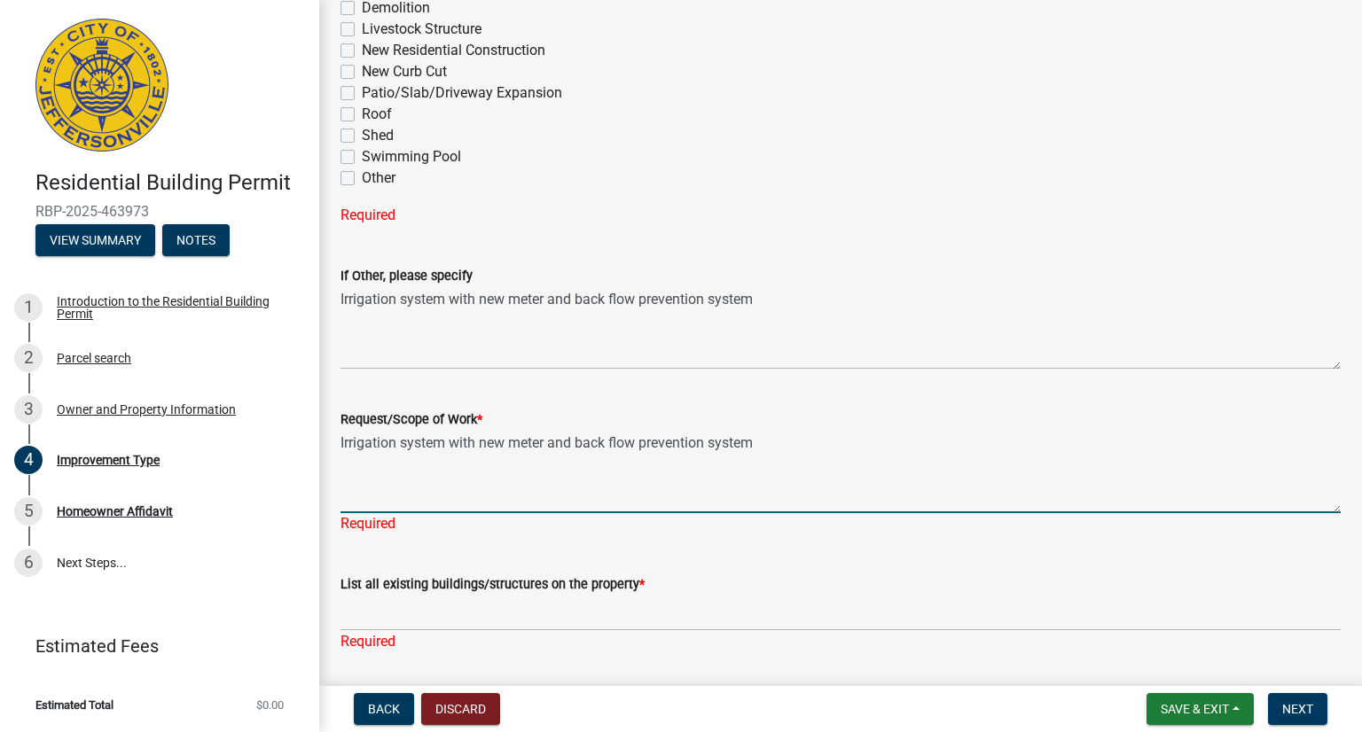
scroll to position [308, 0]
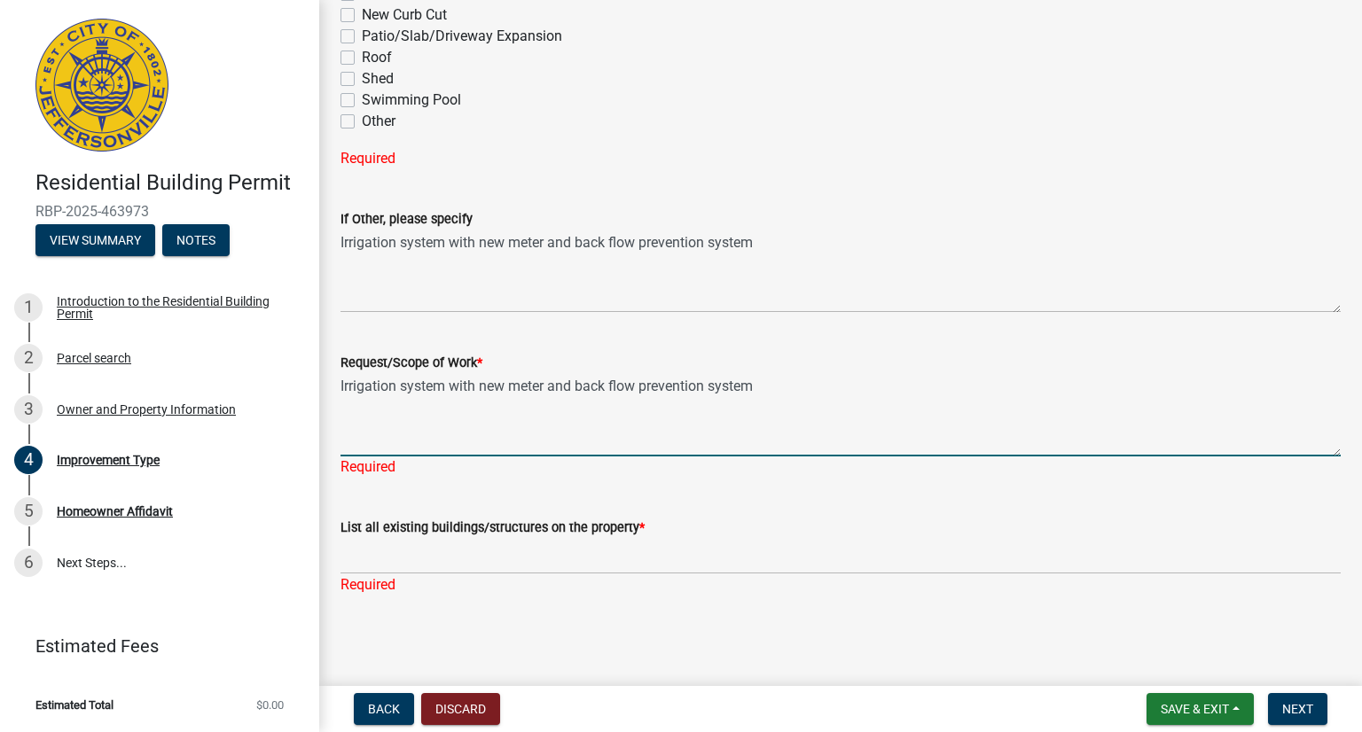
type textarea "Irrigation system with new meter and back flow prevention system"
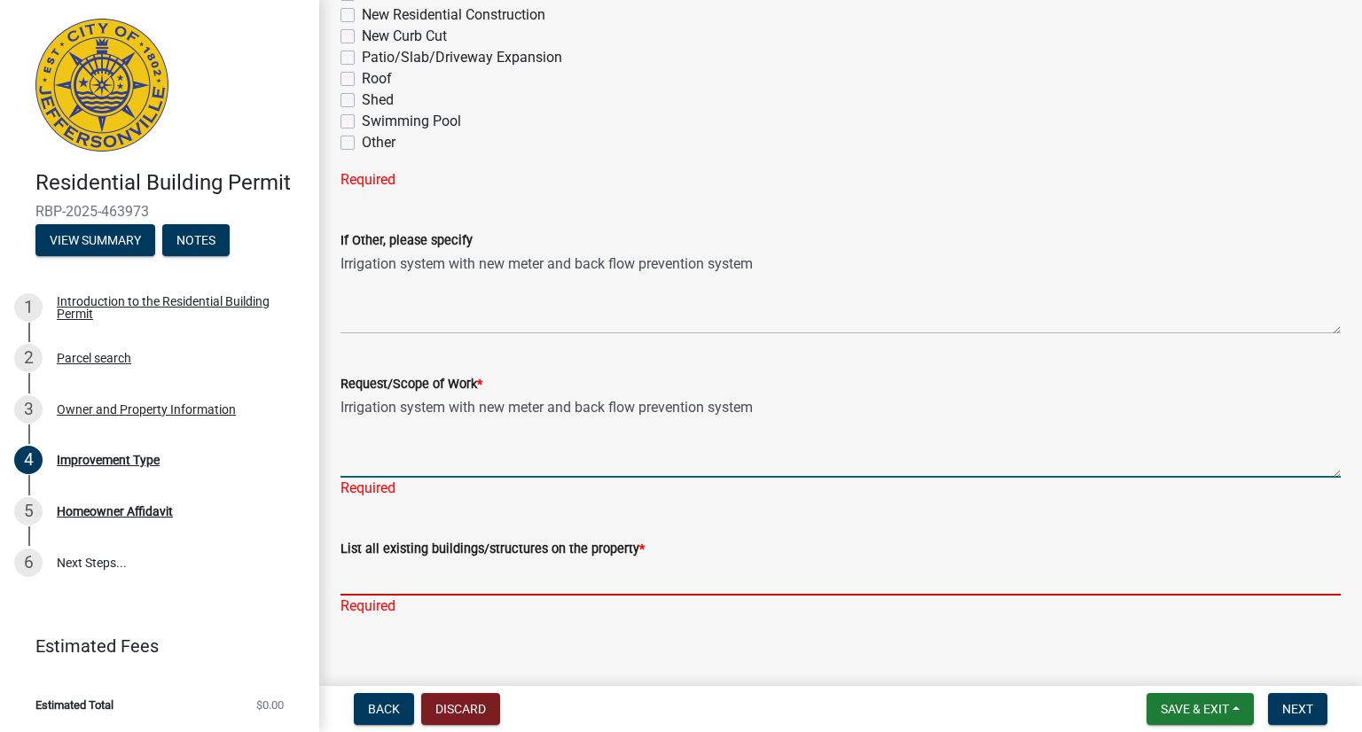
click at [393, 560] on input "List all existing buildings/structures on the property *" at bounding box center [840, 578] width 1000 height 36
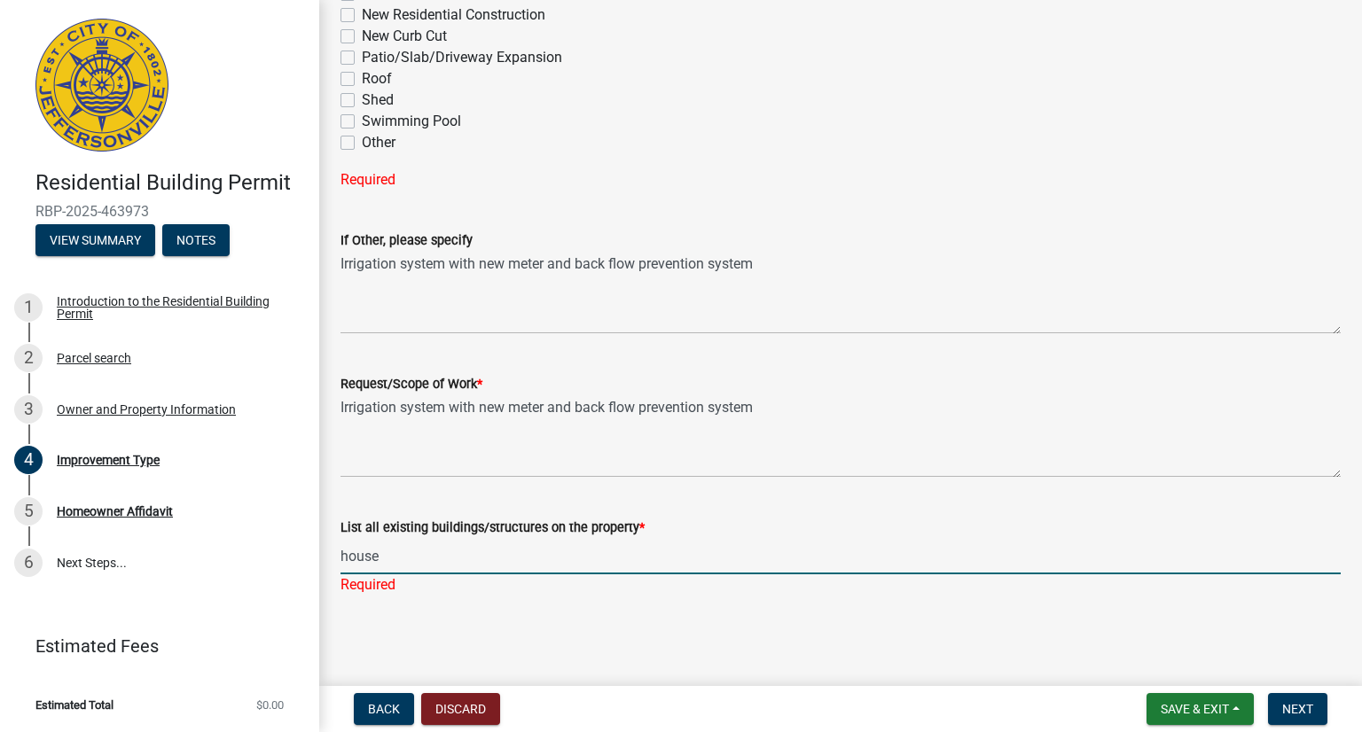
type input "house"
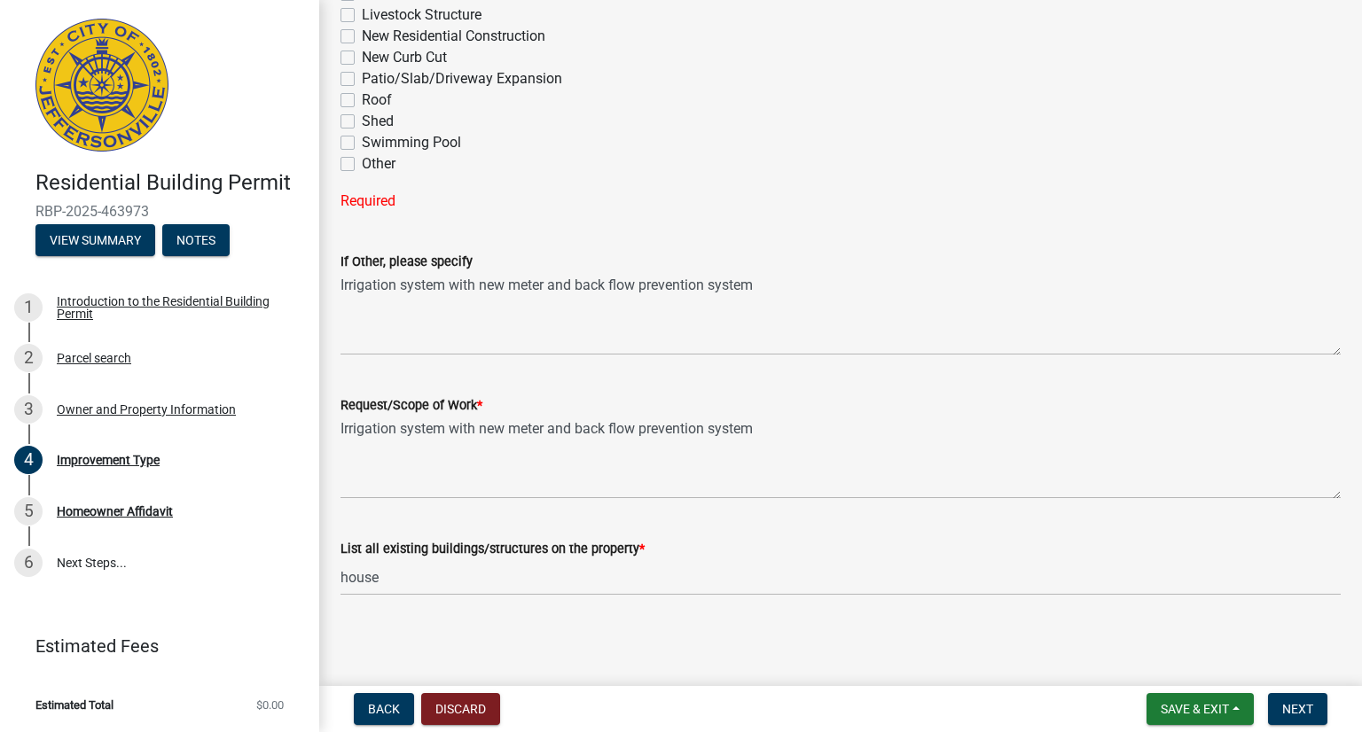
click at [506, 635] on main "Improvement Type share Share Type of Building Permit Requested (select up to 3)…" at bounding box center [840, 339] width 1043 height 679
click at [1309, 710] on span "Next" at bounding box center [1297, 709] width 31 height 14
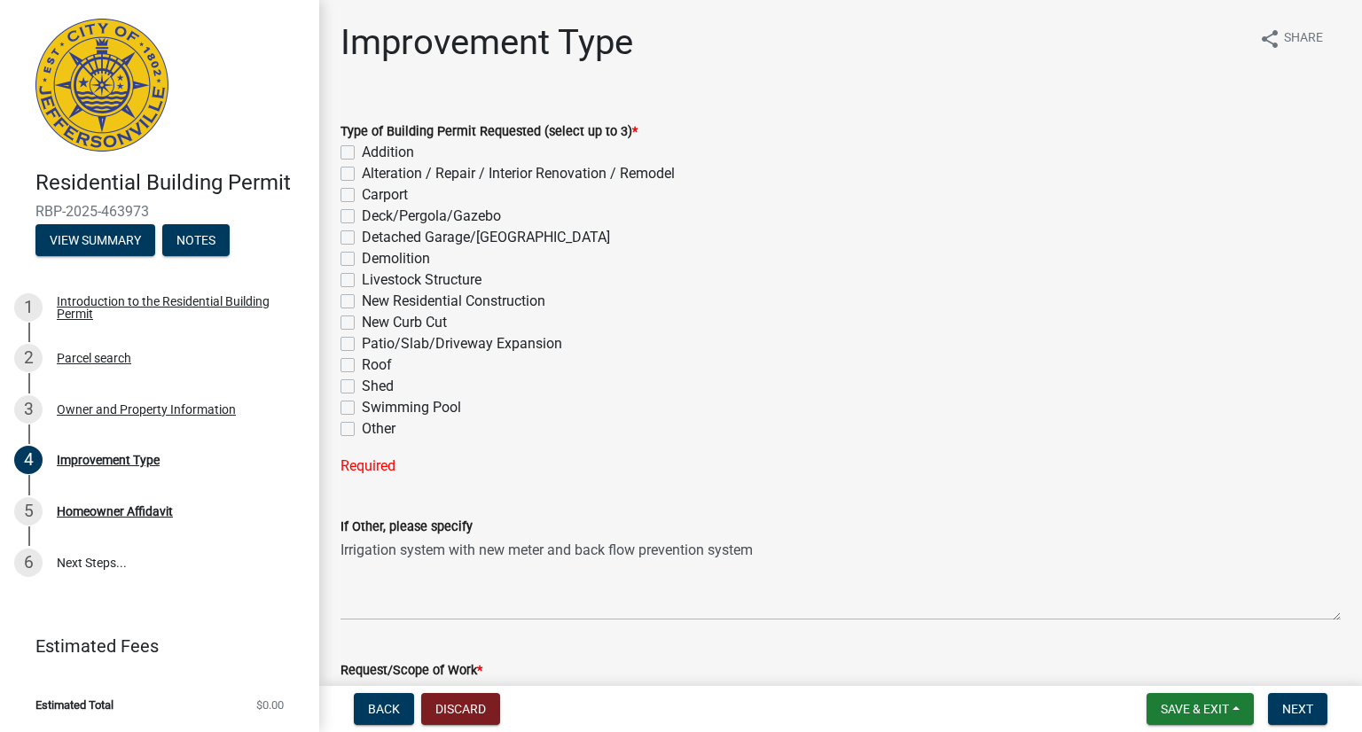
click at [362, 429] on label "Other" at bounding box center [379, 429] width 34 height 21
click at [362, 429] on input "Other" at bounding box center [368, 425] width 12 height 12
checkbox input "true"
checkbox input "false"
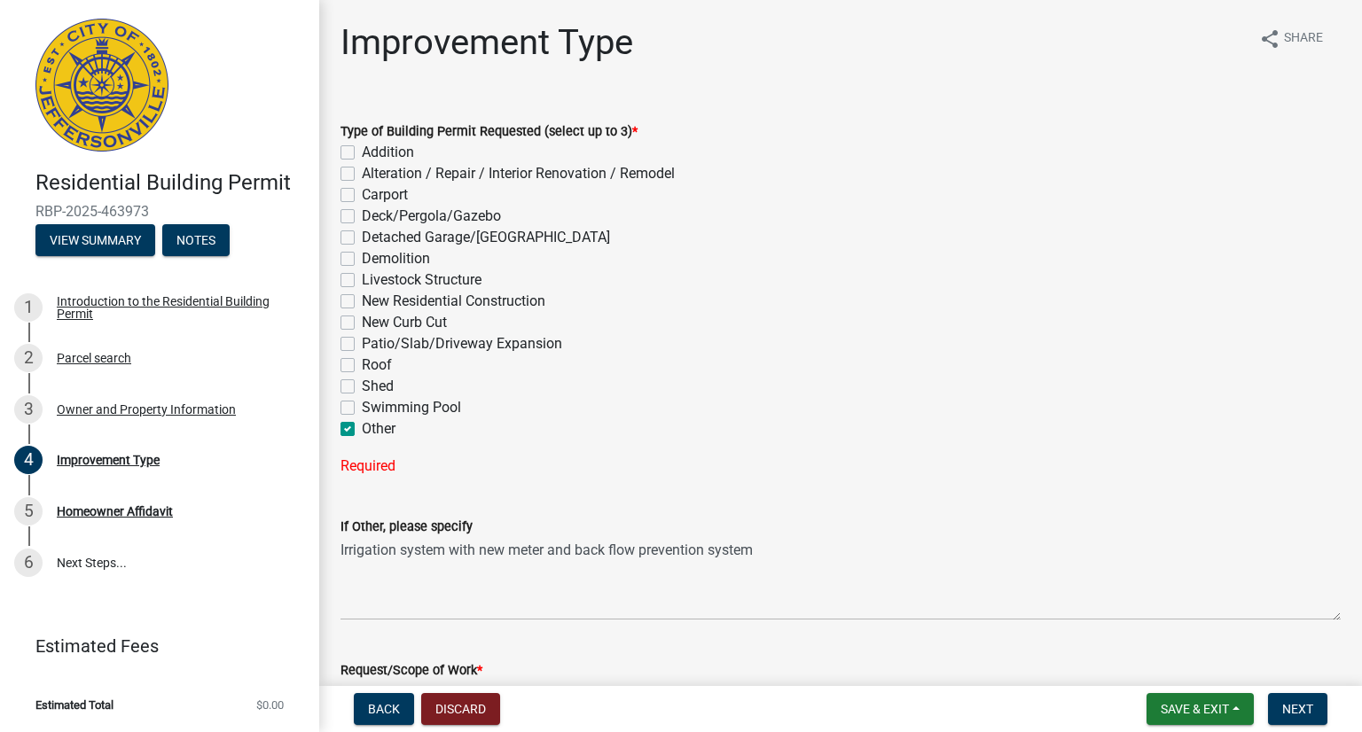
checkbox input "false"
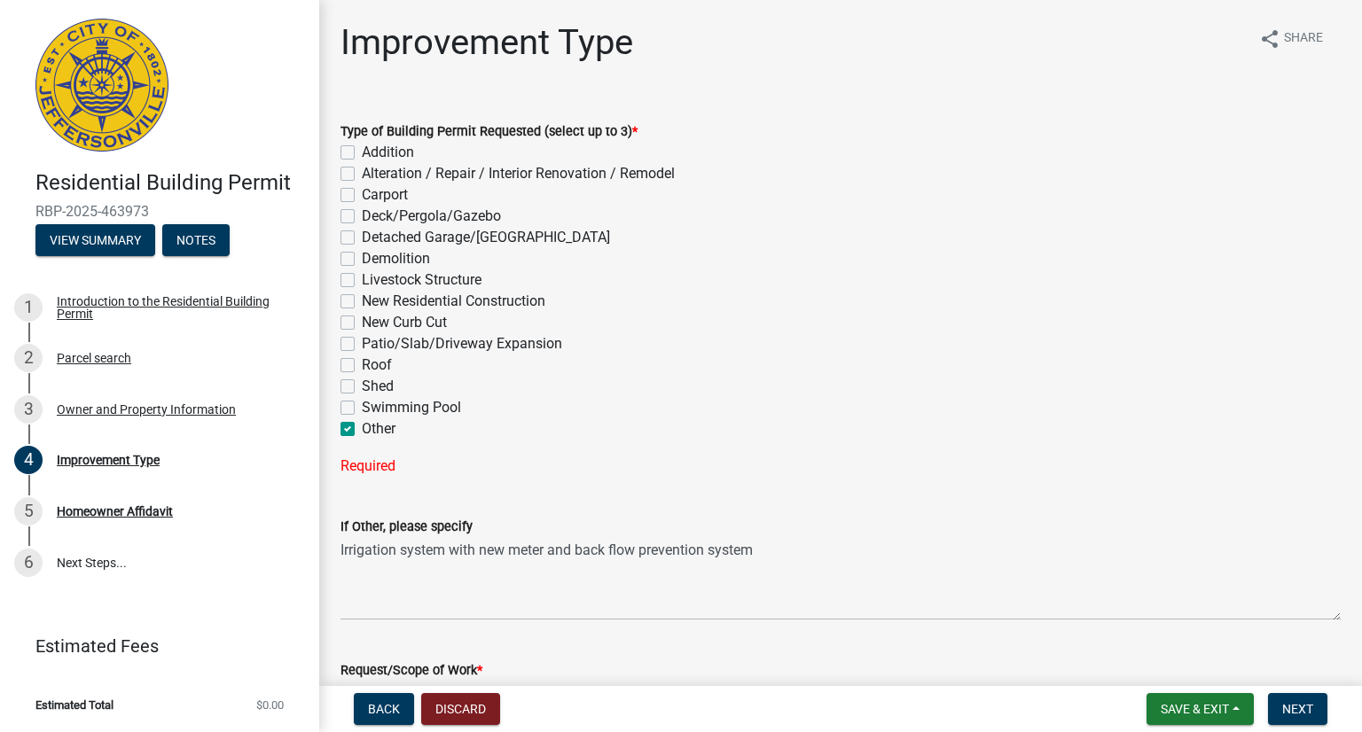
checkbox input "false"
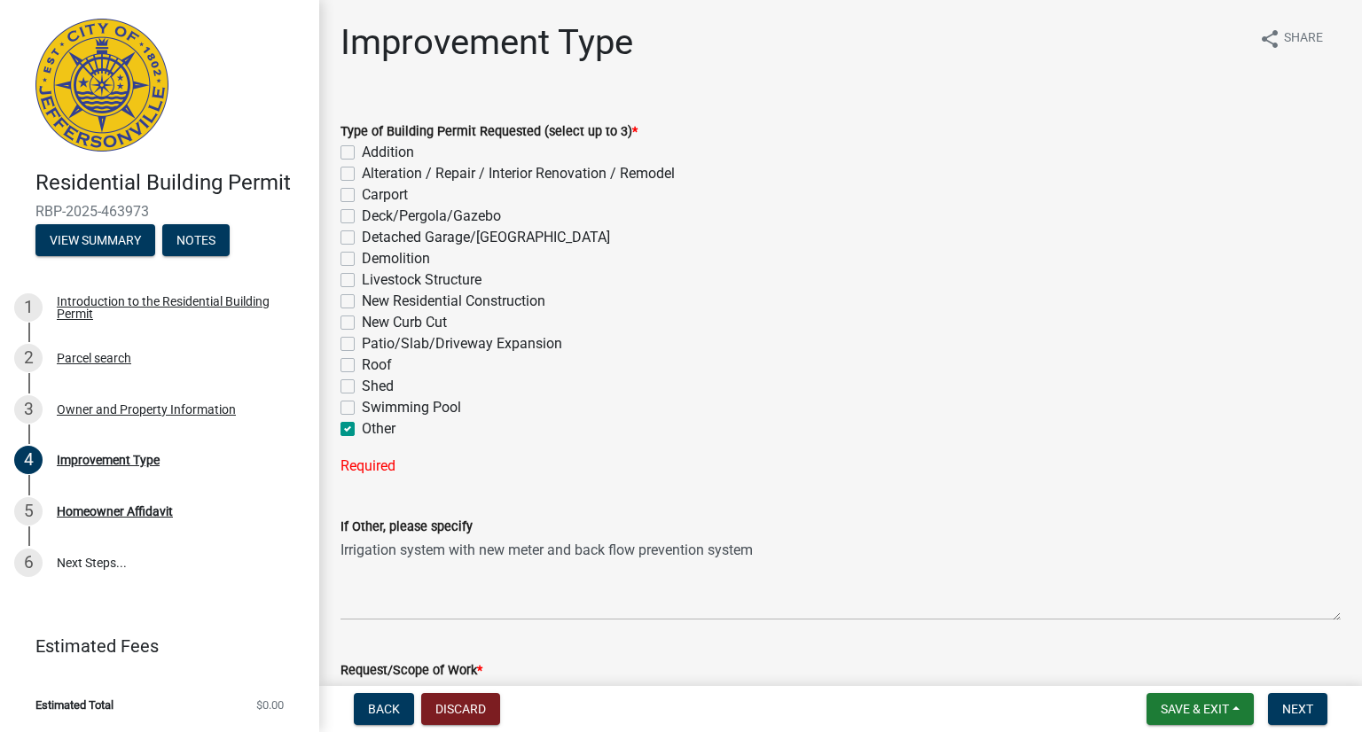
checkbox input "false"
checkbox input "true"
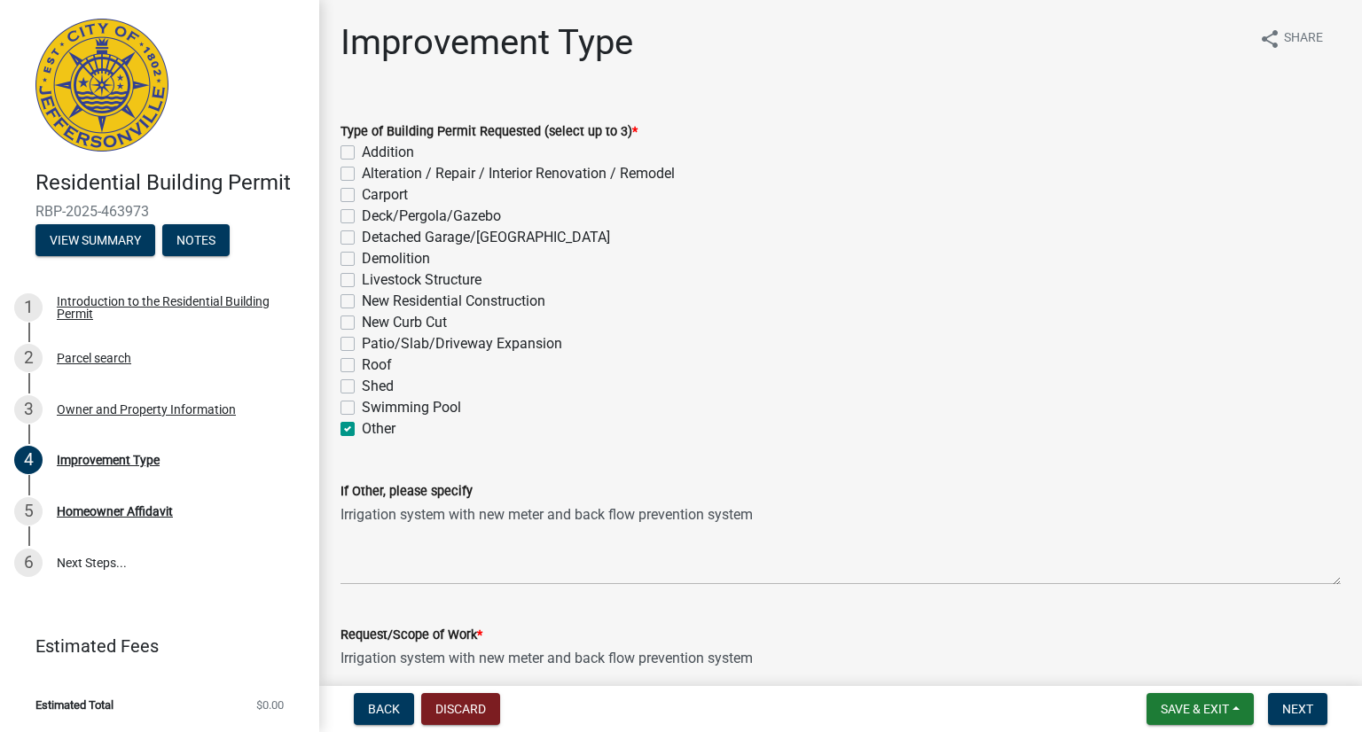
scroll to position [230, 0]
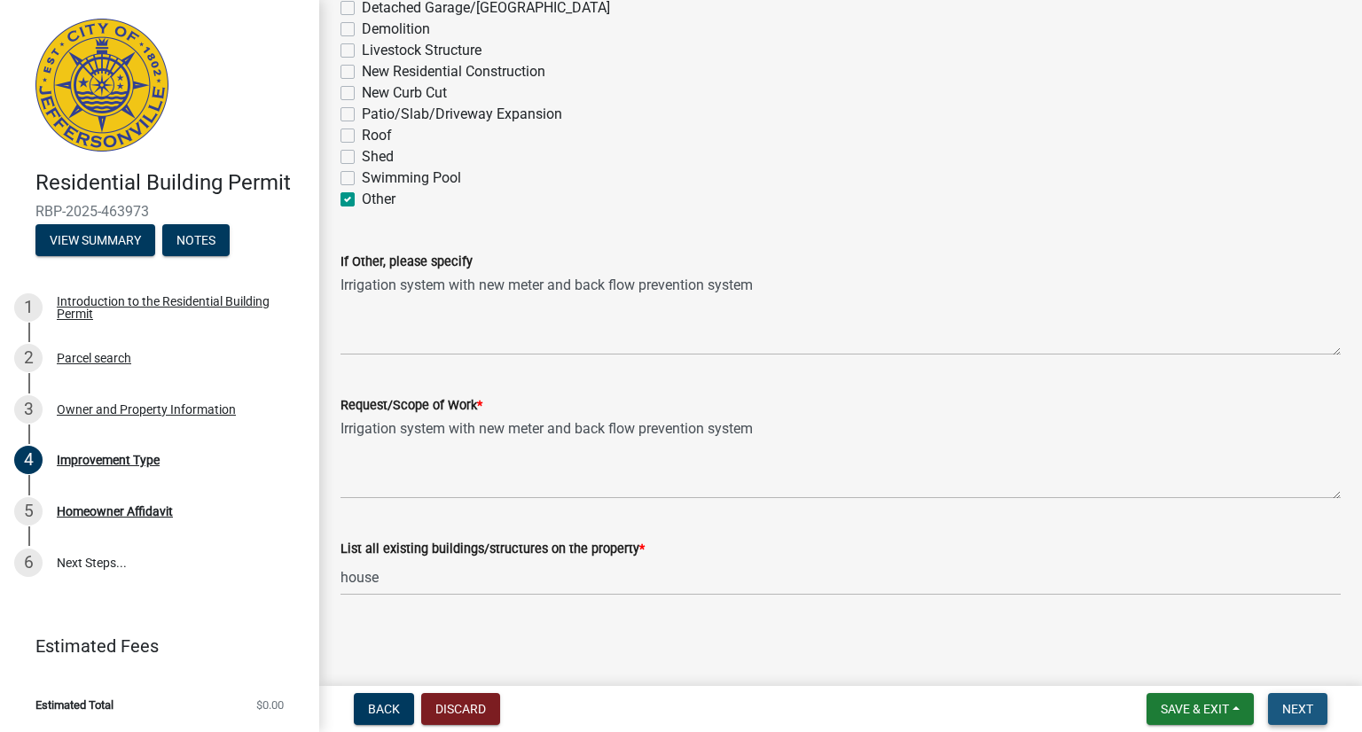
click at [1297, 708] on span "Next" at bounding box center [1297, 709] width 31 height 14
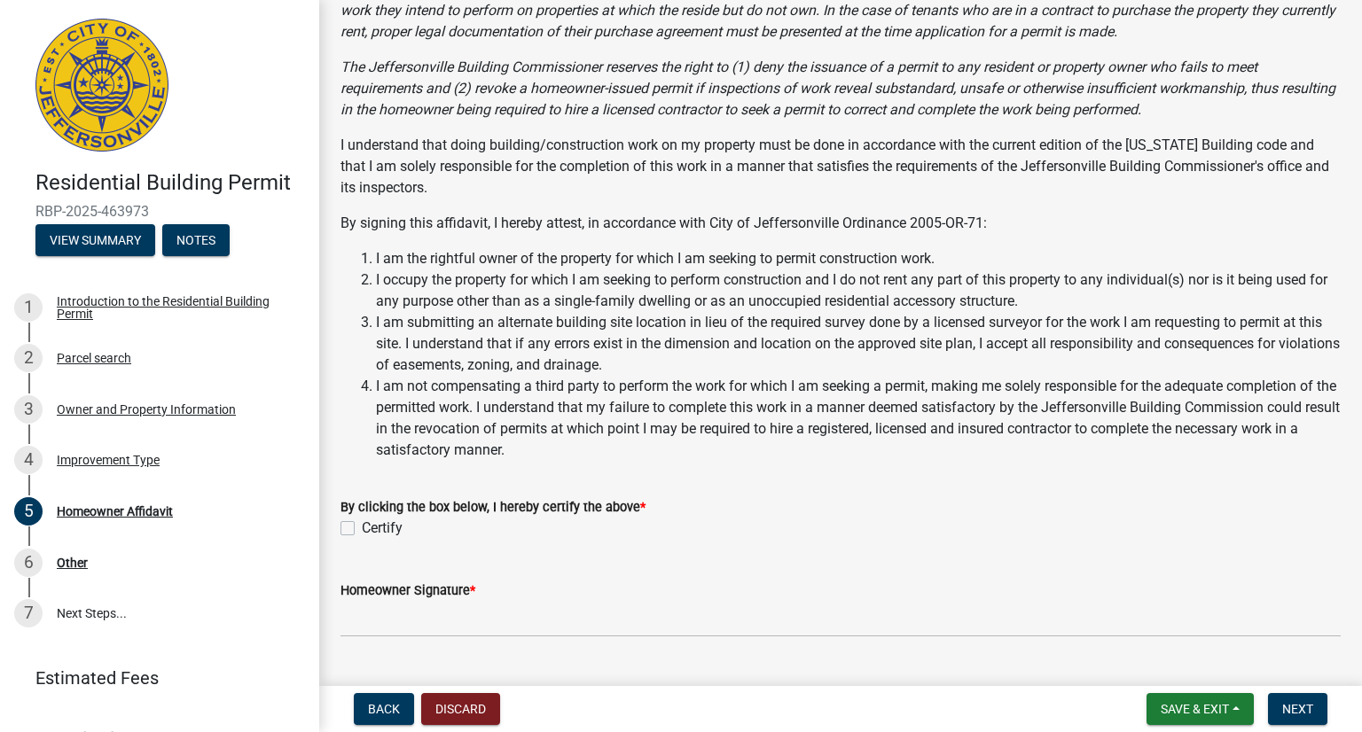
scroll to position [407, 0]
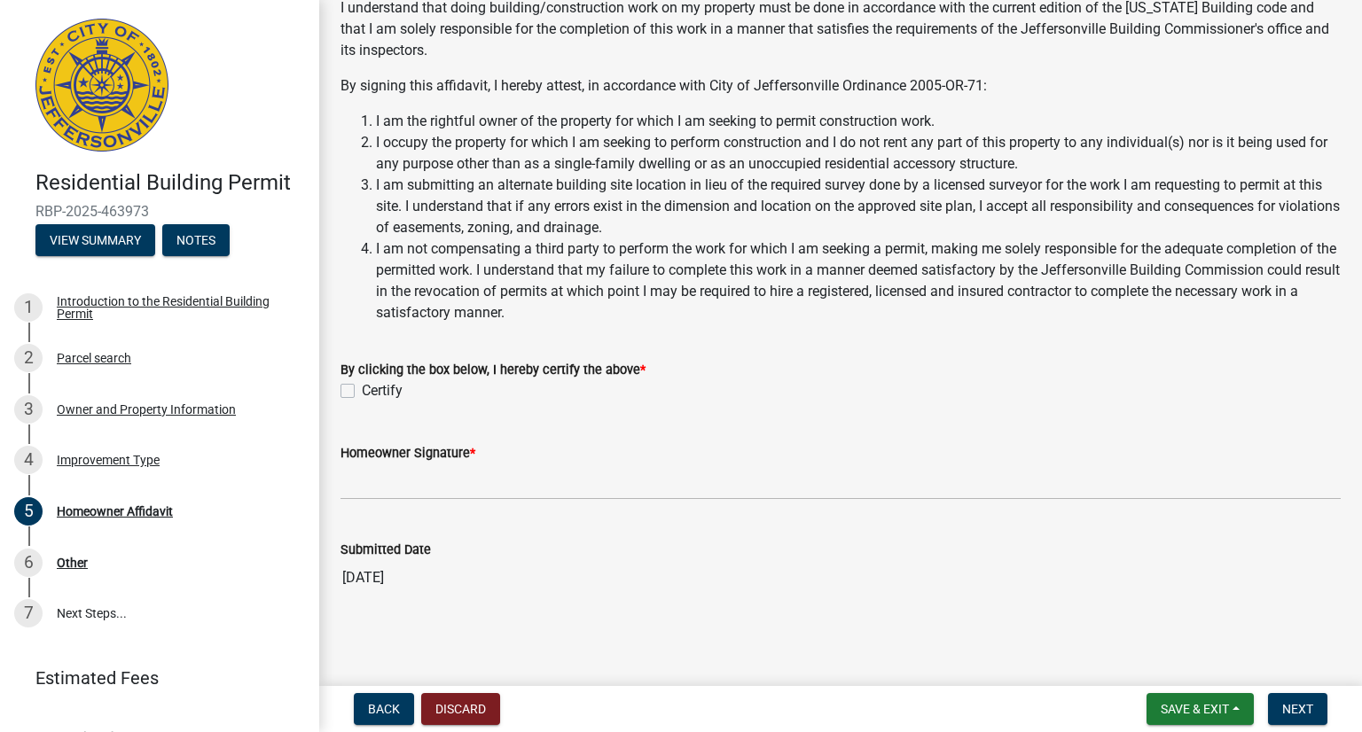
click at [362, 392] on label "Certify" at bounding box center [382, 390] width 41 height 21
click at [362, 392] on input "Certify" at bounding box center [368, 386] width 12 height 12
checkbox input "true"
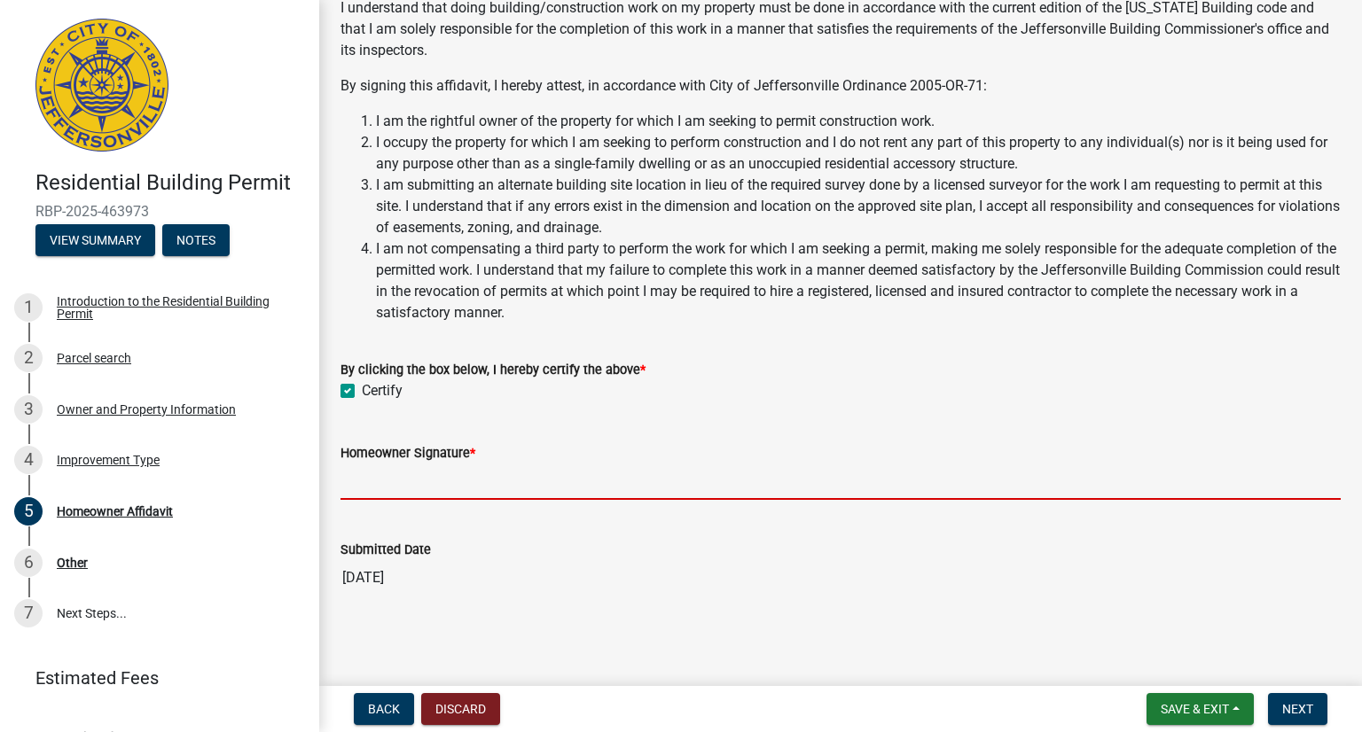
click at [406, 480] on input "Homeowner Signature *" at bounding box center [840, 482] width 1000 height 36
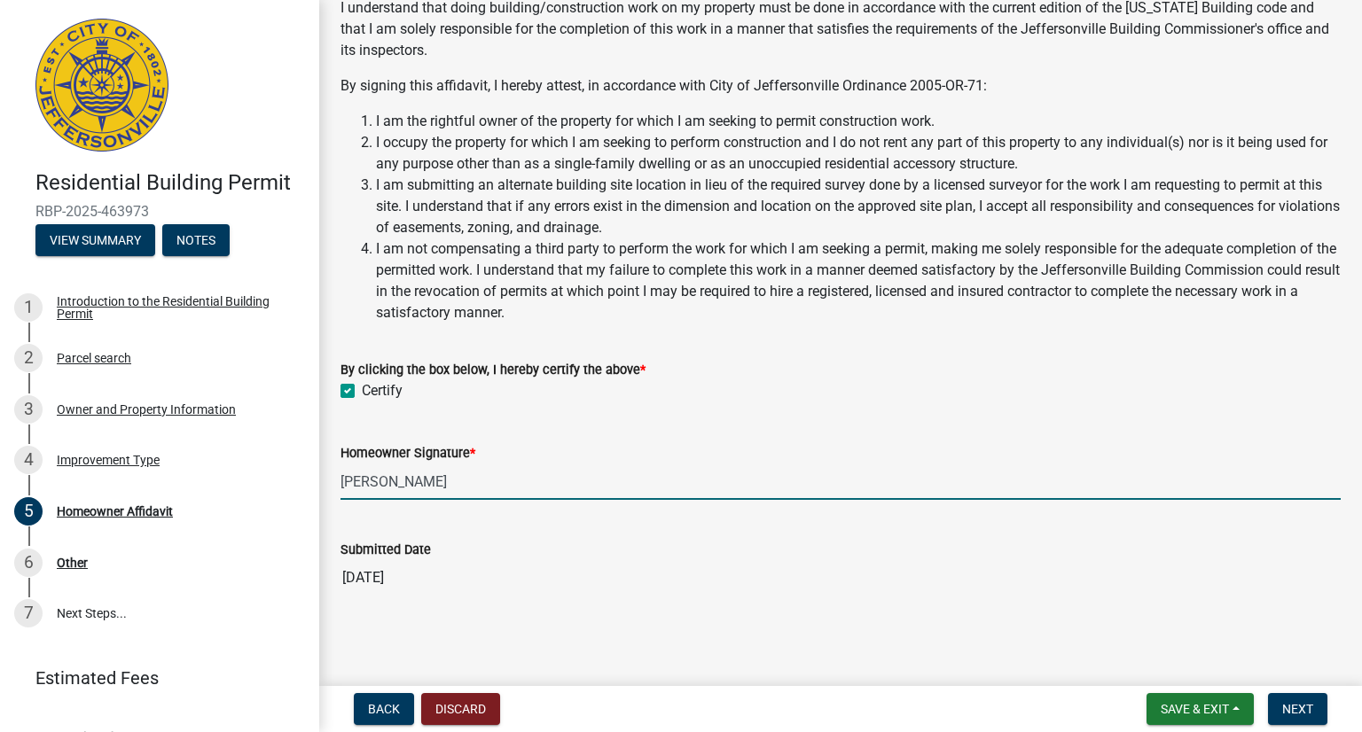
type input "RAUL M AVILA"
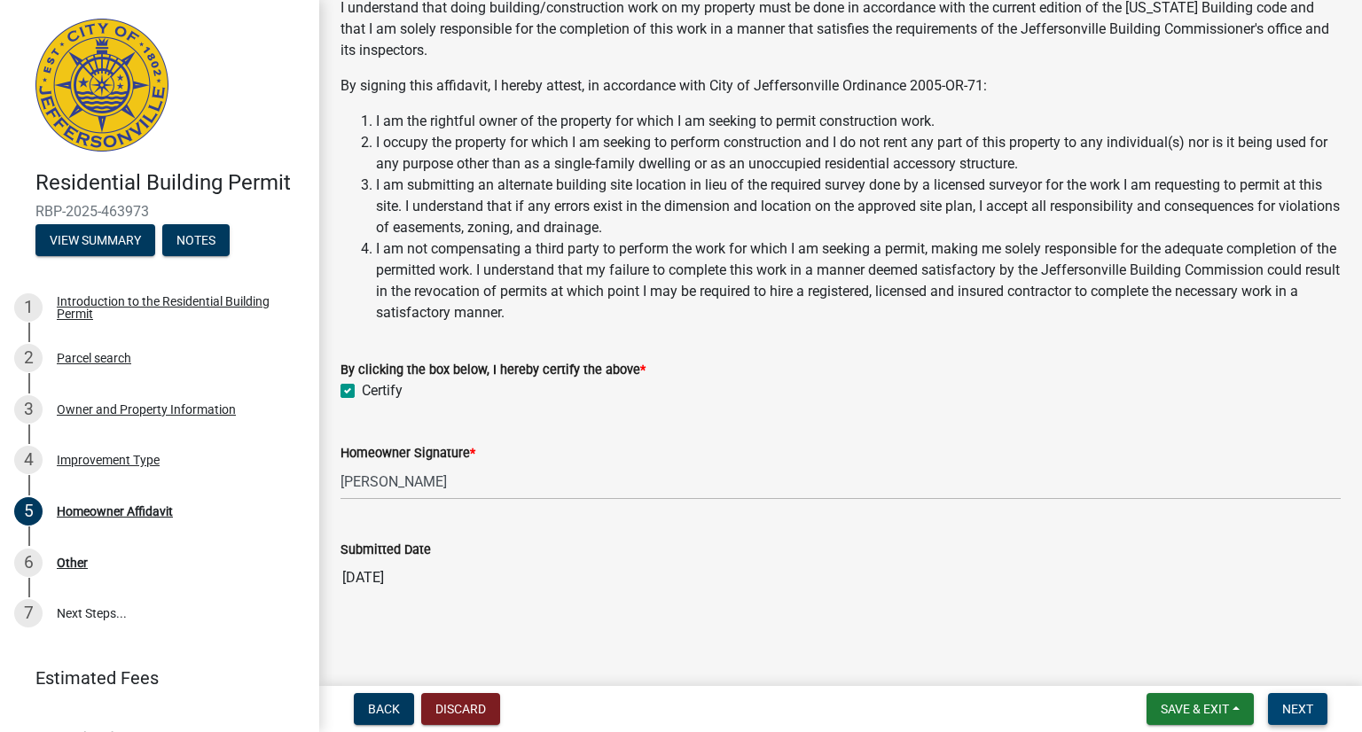
click at [1289, 710] on span "Next" at bounding box center [1297, 709] width 31 height 14
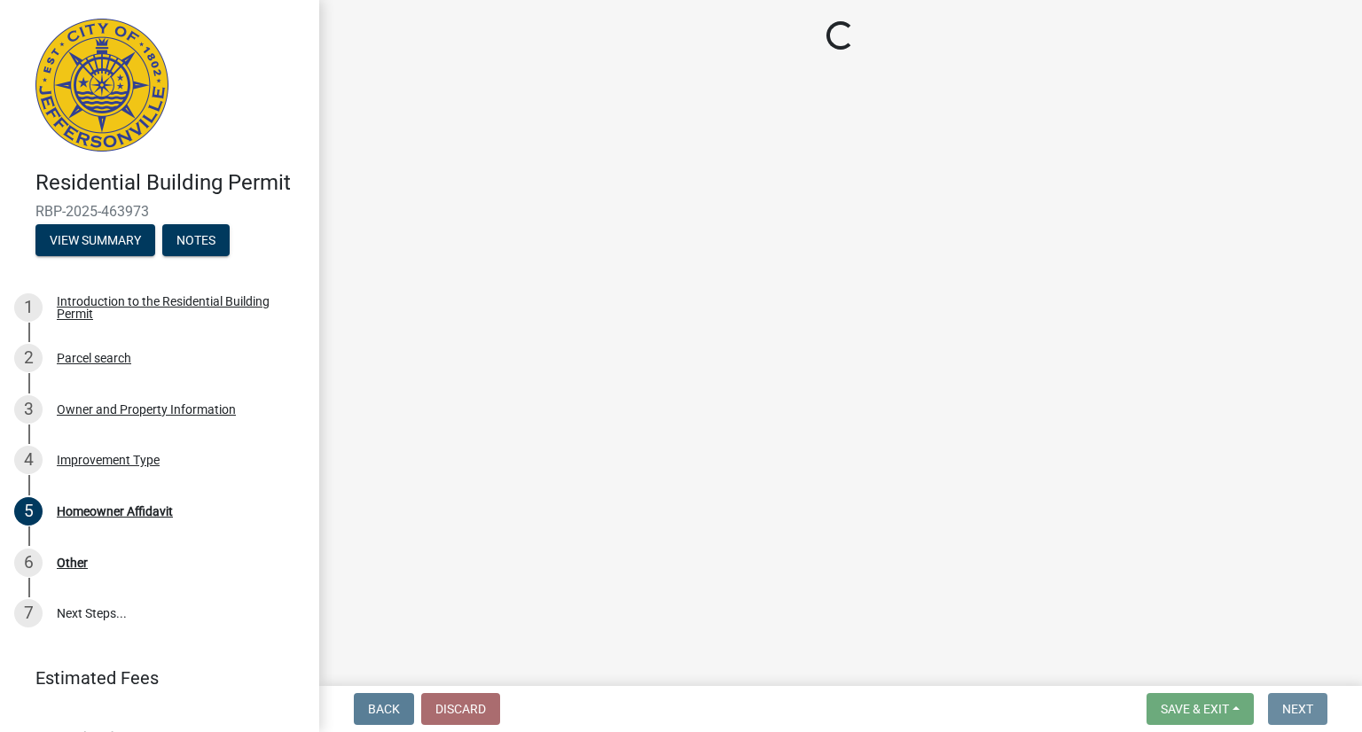
scroll to position [0, 0]
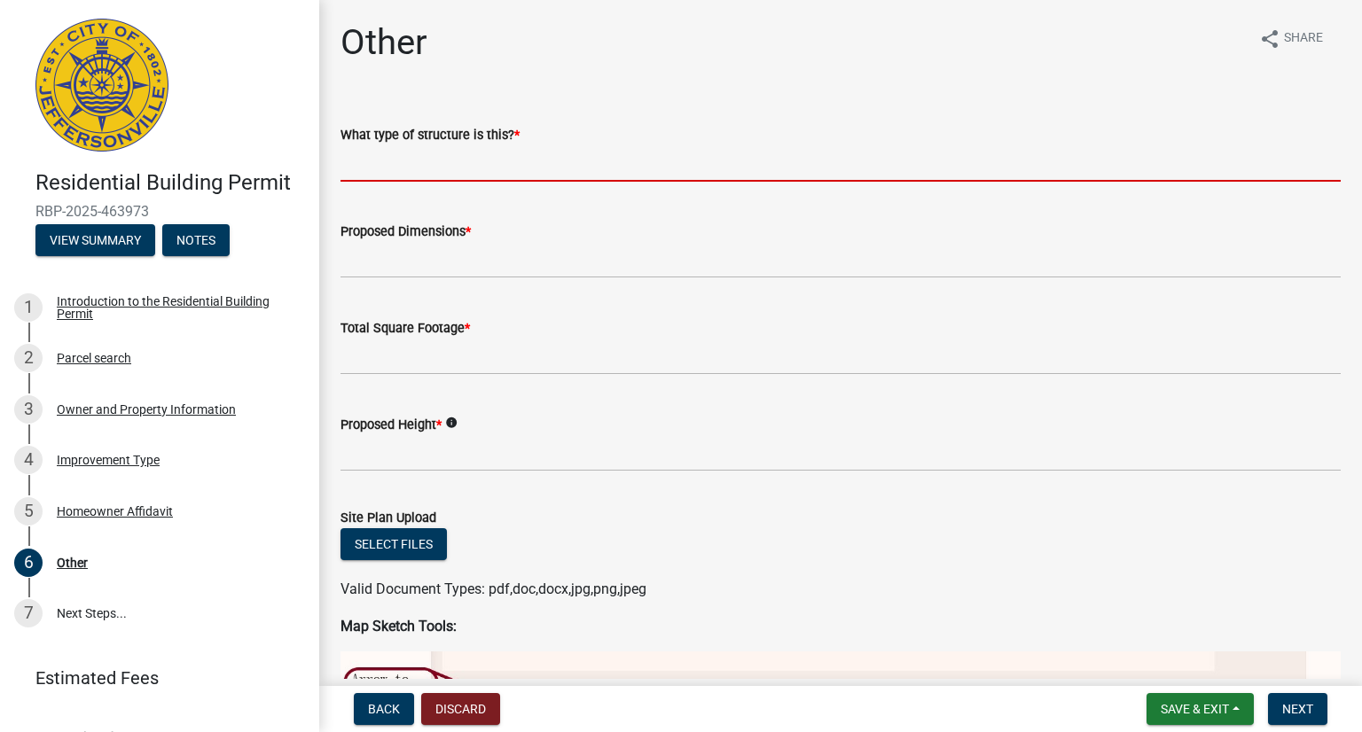
click at [454, 164] on input "What type of structure is this? *" at bounding box center [840, 163] width 1000 height 36
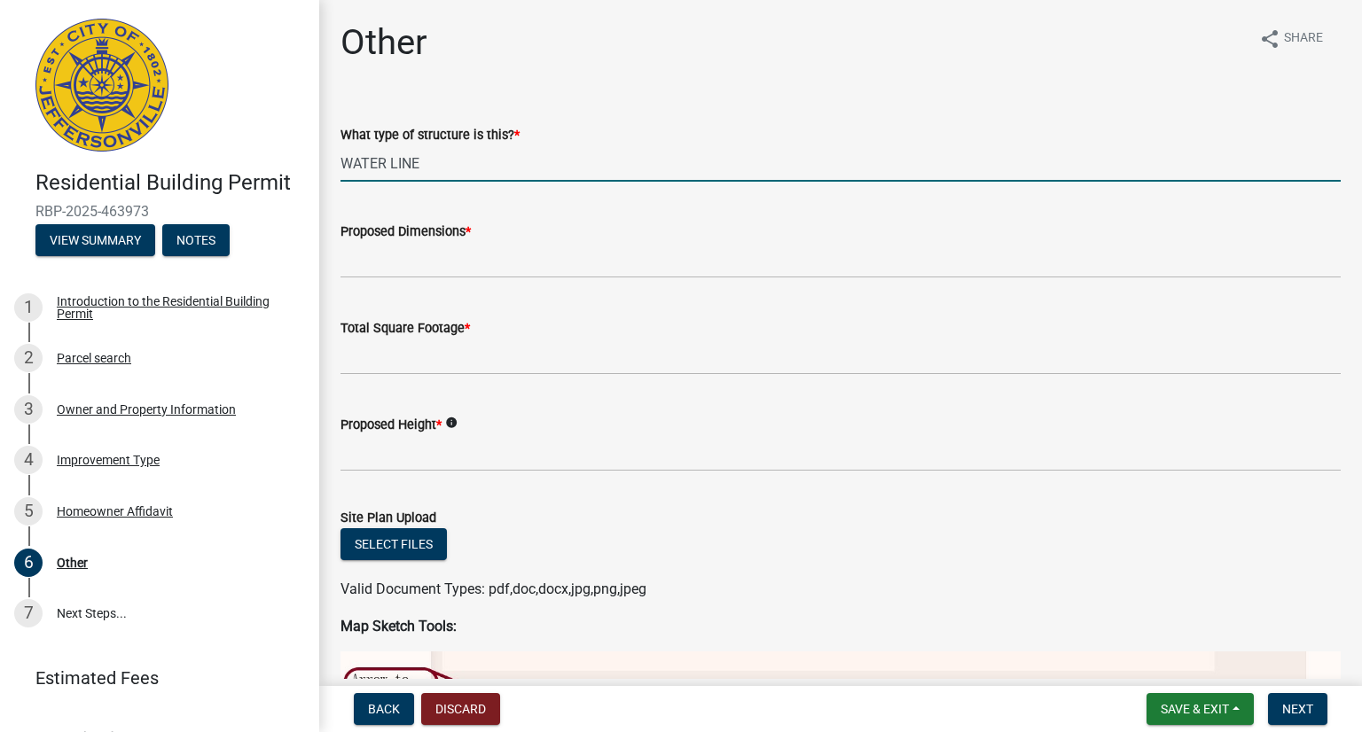
type input "WATER LINE"
click at [450, 264] on input "Proposed Dimensions *" at bounding box center [840, 260] width 1000 height 36
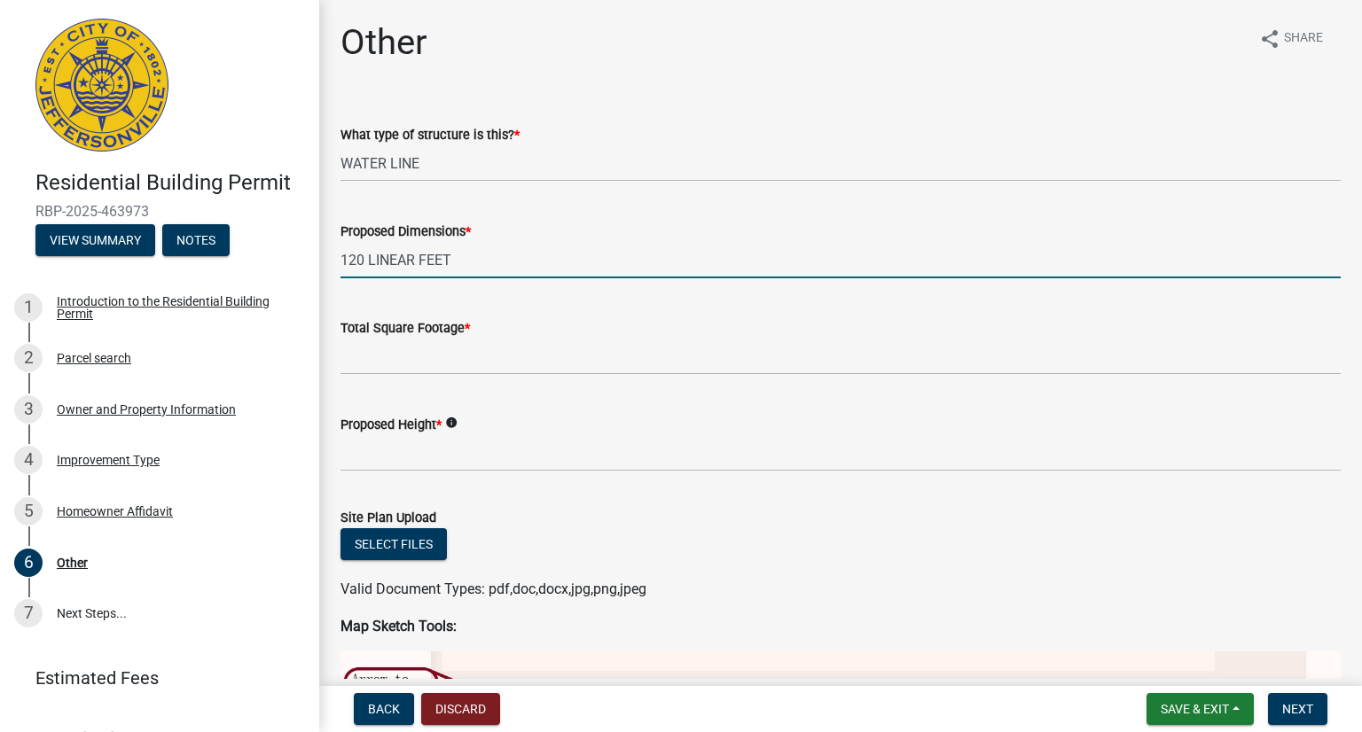
type input "120 LINEAR FEET"
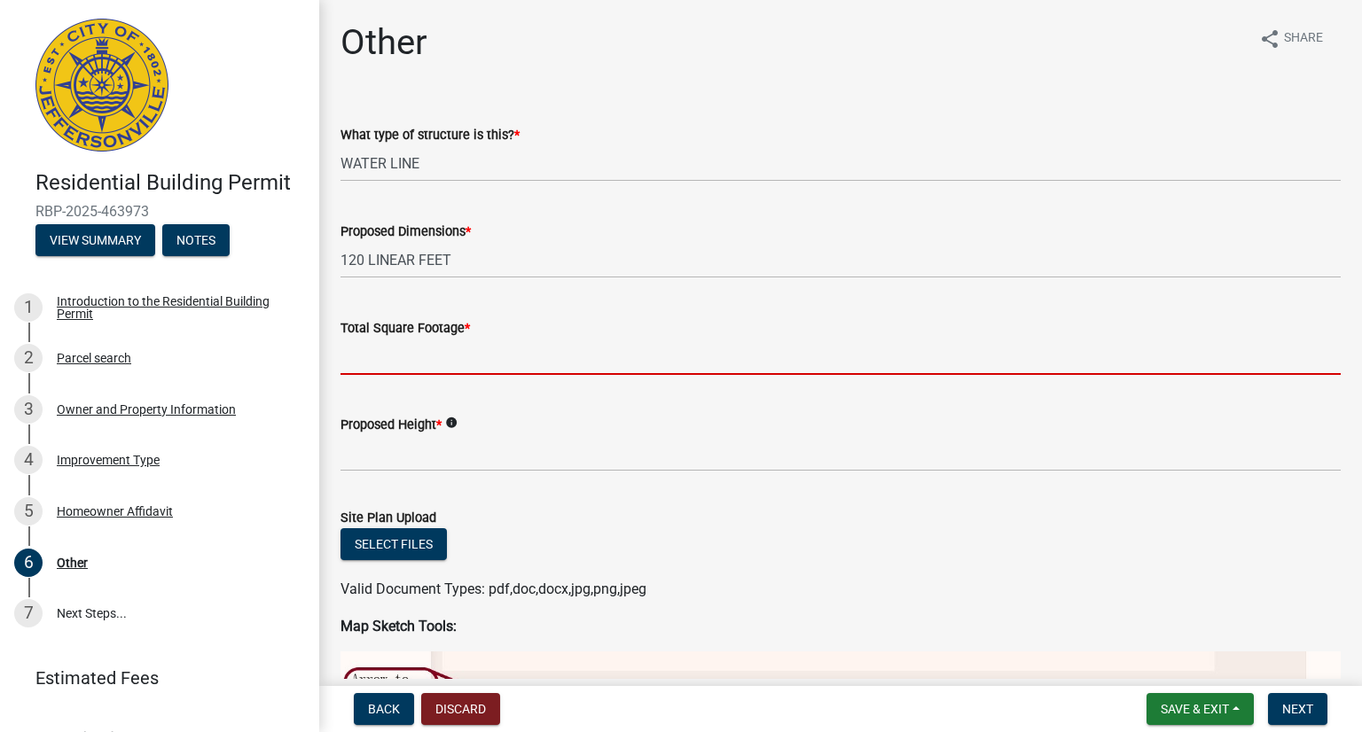
click at [398, 356] on input "Total Square Footage *" at bounding box center [840, 357] width 1000 height 36
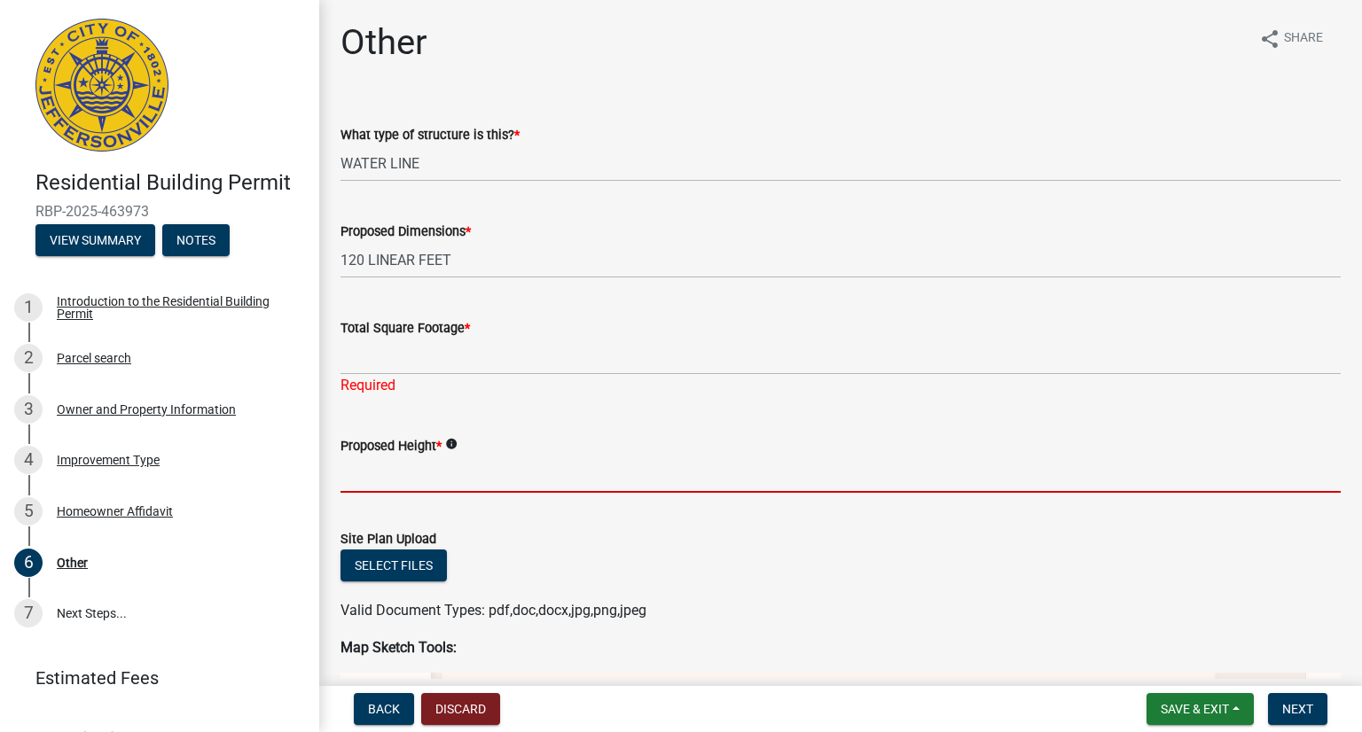
click at [423, 454] on form "Proposed Height * info" at bounding box center [840, 464] width 1000 height 58
click at [402, 366] on input "Total Square Footage *" at bounding box center [840, 357] width 1000 height 36
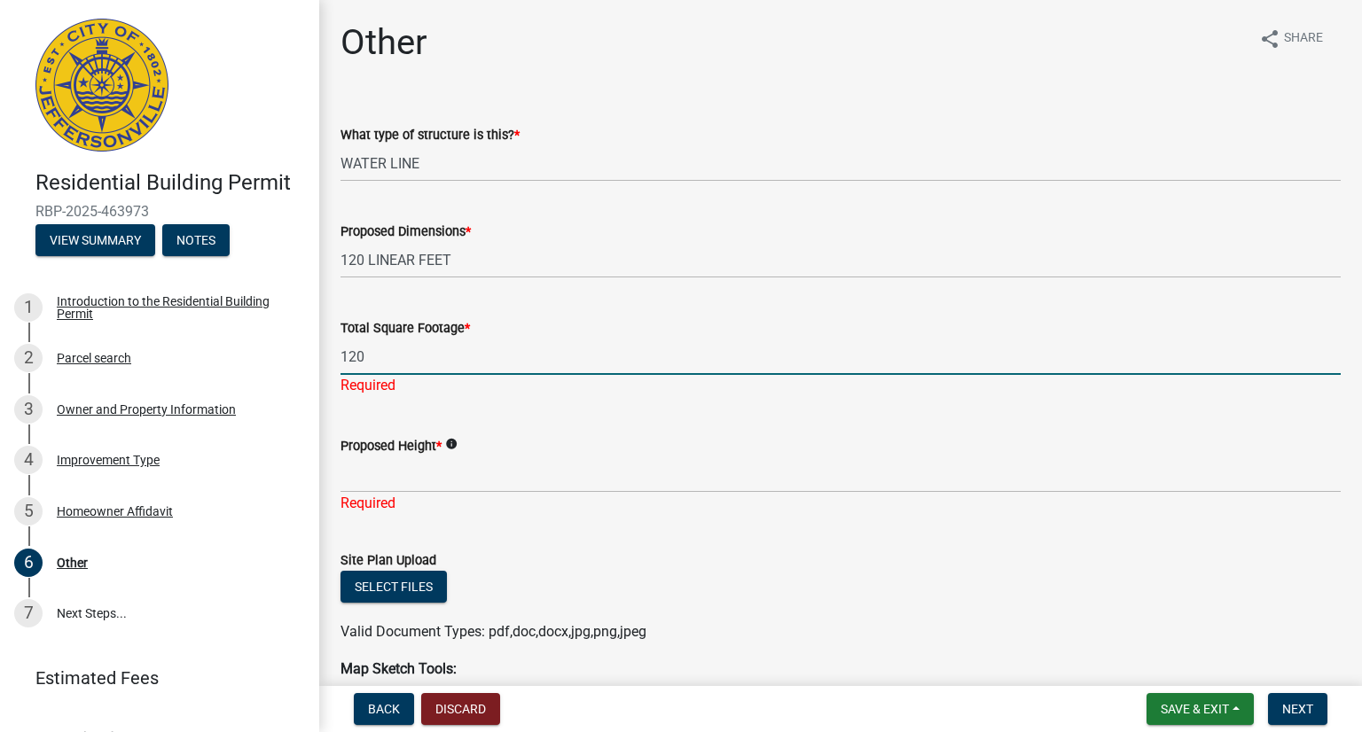
type input "120"
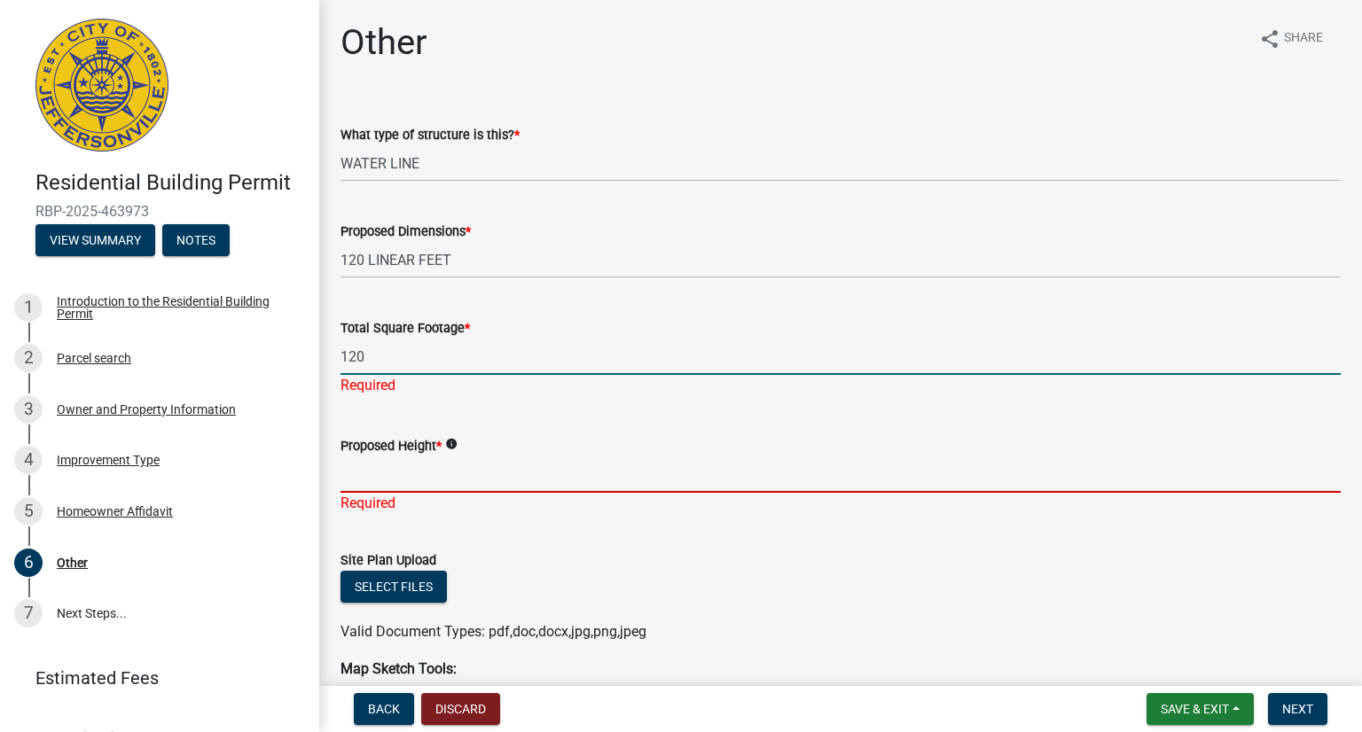
click at [391, 474] on div "Proposed Height * info Required" at bounding box center [840, 463] width 1000 height 104
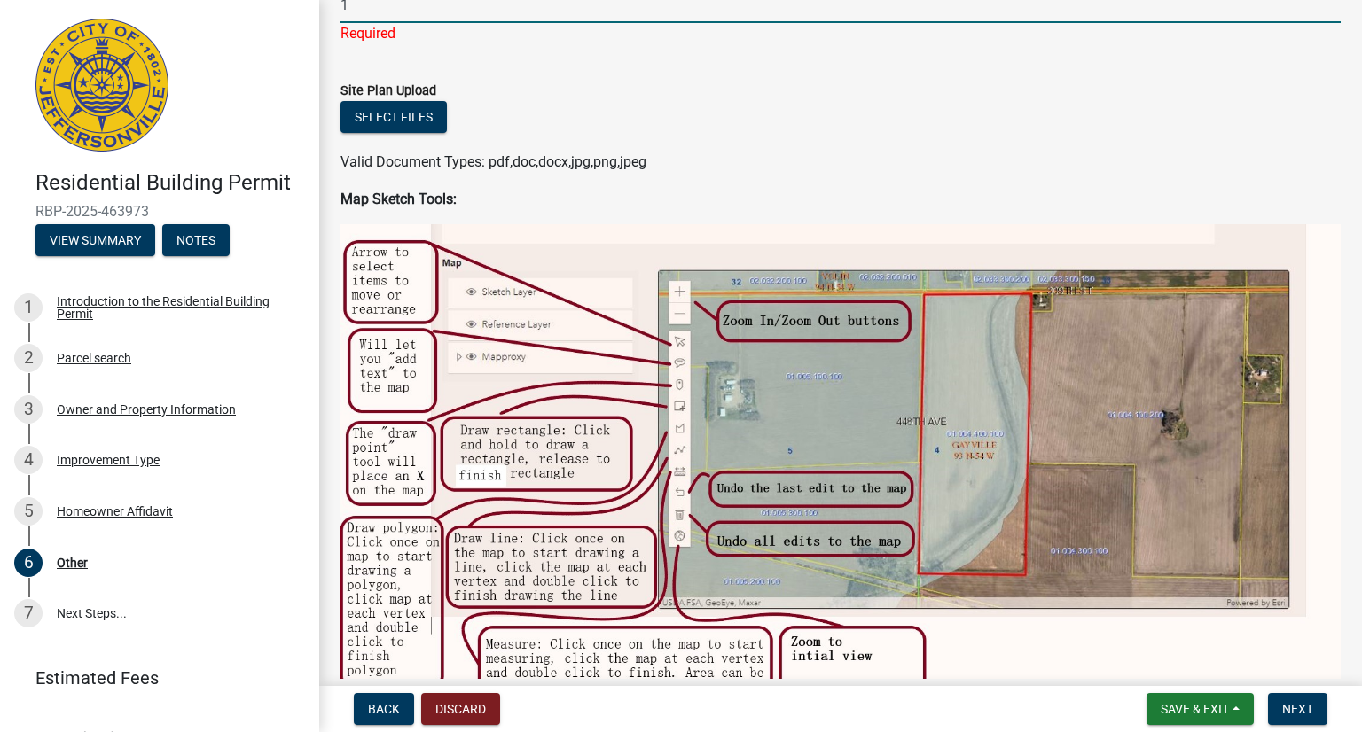
scroll to position [355, 0]
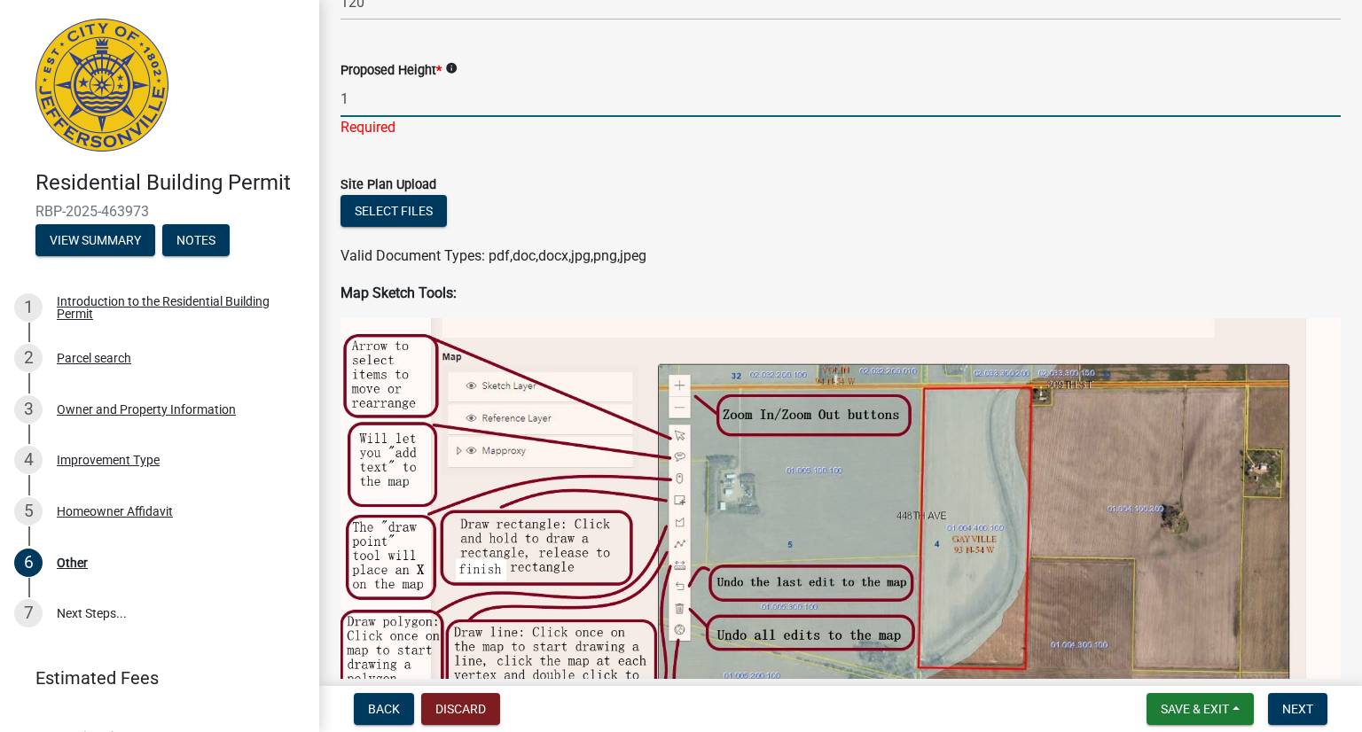
type input "1"
click at [755, 182] on form "Site Plan Upload Select files Valid Document Types: pdf,doc,docx,jpg,png,jpeg" at bounding box center [840, 210] width 1000 height 114
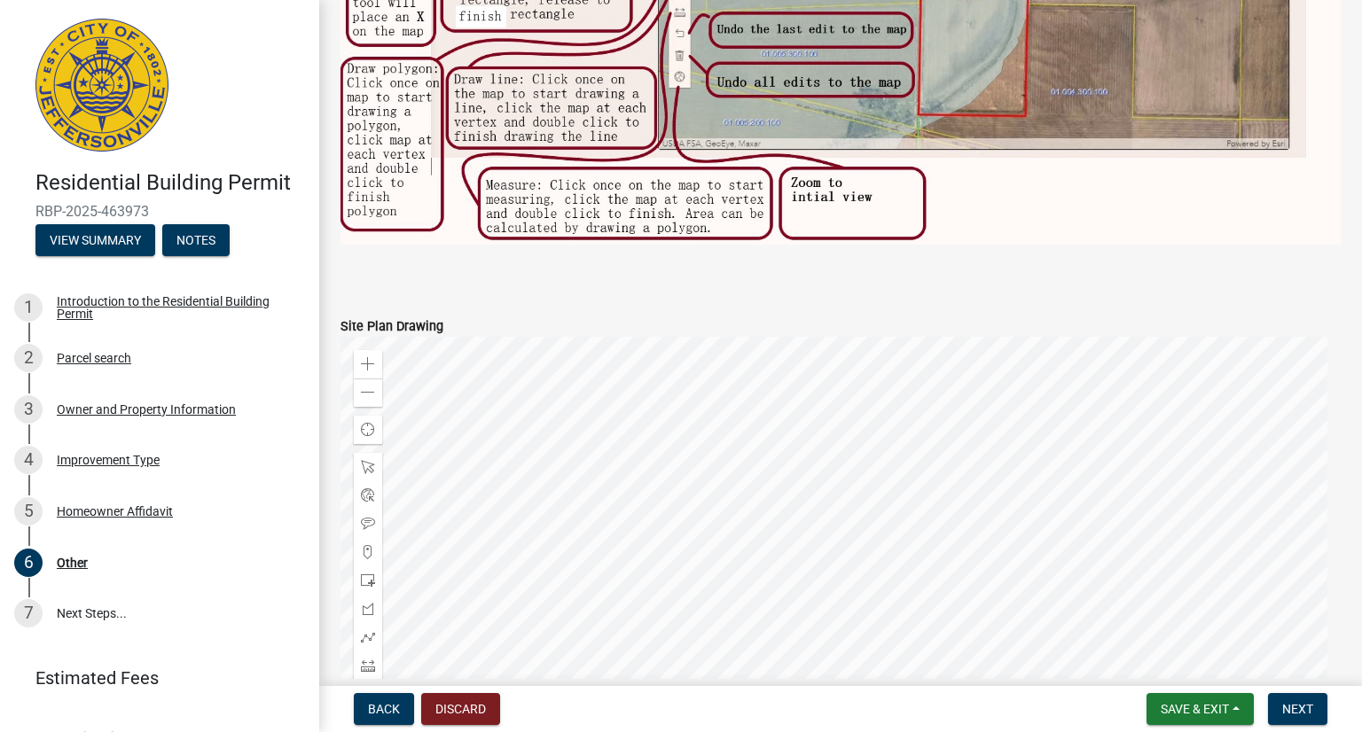
scroll to position [1241, 0]
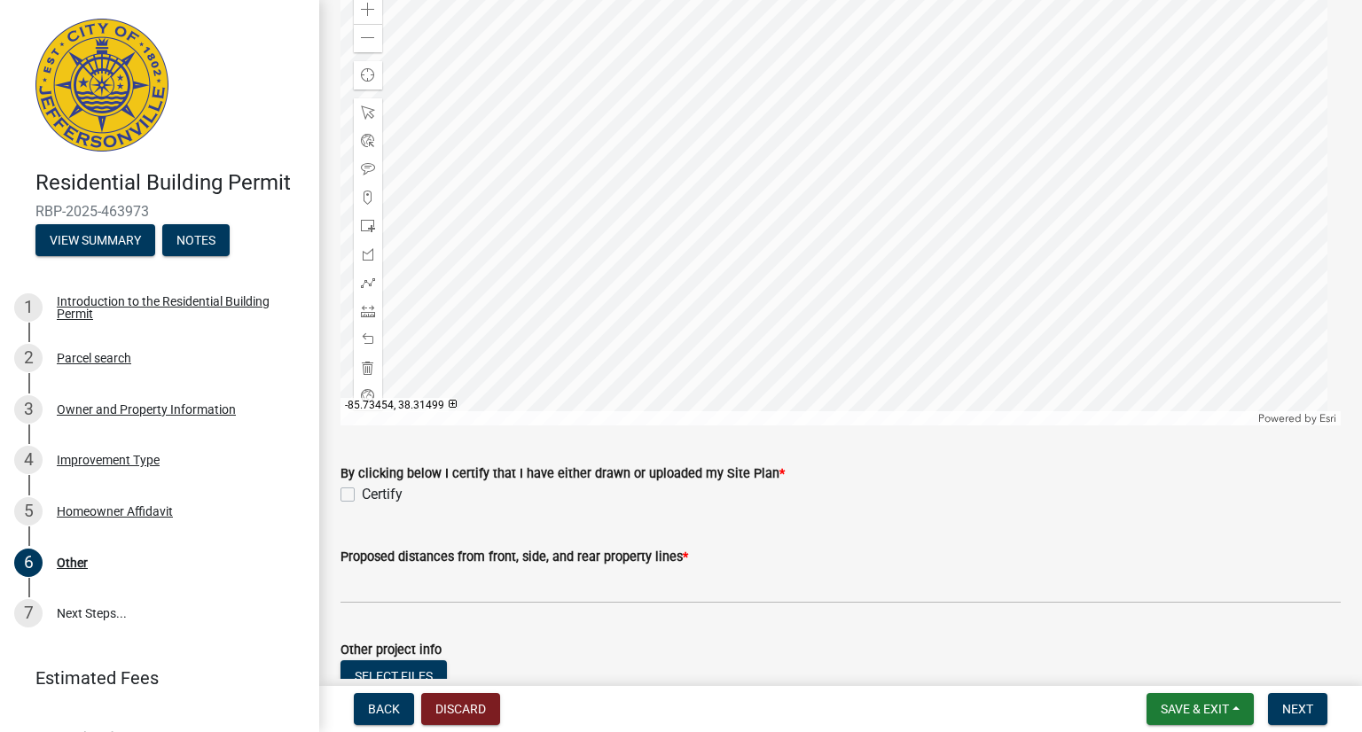
click at [362, 490] on label "Certify" at bounding box center [382, 494] width 41 height 21
click at [362, 490] on input "Certify" at bounding box center [368, 490] width 12 height 12
checkbox input "true"
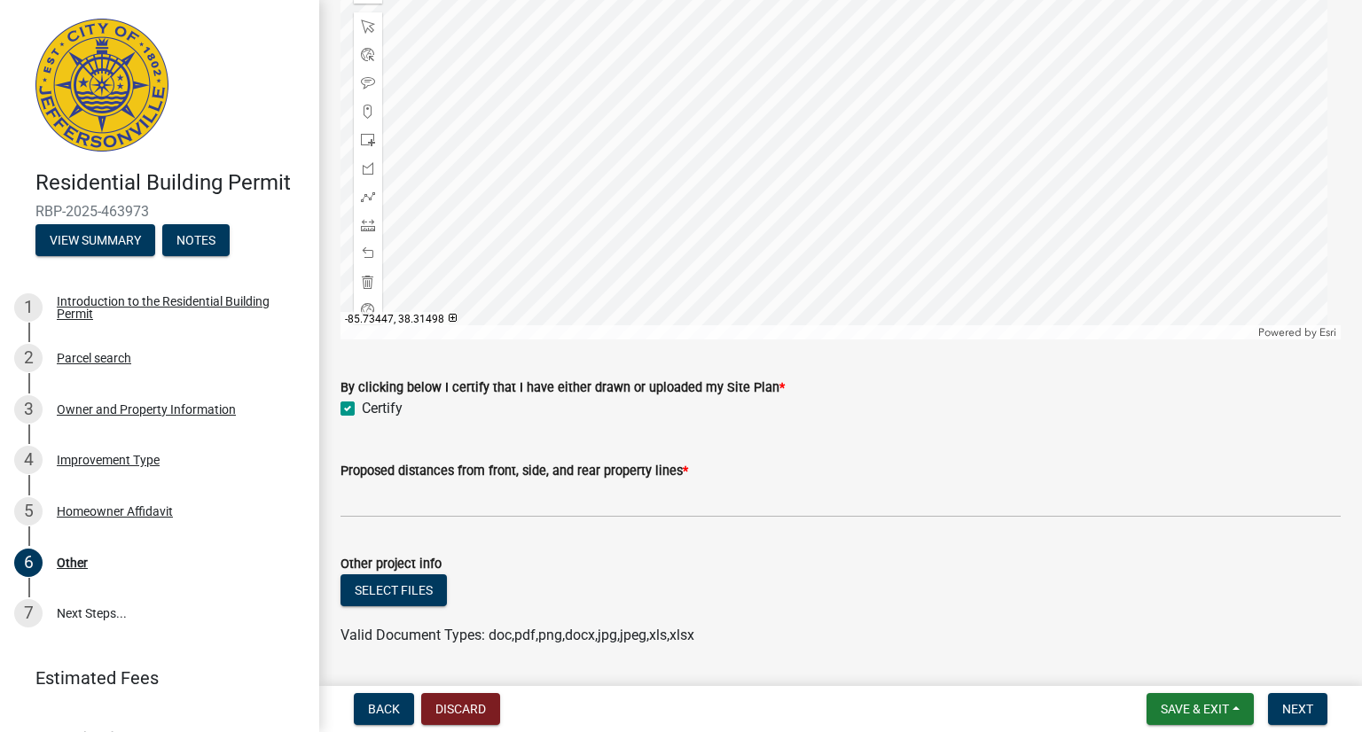
scroll to position [1373, 0]
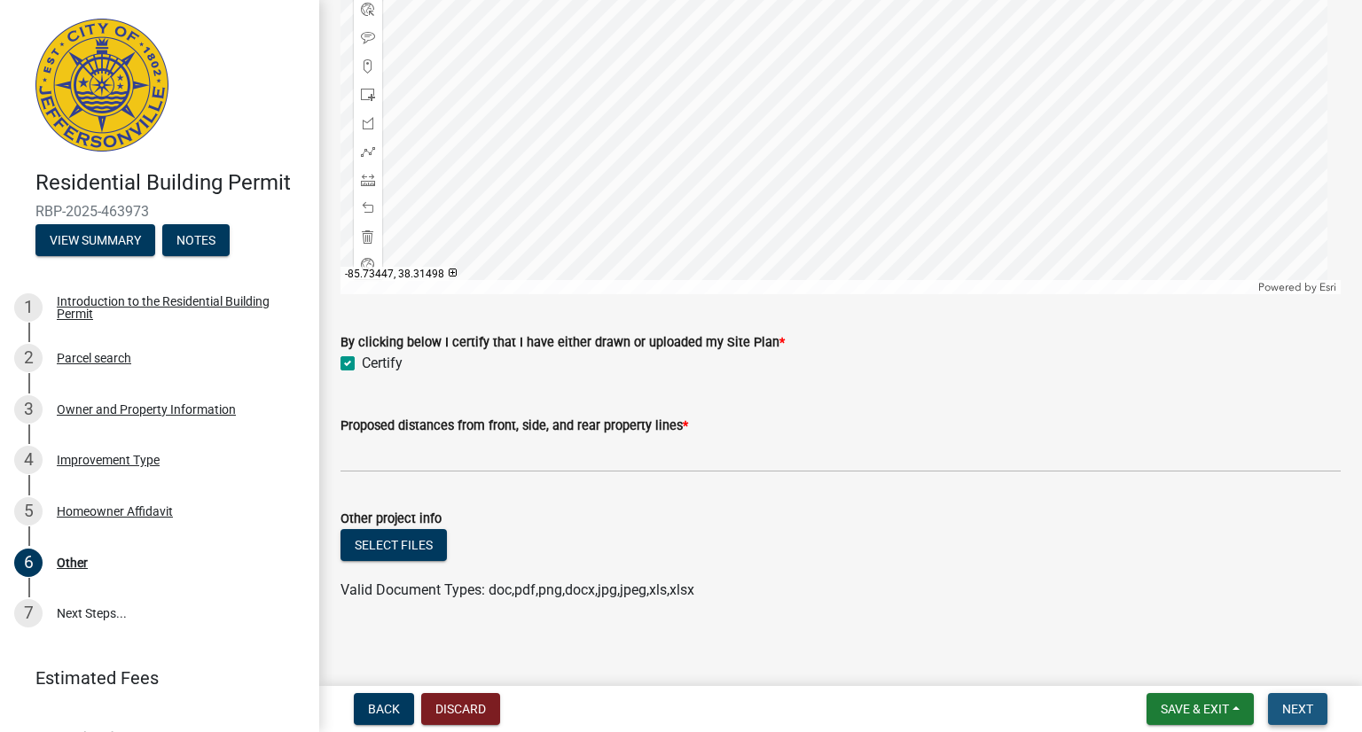
click at [1308, 710] on span "Next" at bounding box center [1297, 709] width 31 height 14
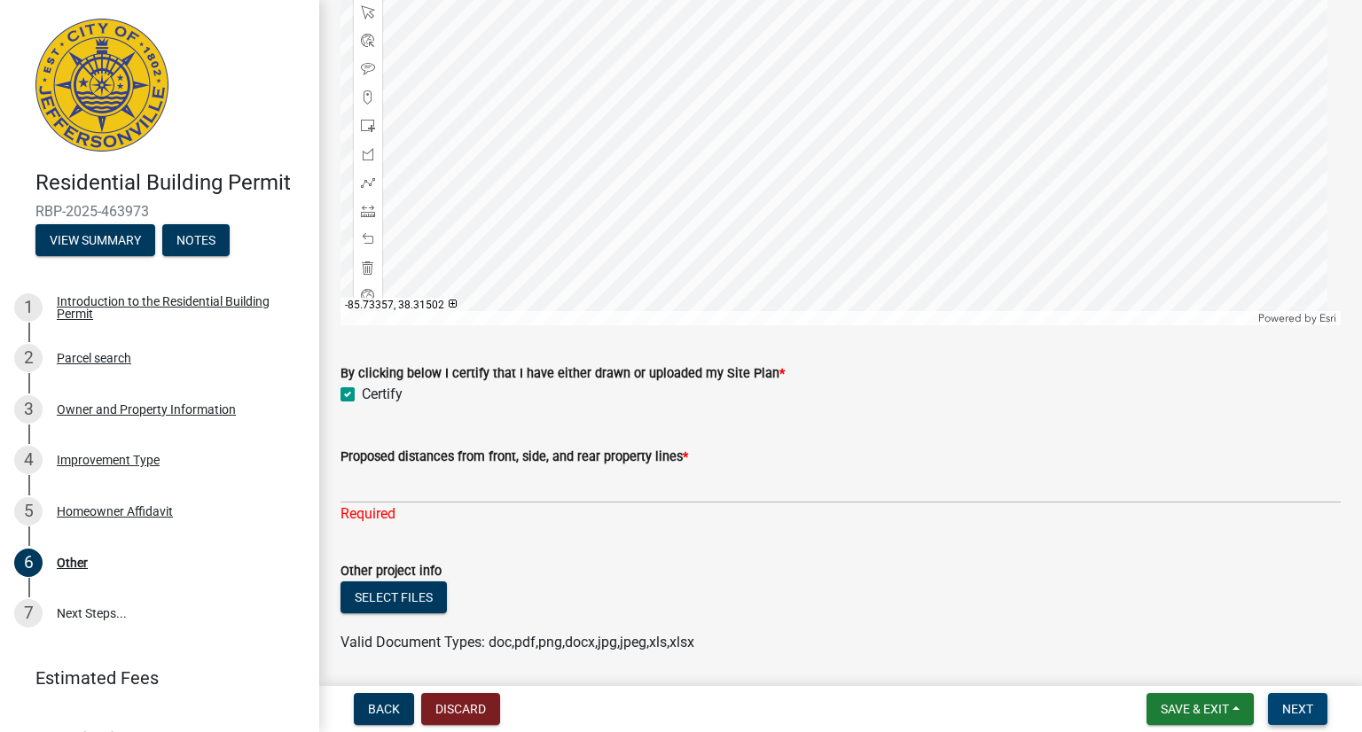
scroll to position [1394, 0]
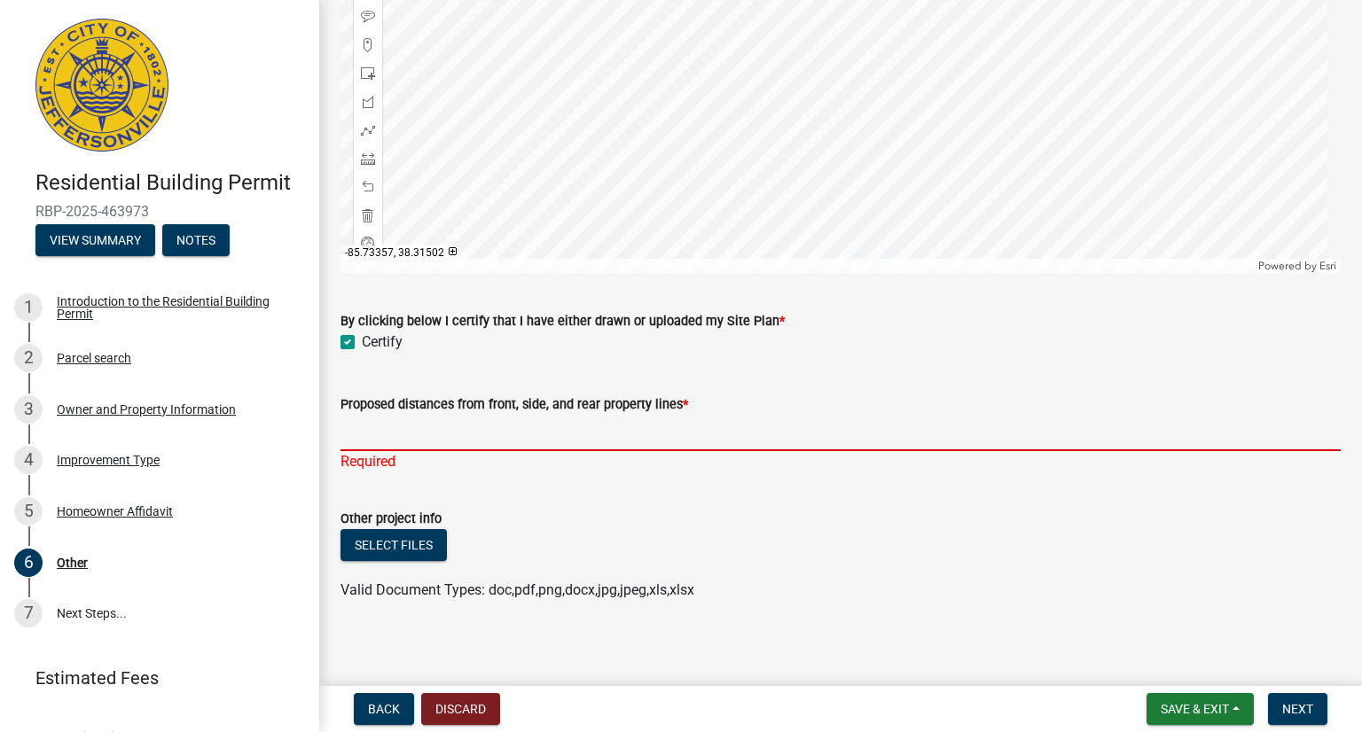
click at [419, 431] on input "Proposed distances from front, side, and rear property lines *" at bounding box center [840, 433] width 1000 height 36
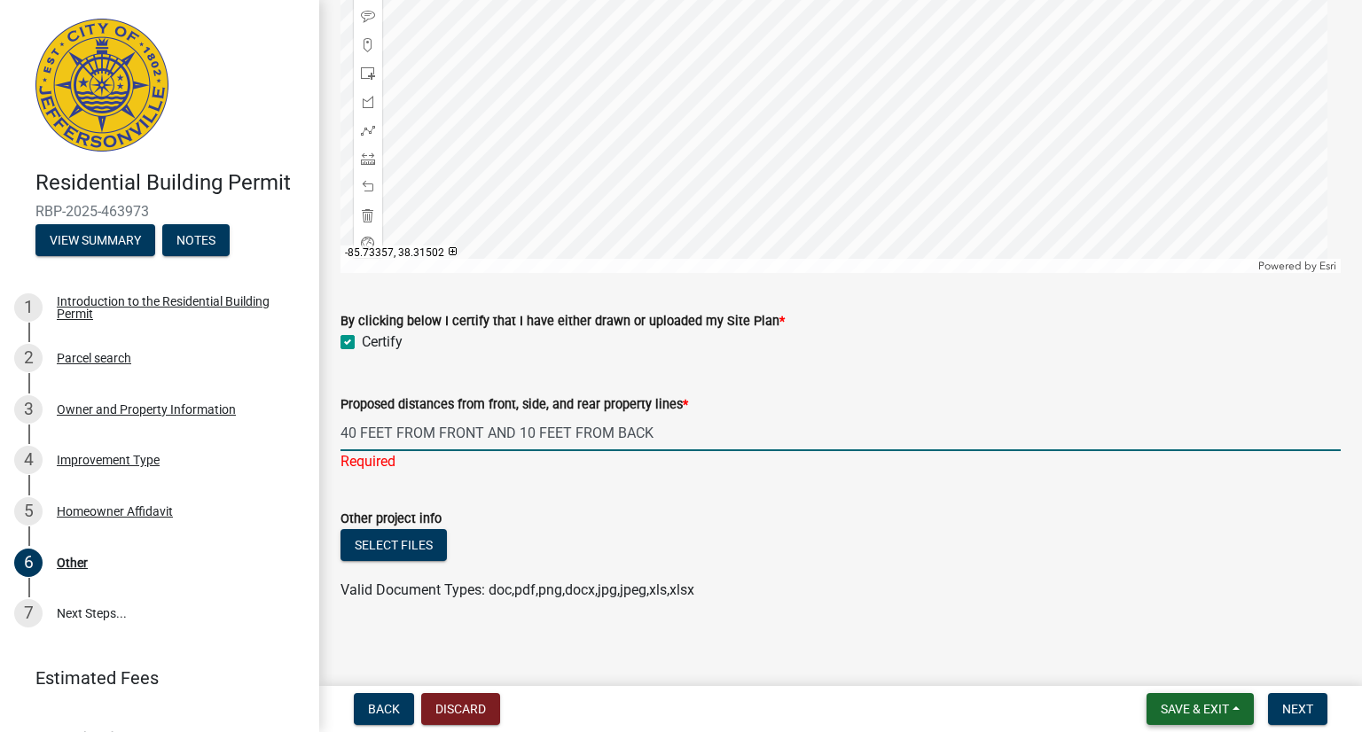
type input "40 FEET FROM FRONT AND 10 FEET FROM BACK"
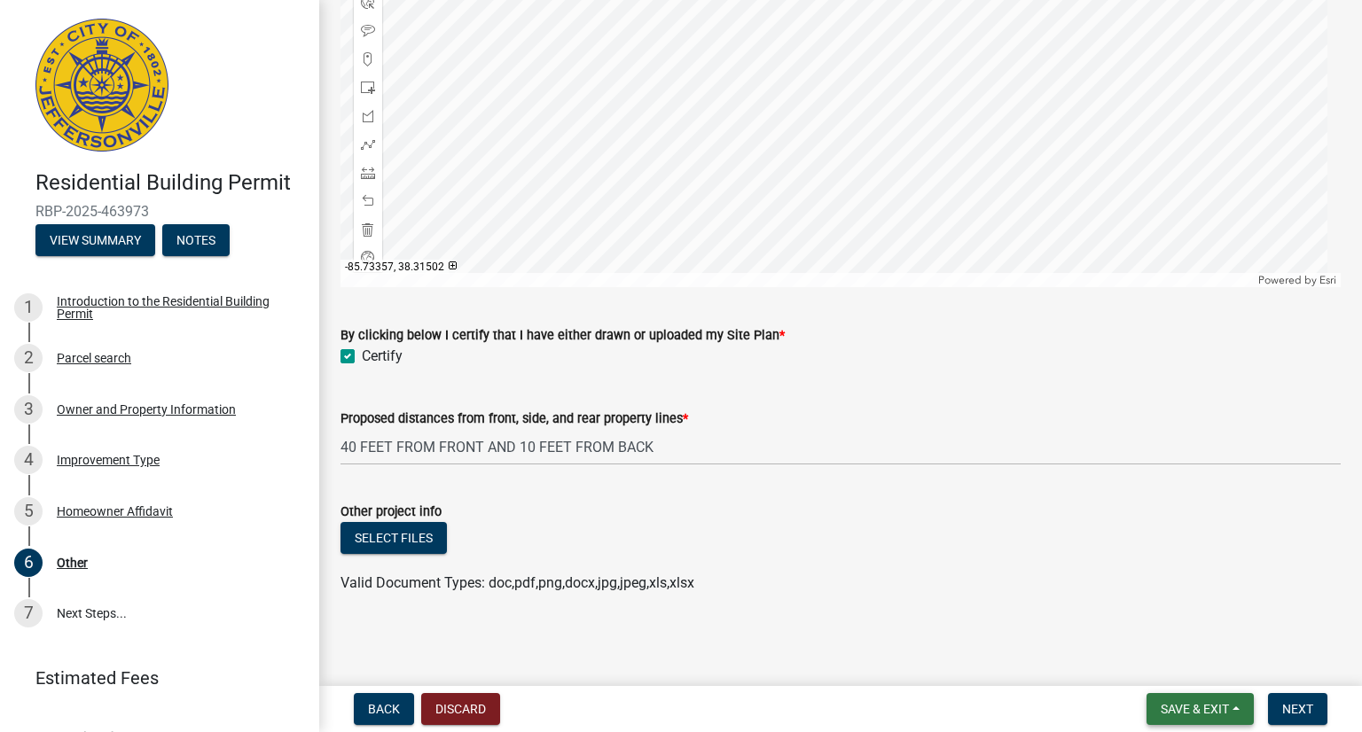
click at [1212, 707] on span "Save & Exit" at bounding box center [1195, 709] width 68 height 14
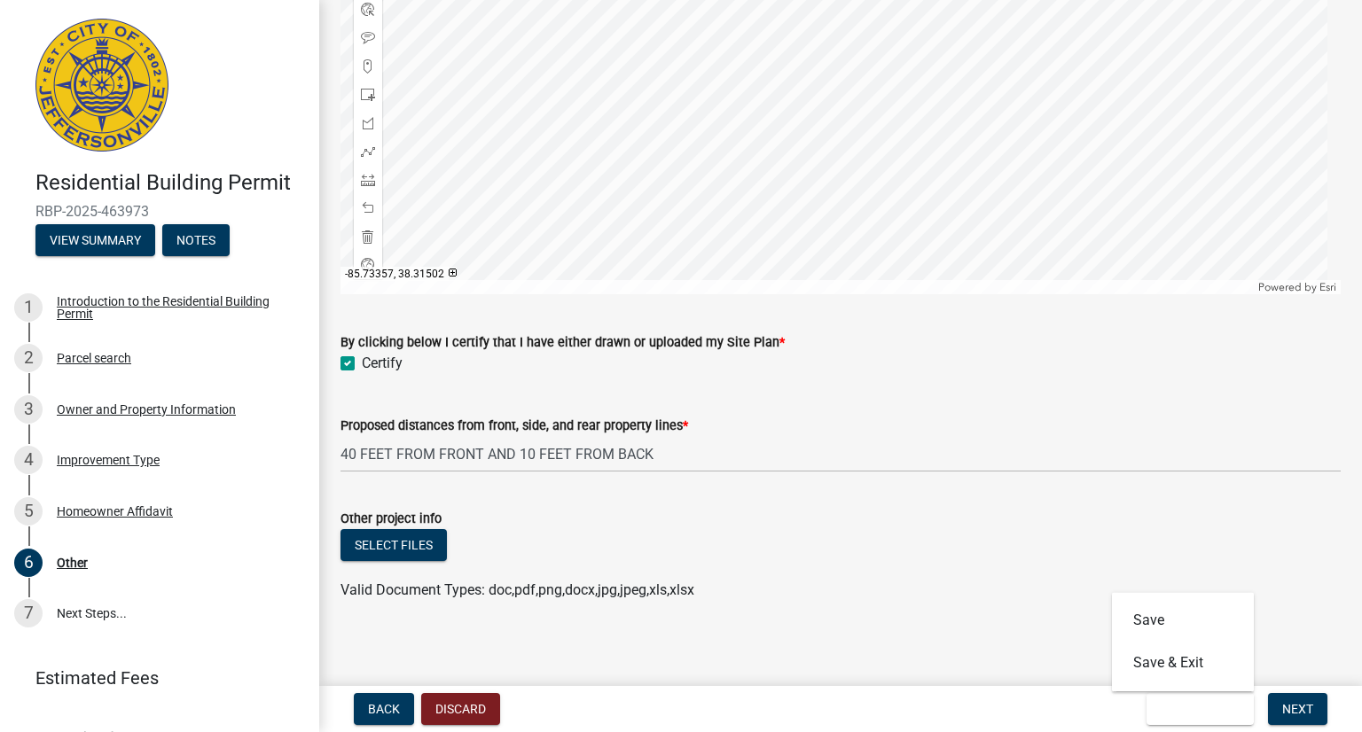
click at [1256, 514] on div "Other project info" at bounding box center [840, 518] width 1000 height 21
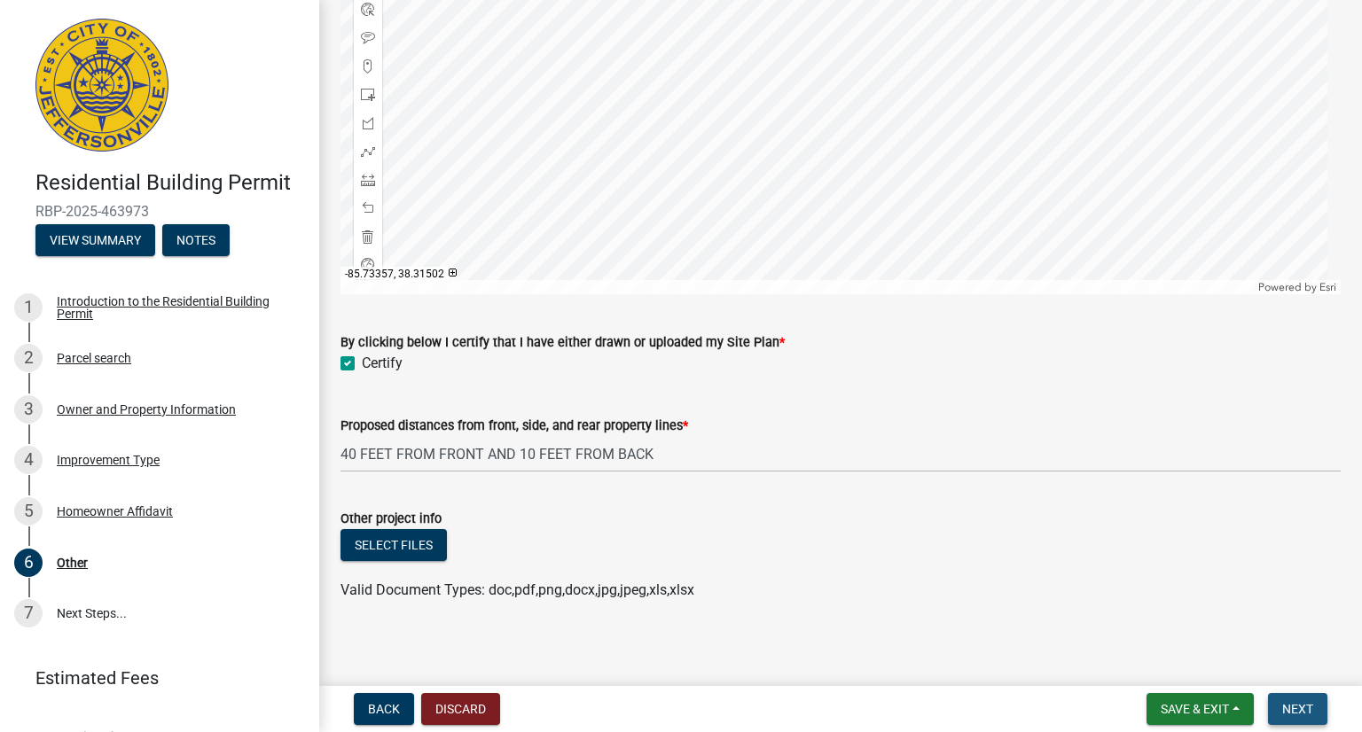
click at [1301, 707] on span "Next" at bounding box center [1297, 709] width 31 height 14
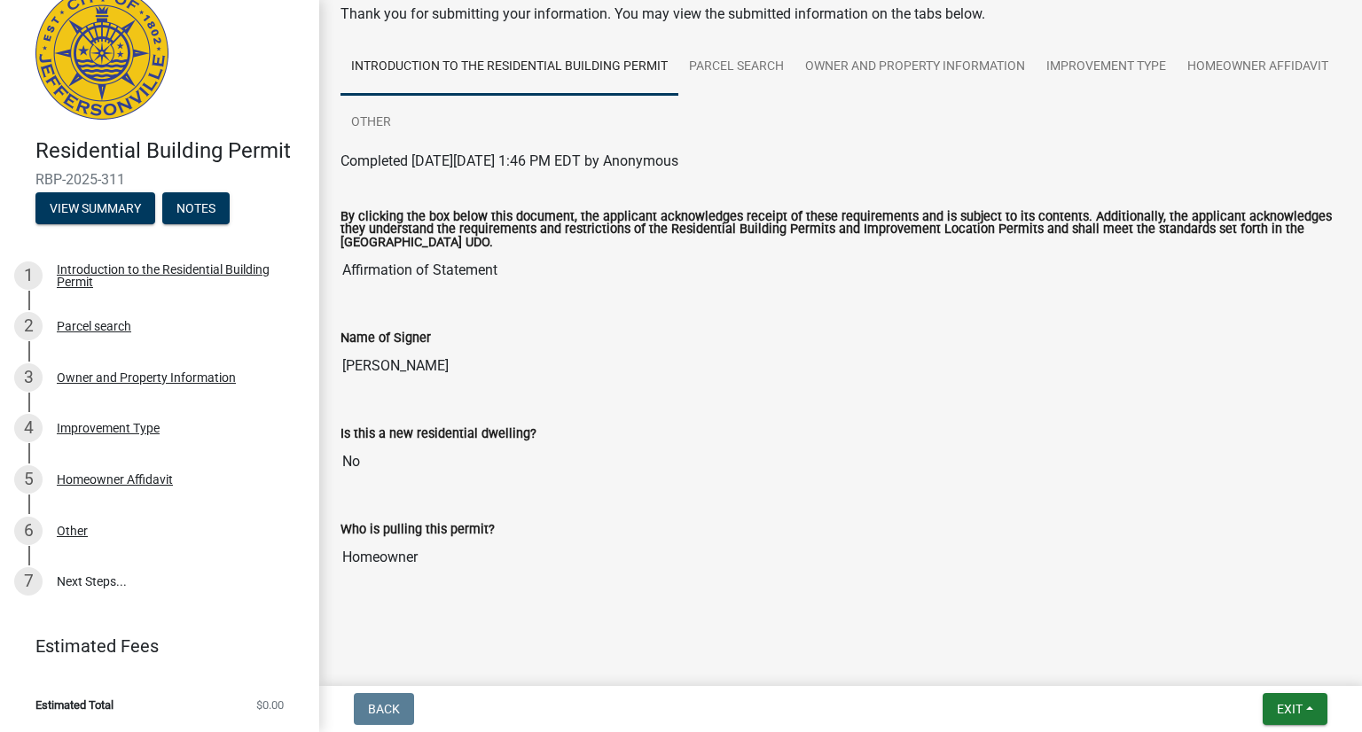
scroll to position [0, 0]
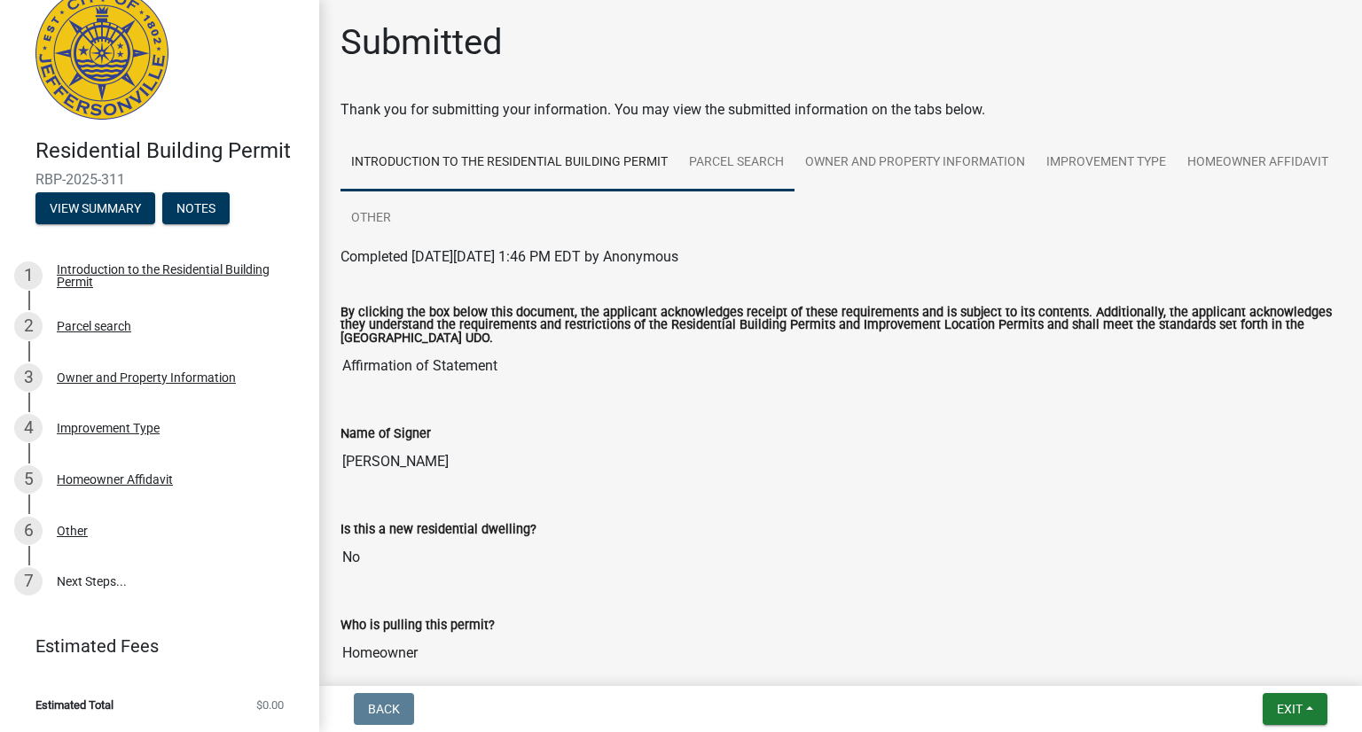
click at [736, 159] on link "Parcel search" at bounding box center [736, 163] width 116 height 57
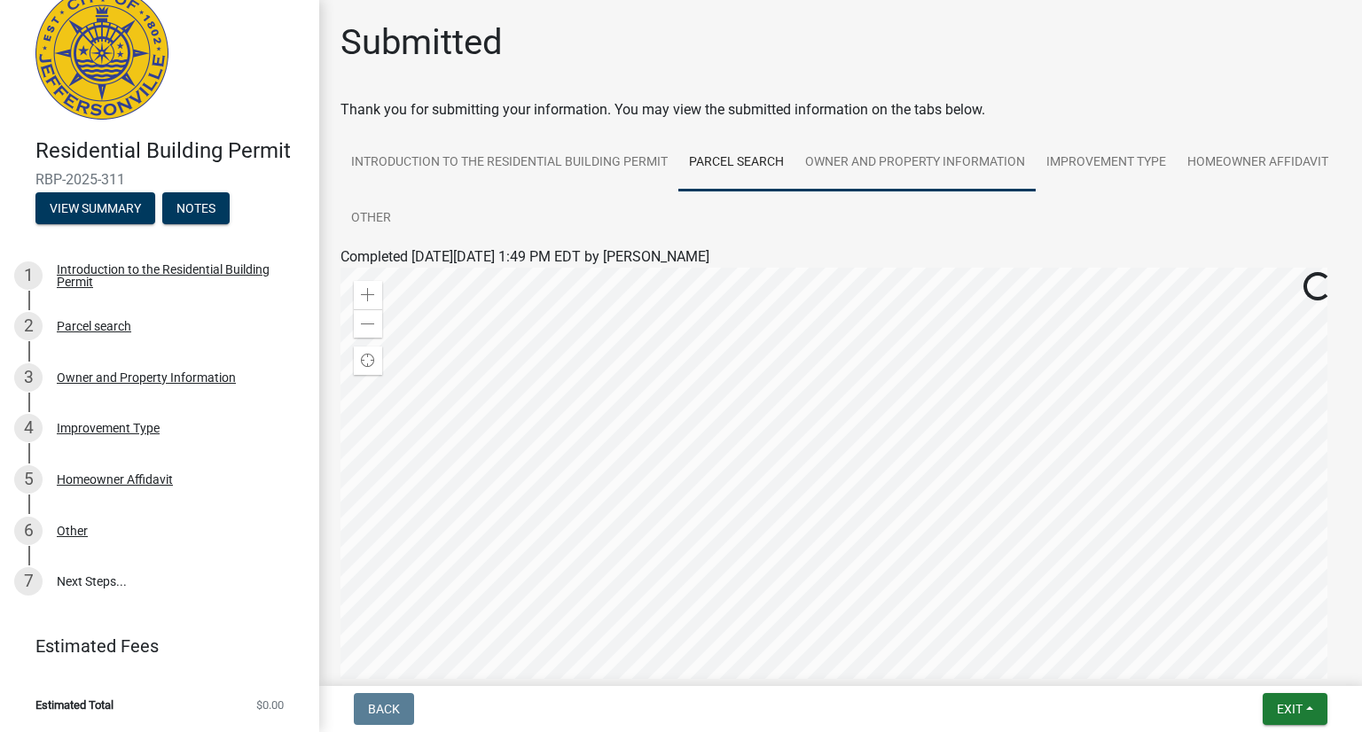
click at [901, 161] on link "Owner and Property Information" at bounding box center [914, 163] width 241 height 57
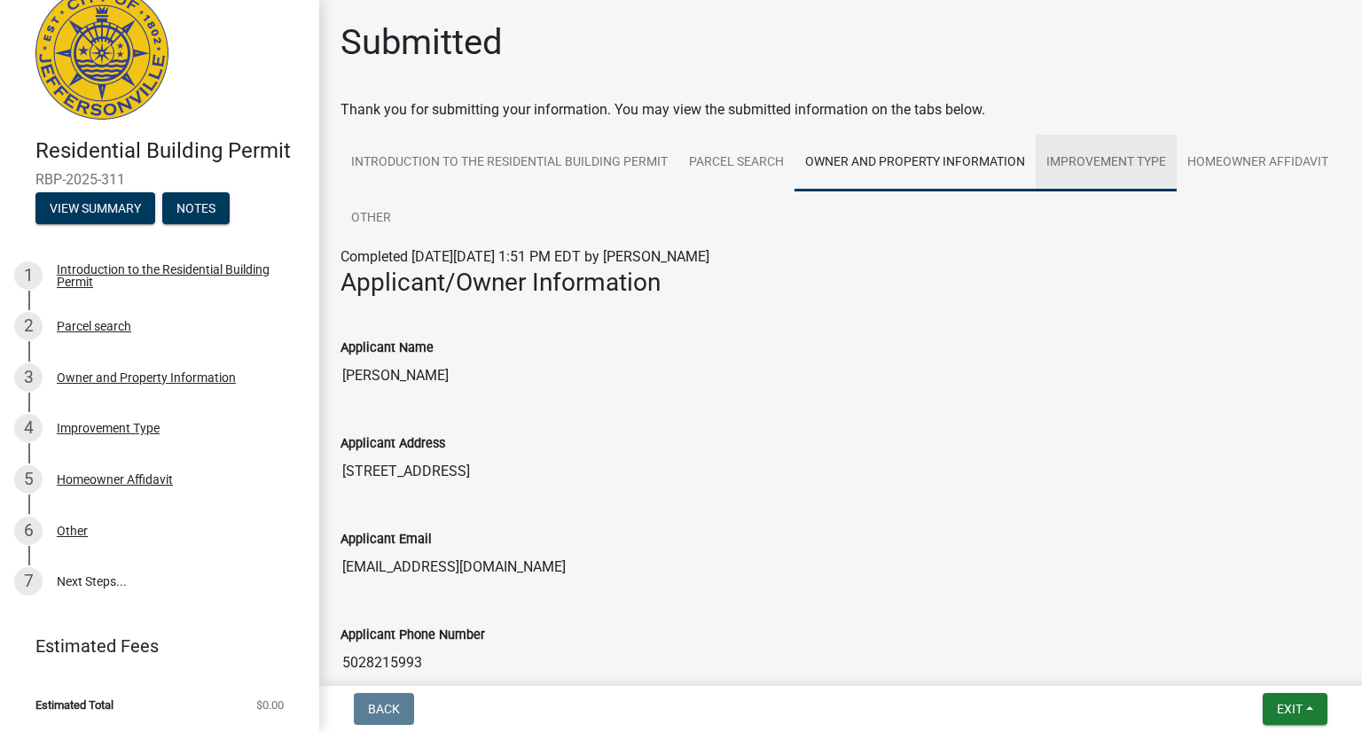
click at [1109, 157] on link "Improvement Type" at bounding box center [1106, 163] width 141 height 57
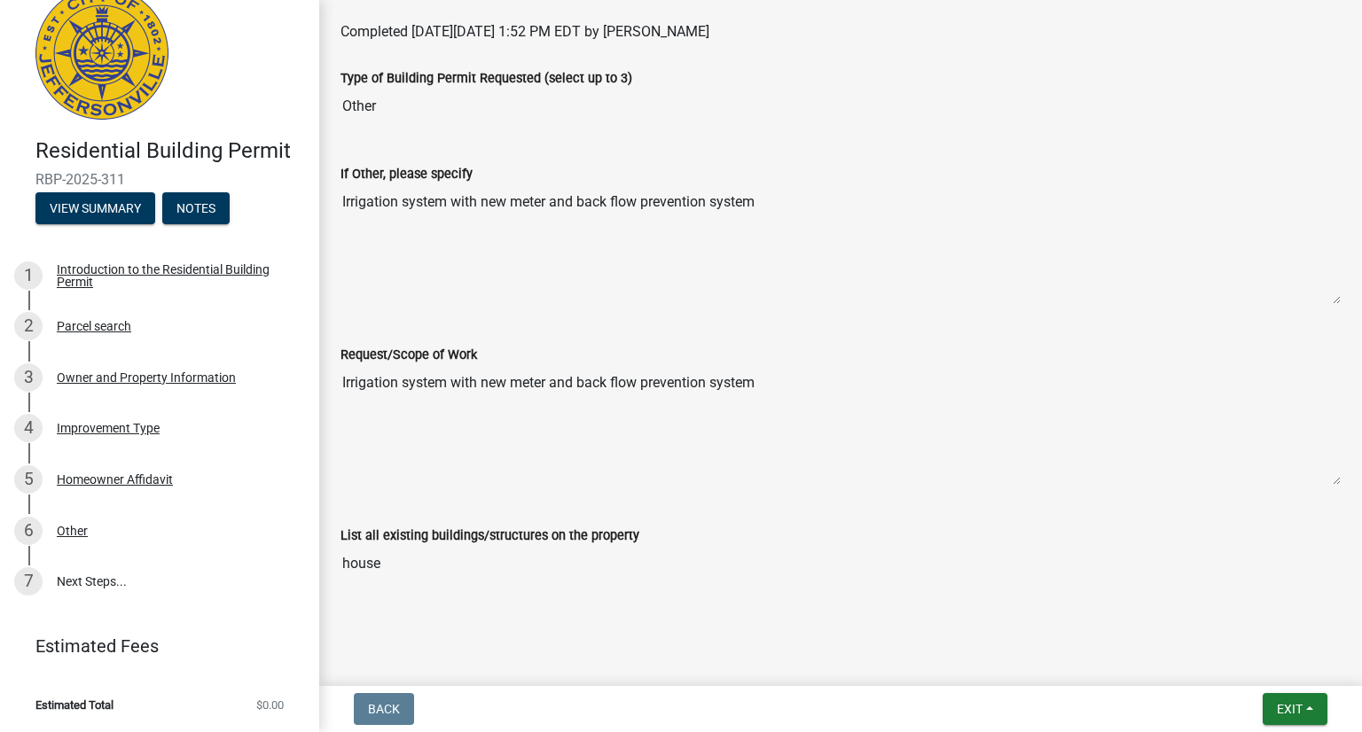
scroll to position [231, 0]
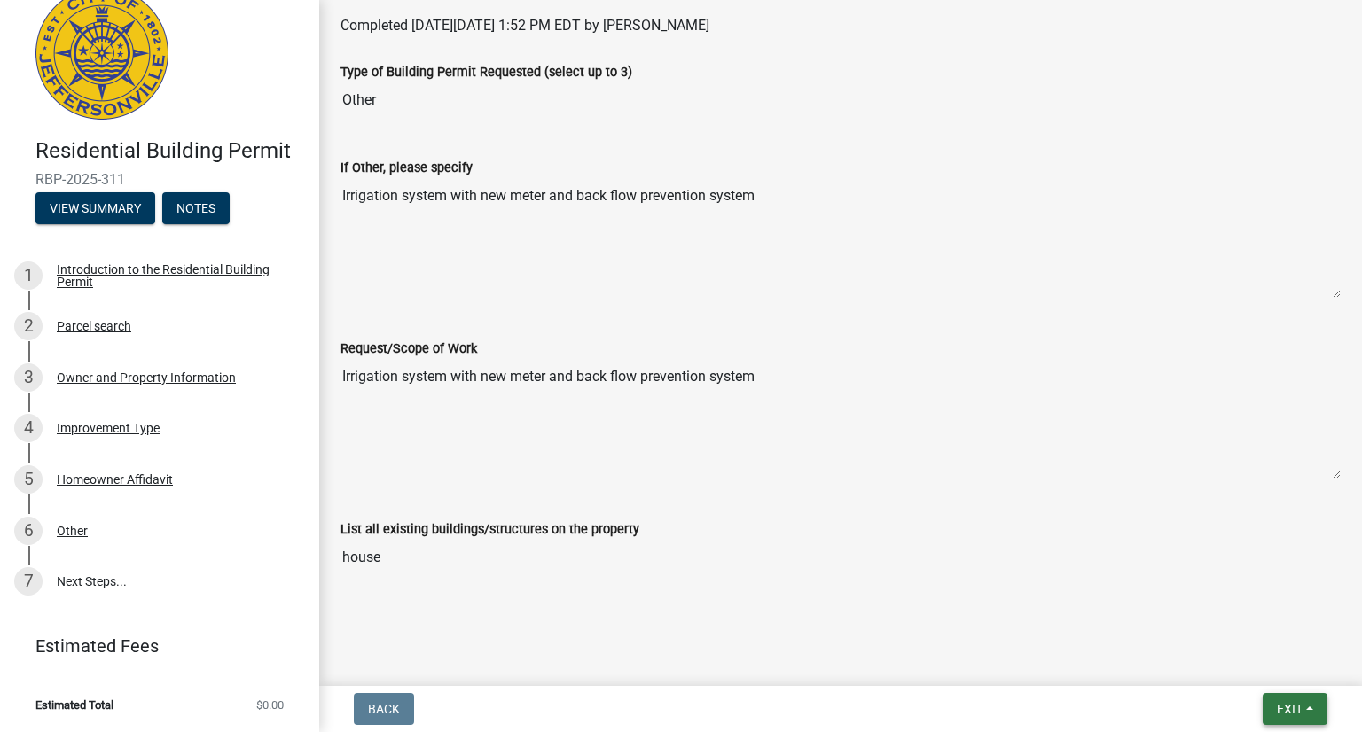
click at [1311, 703] on button "Exit" at bounding box center [1295, 709] width 65 height 32
click at [1239, 613] on button "Save" at bounding box center [1257, 620] width 142 height 43
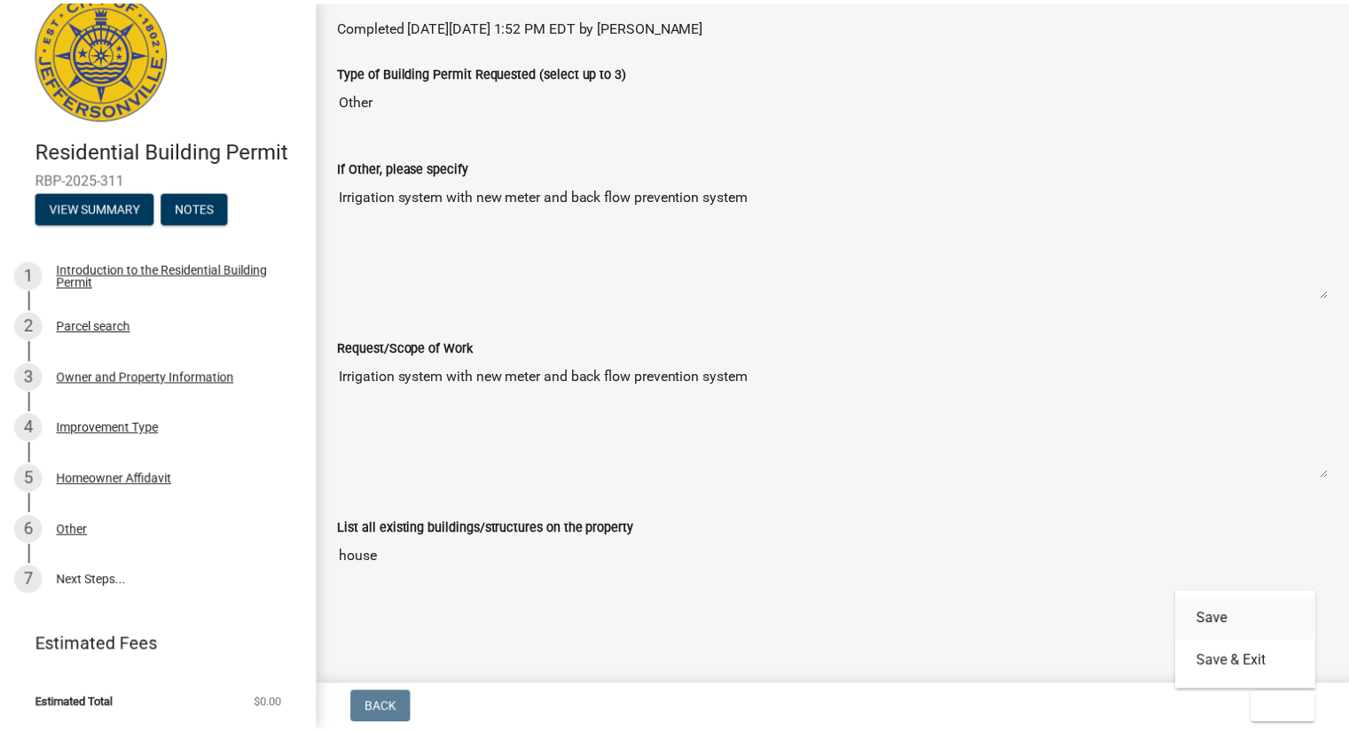
scroll to position [0, 0]
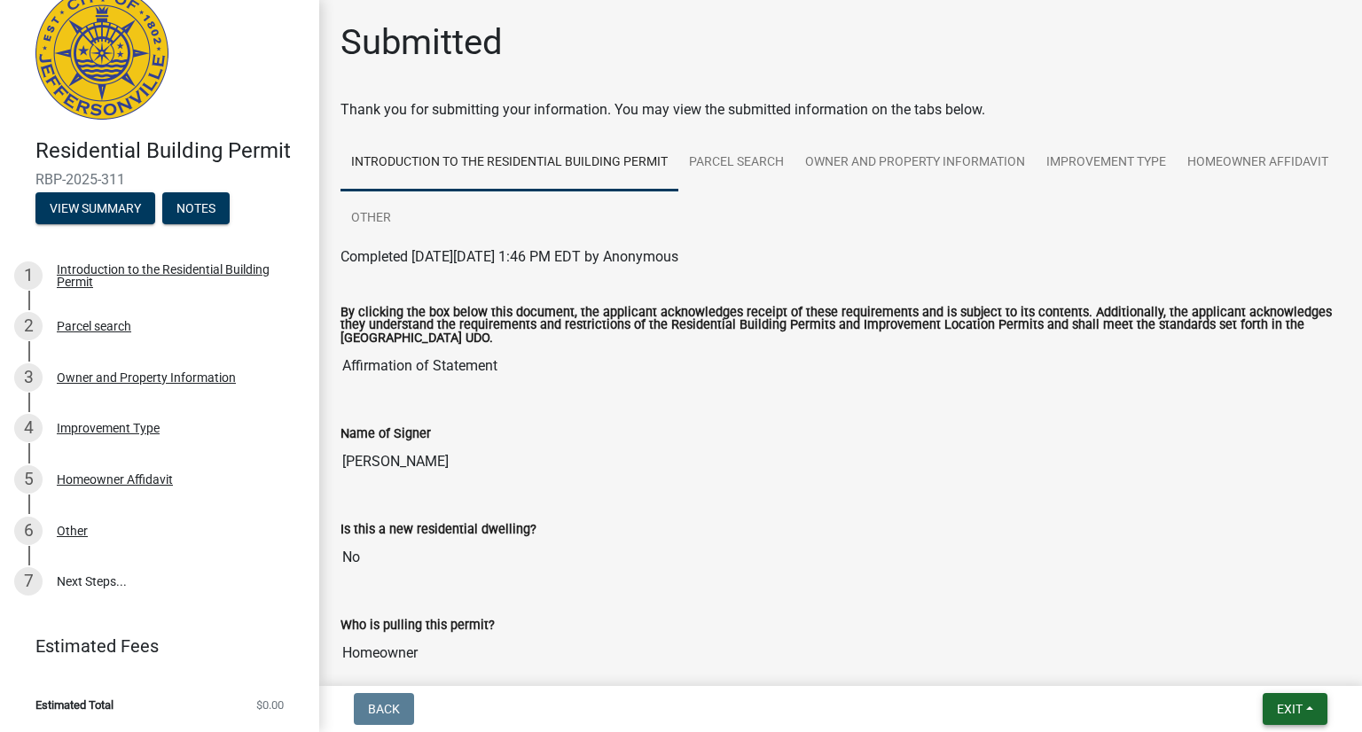
click at [1288, 714] on span "Exit" at bounding box center [1290, 709] width 26 height 14
click at [1257, 658] on button "Save & Exit" at bounding box center [1257, 663] width 142 height 43
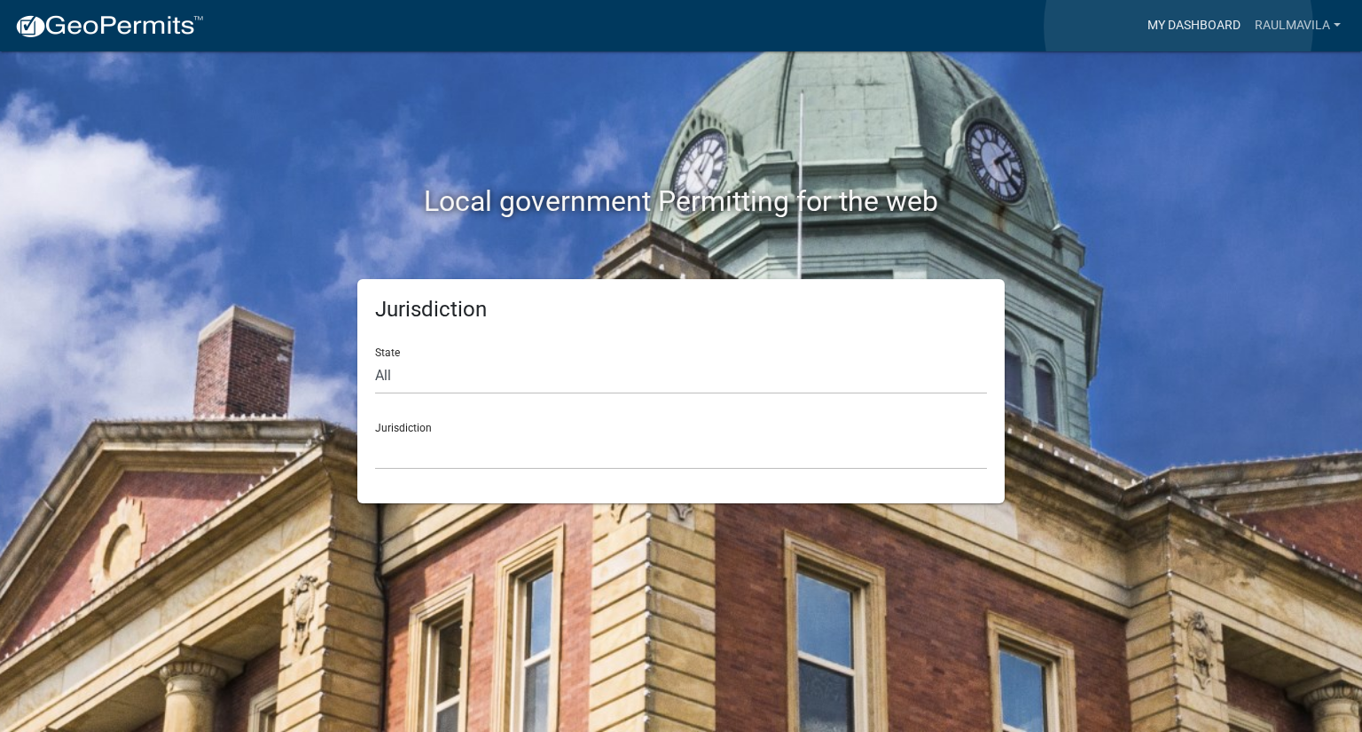
click at [1178, 27] on link "My Dashboard" at bounding box center [1193, 26] width 107 height 34
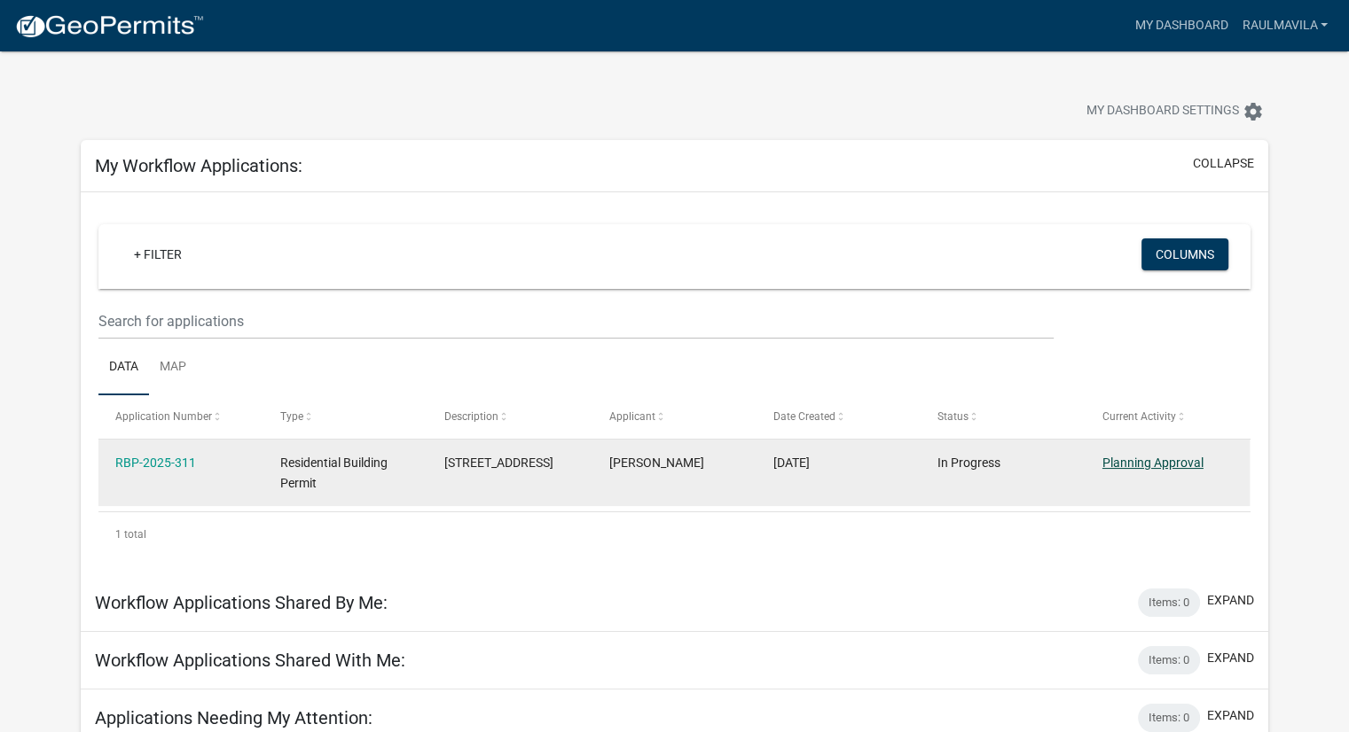
click at [1190, 459] on link "Planning Approval" at bounding box center [1152, 463] width 101 height 14
